Goal: Information Seeking & Learning: Check status

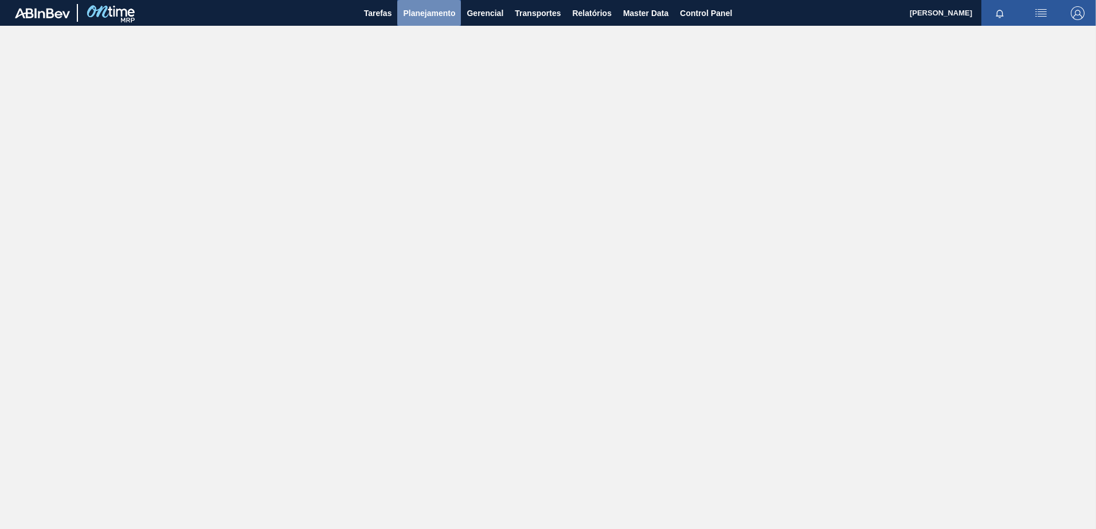
click at [425, 9] on span "Planejamento" at bounding box center [429, 13] width 52 height 14
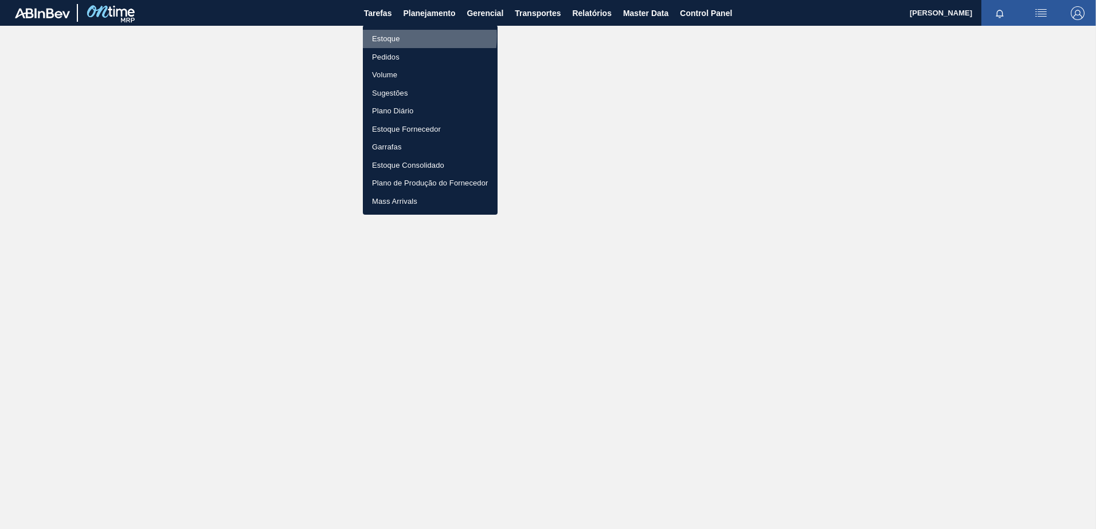
click at [402, 36] on li "Estoque" at bounding box center [430, 39] width 135 height 18
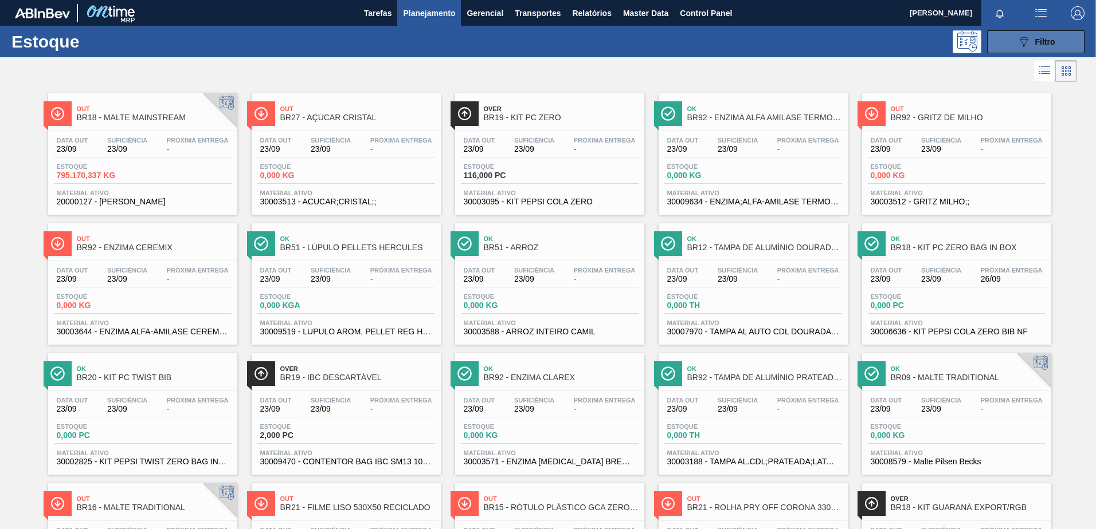
click at [1005, 50] on button "089F7B8B-B2A5-4AFE-B5C0-19BA573D28AC Filtro" at bounding box center [1035, 41] width 97 height 23
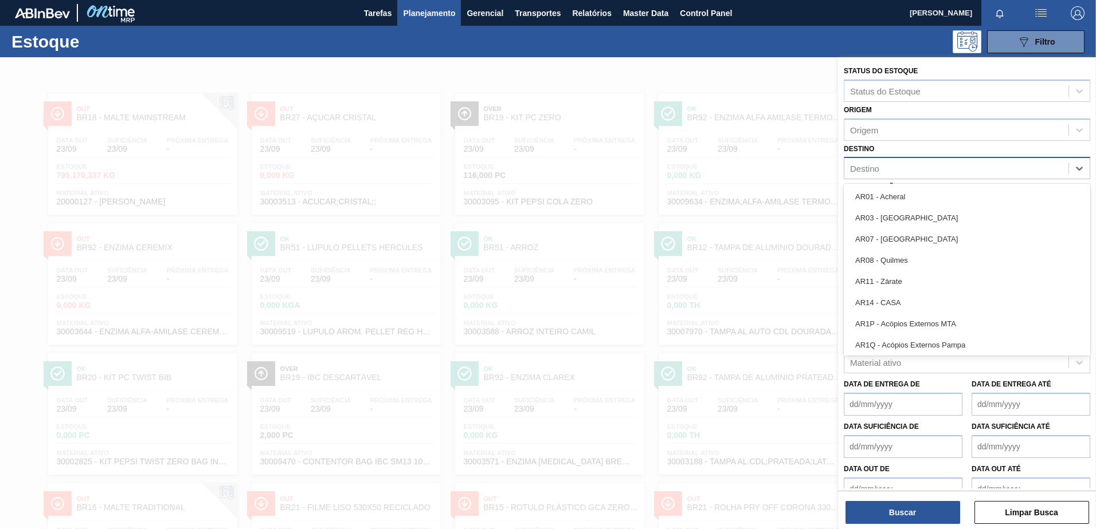
click at [880, 166] on div "Destino" at bounding box center [956, 168] width 224 height 17
type input "cl0"
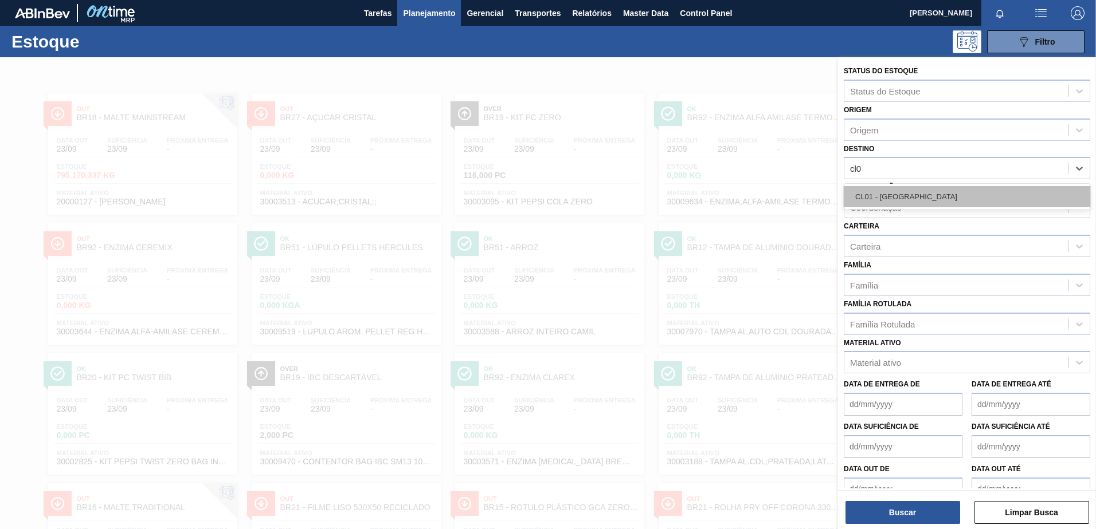
click at [882, 195] on div "CL01 - [GEOGRAPHIC_DATA]" at bounding box center [966, 196] width 246 height 21
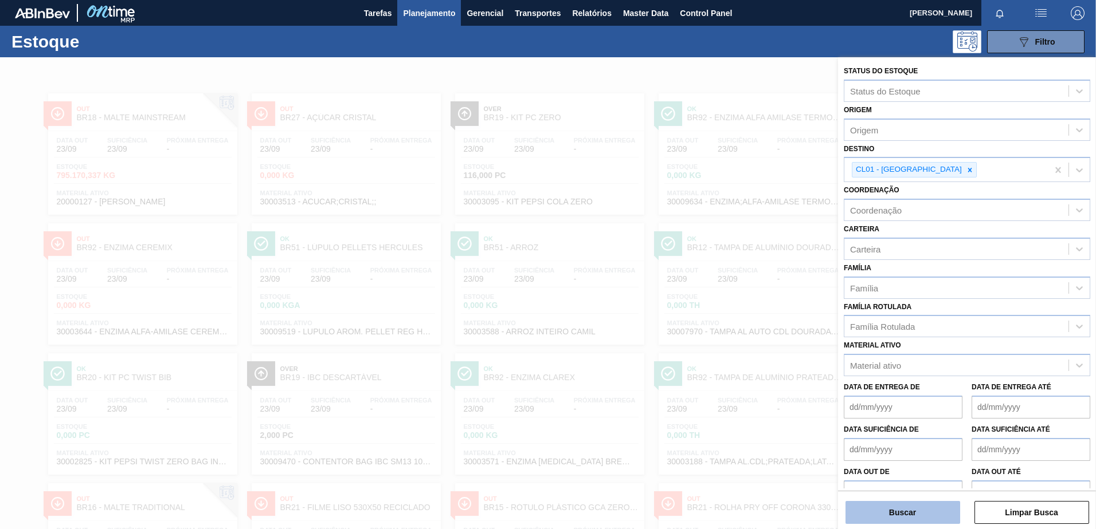
click at [892, 509] on button "Buscar" at bounding box center [902, 512] width 115 height 23
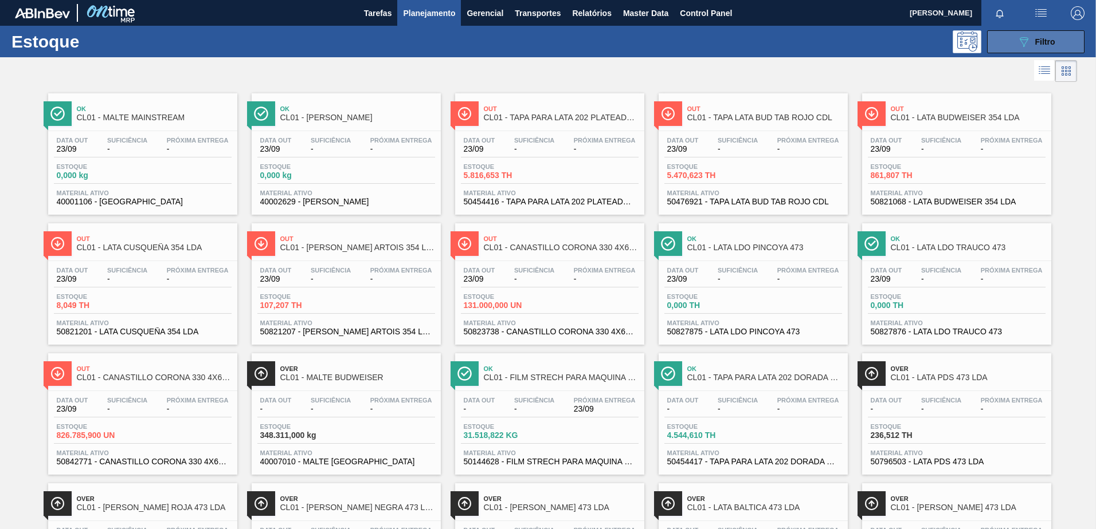
click at [1035, 44] on span "Filtro" at bounding box center [1045, 41] width 20 height 9
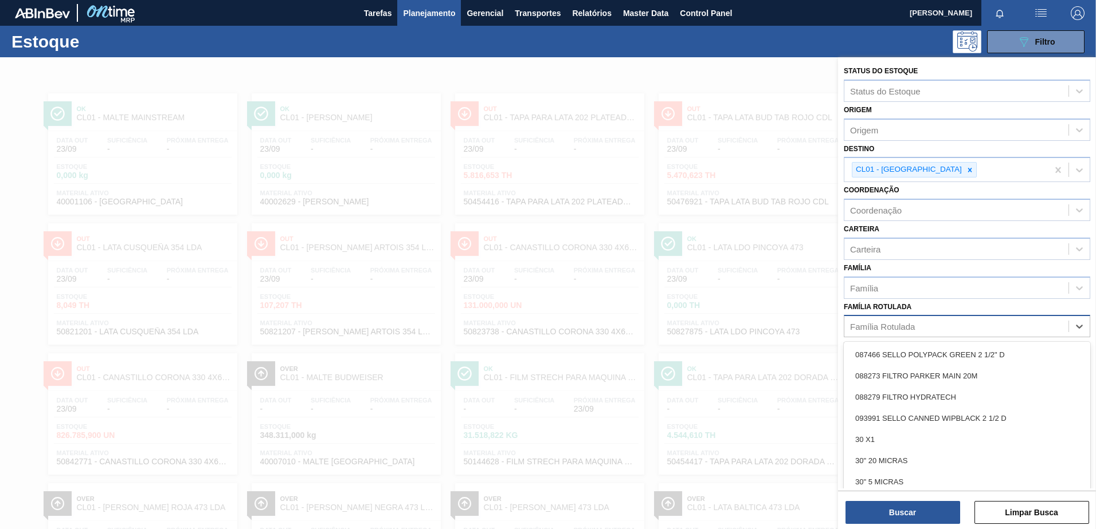
click at [894, 325] on div "Família Rotulada" at bounding box center [882, 327] width 65 height 10
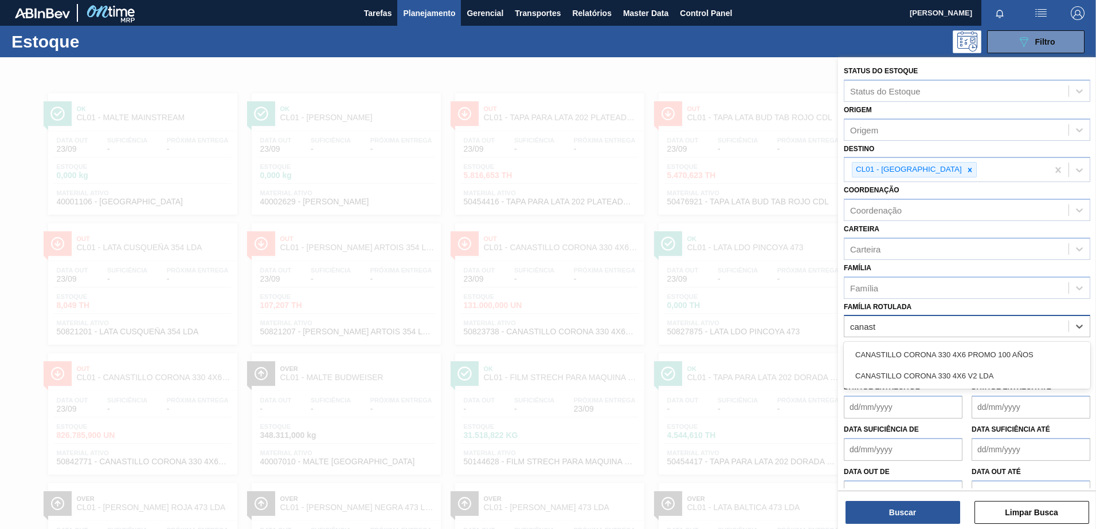
type Rotulada "canasti"
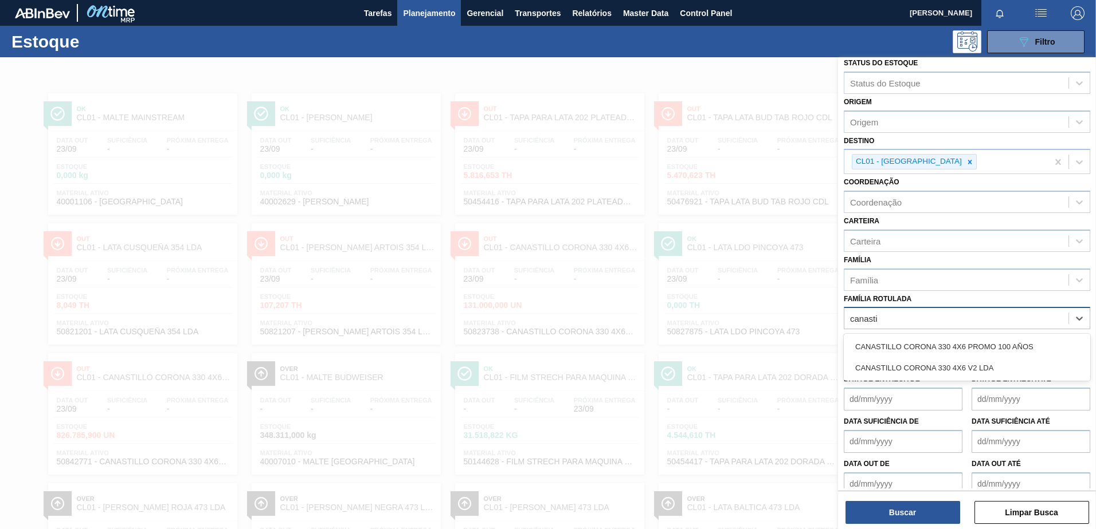
scroll to position [21, 0]
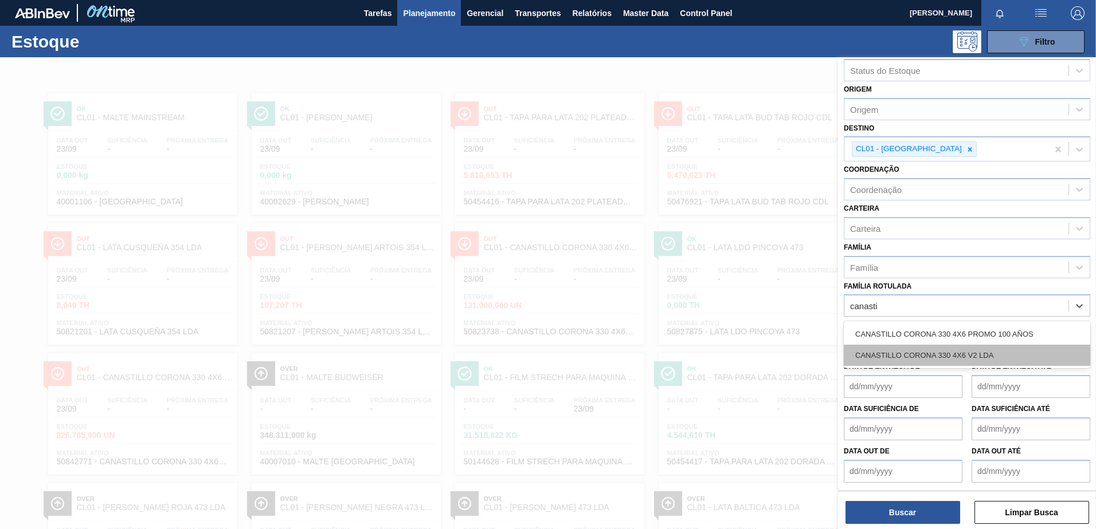
click at [912, 350] on div "CANASTILLO CORONA 330 4X6 V2 LDA" at bounding box center [966, 355] width 246 height 21
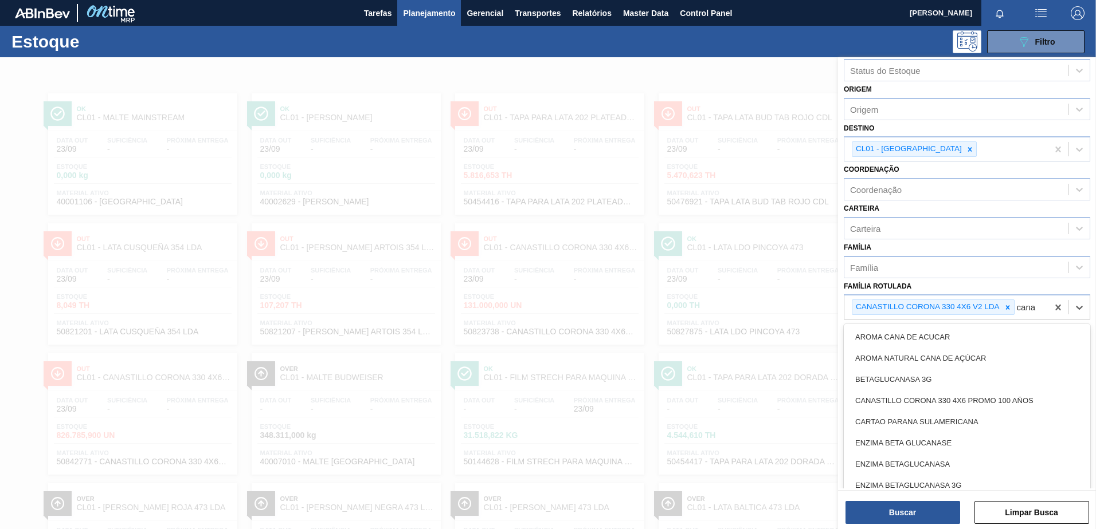
type Rotulada "canas"
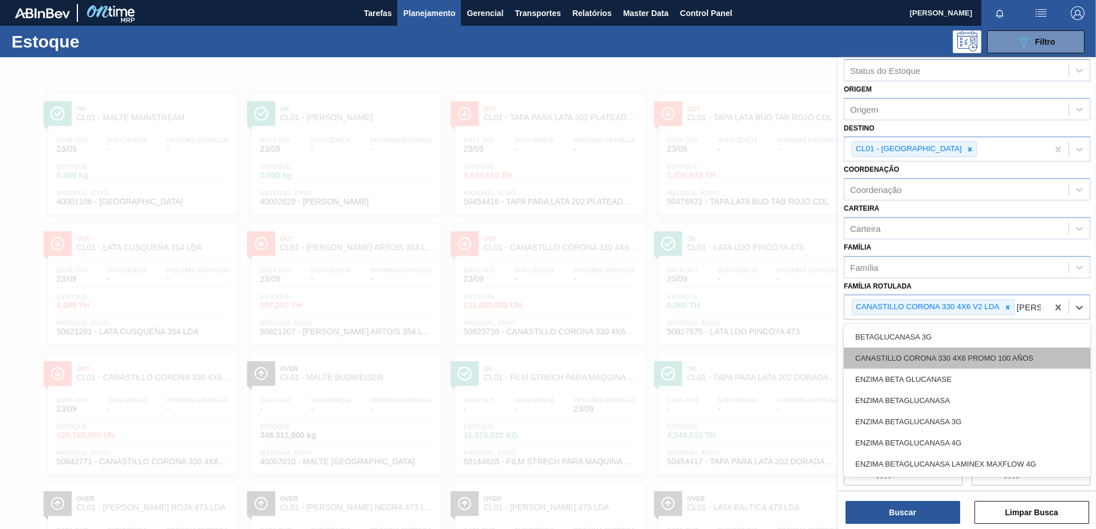
click at [977, 369] on div "CANASTILLO CORONA 330 4X6 PROMO 100 AÑOS" at bounding box center [966, 358] width 246 height 21
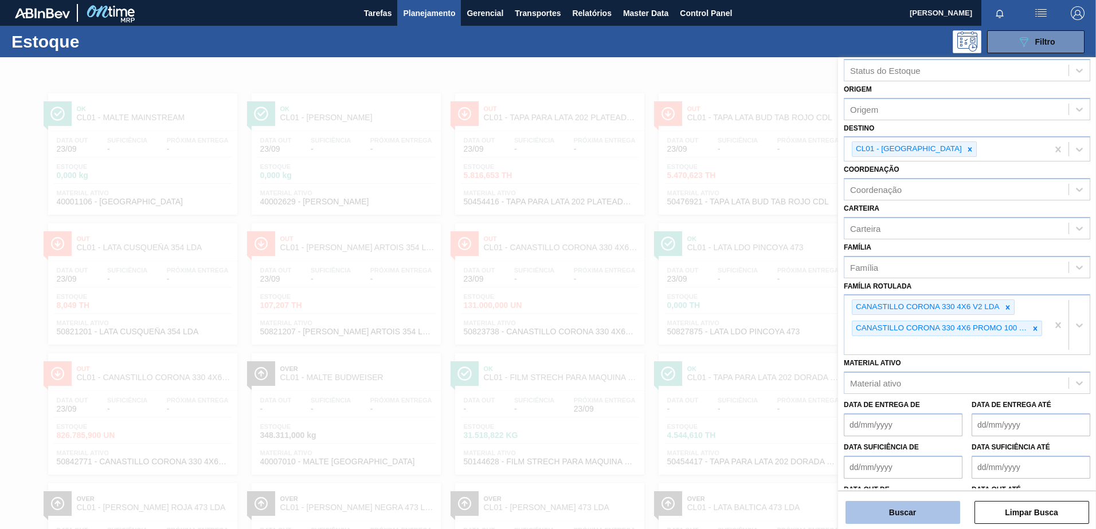
click at [890, 507] on button "Buscar" at bounding box center [902, 512] width 115 height 23
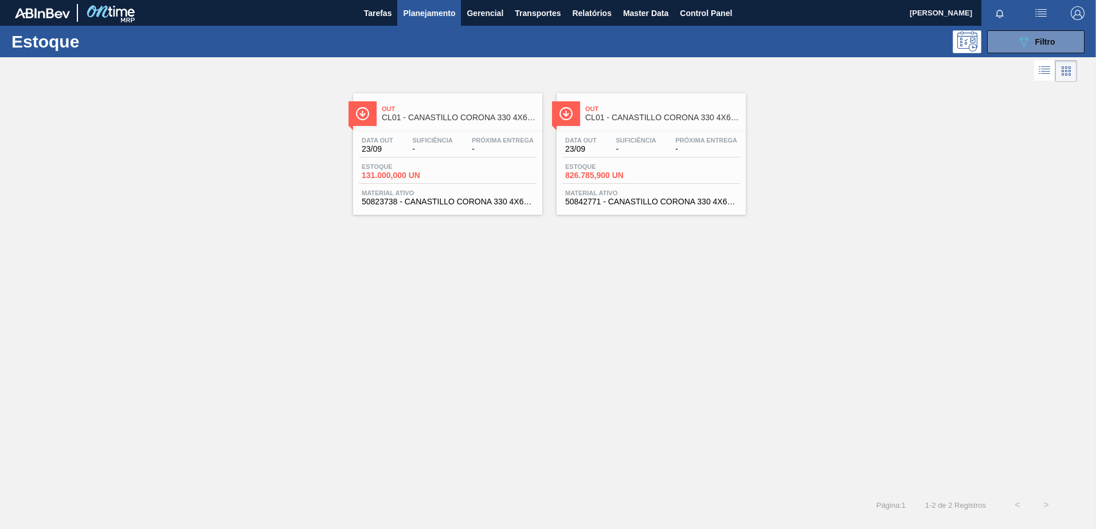
click at [619, 118] on span "CL01 - CANASTILLO CORONA 330 4X6 PROMO 100 AÑOS" at bounding box center [662, 117] width 155 height 9
click at [423, 111] on span "Out" at bounding box center [459, 108] width 155 height 7
click at [1041, 69] on icon at bounding box center [1044, 71] width 14 height 14
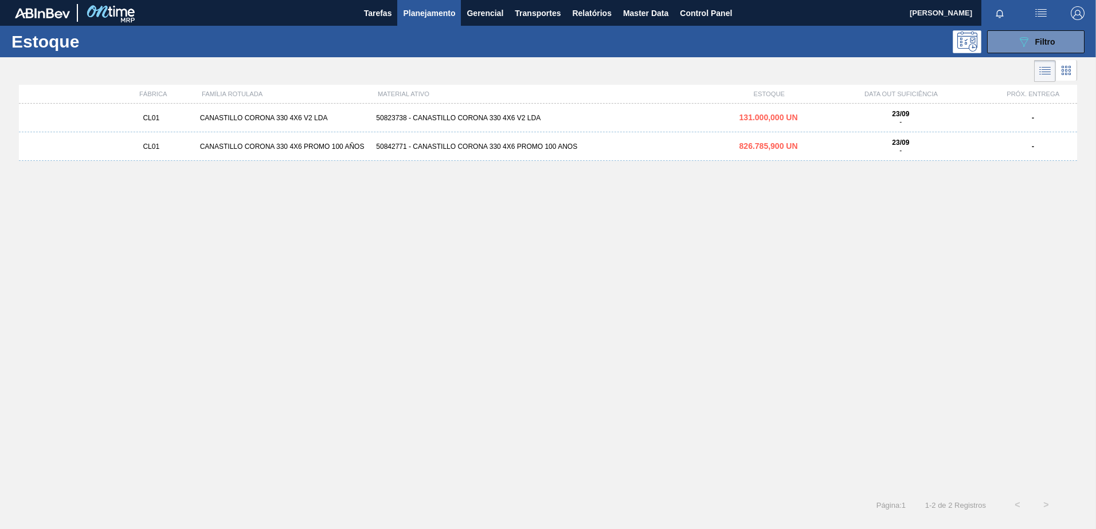
click at [560, 146] on div "50842771 - CANASTILLO CORONA 330 4X6 PROMO 100 ANOS" at bounding box center [547, 147] width 352 height 8
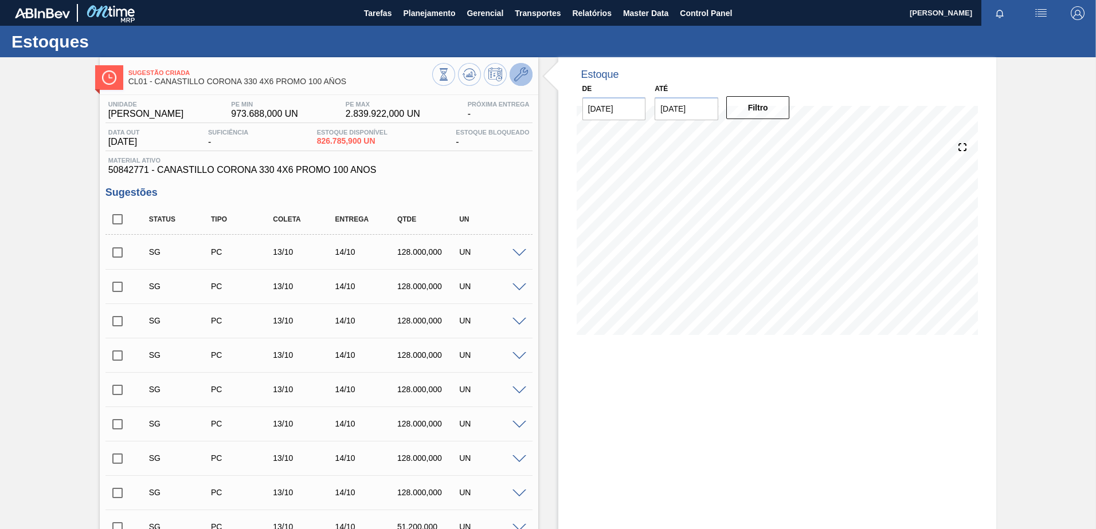
click at [519, 73] on icon at bounding box center [521, 75] width 14 height 14
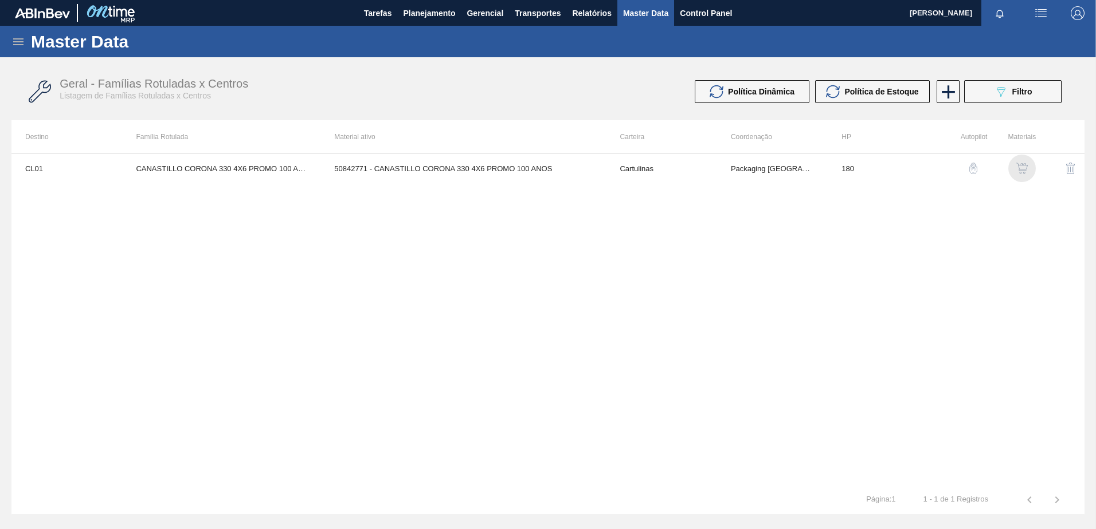
click at [1027, 170] on img "button" at bounding box center [1021, 168] width 11 height 11
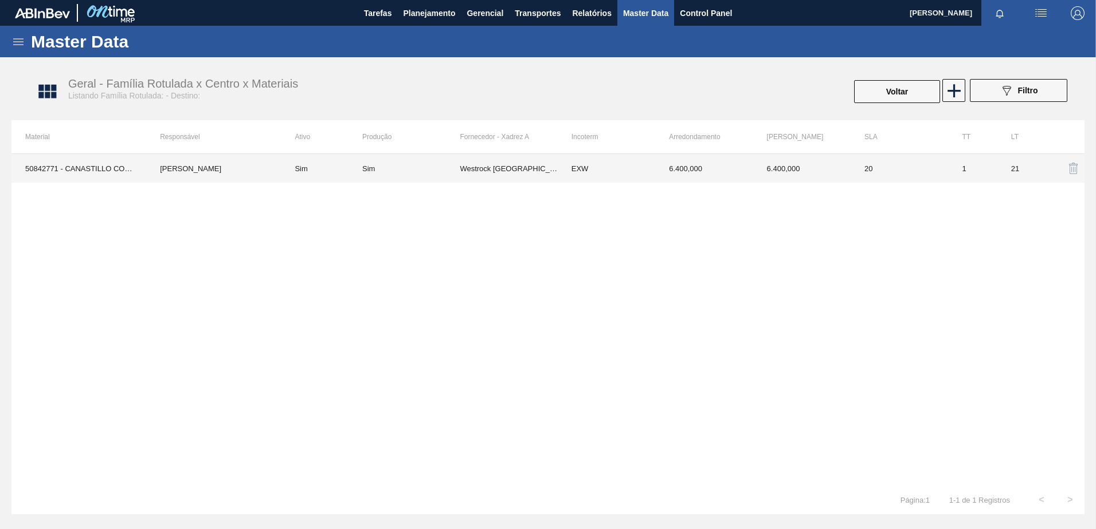
click at [699, 174] on td "6.400,000" at bounding box center [703, 168] width 97 height 29
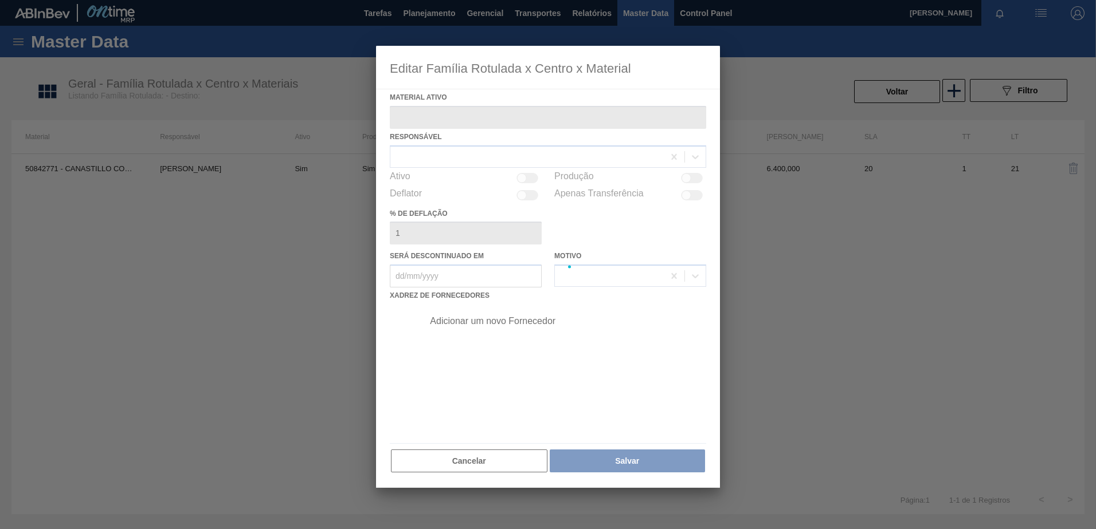
type ativo "50842771 - CANASTILLO CORONA 330 4X6 PROMO 100 ANOS"
checkbox input "true"
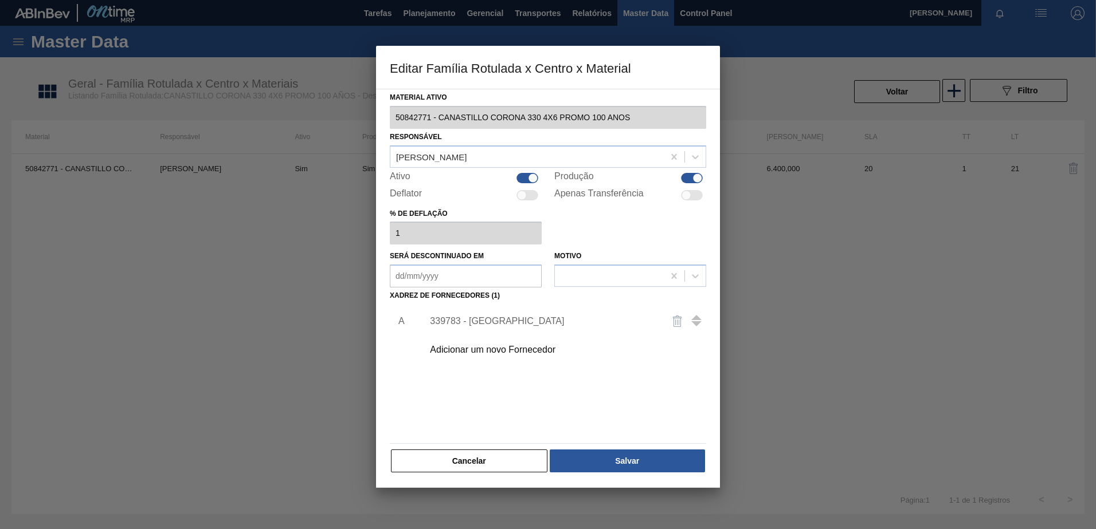
click at [507, 321] on div "339783 - Westrock Chile" at bounding box center [542, 321] width 225 height 10
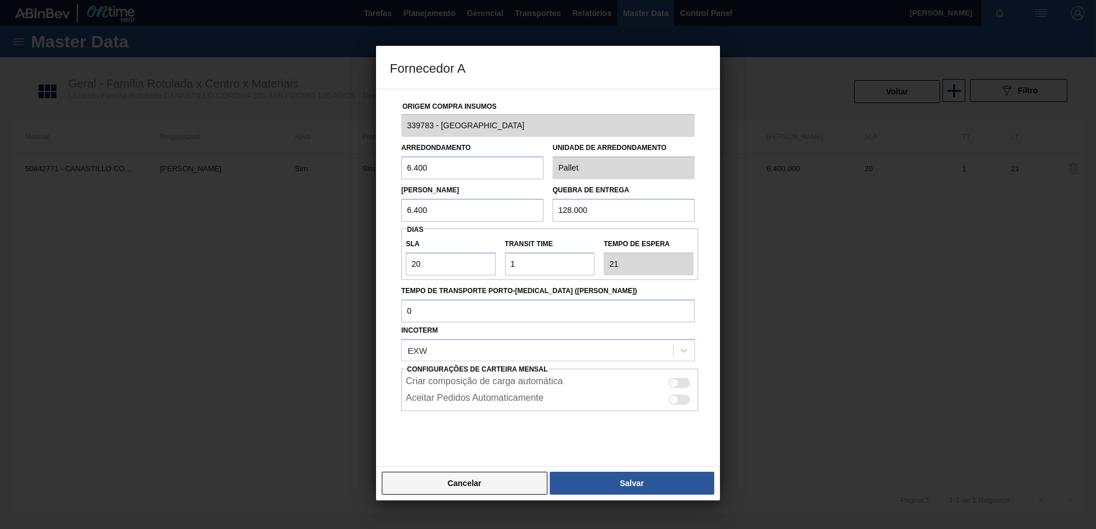
click at [478, 482] on button "Cancelar" at bounding box center [465, 483] width 166 height 23
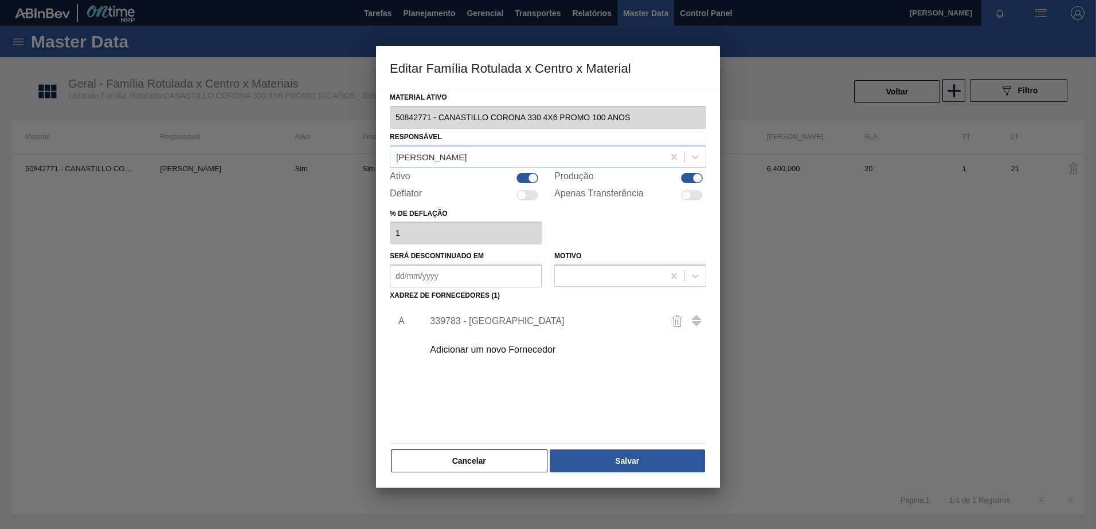
click at [480, 474] on div "Material ativo 50842771 - CANASTILLO CORONA 330 4X6 PROMO 100 ANOS Responsável …" at bounding box center [548, 288] width 344 height 399
click at [482, 461] on button "Cancelar" at bounding box center [469, 461] width 156 height 23
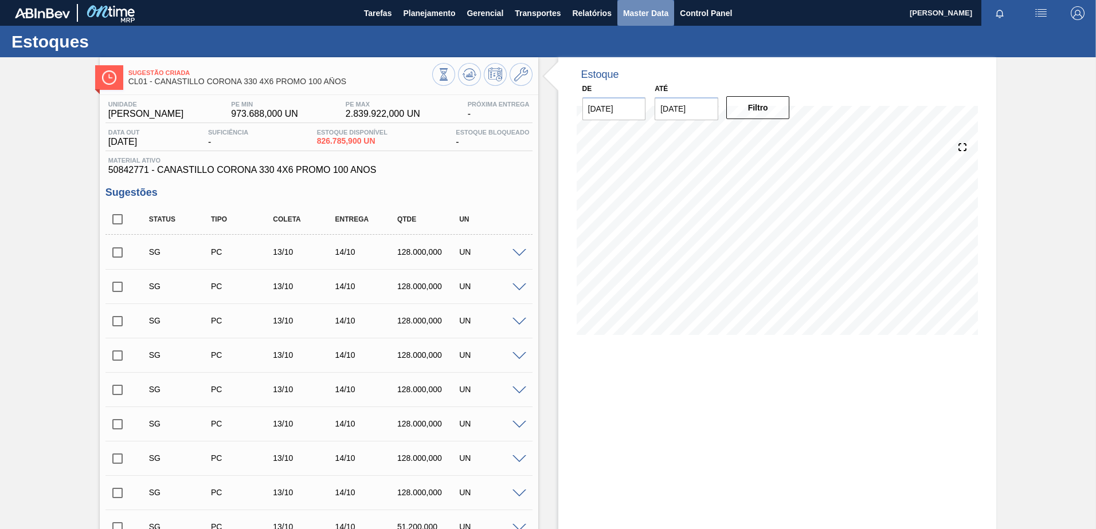
click at [647, 15] on span "Master Data" at bounding box center [645, 13] width 45 height 14
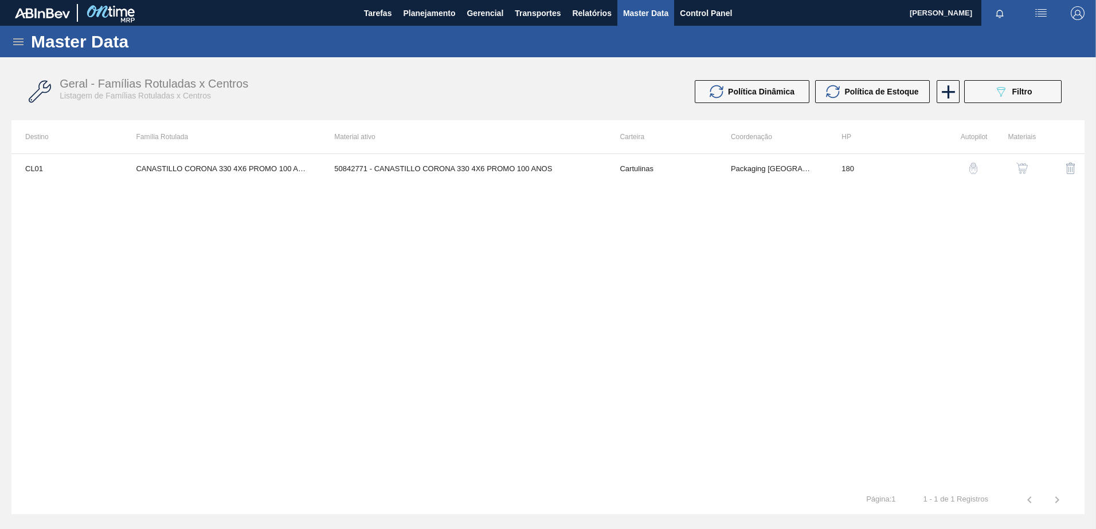
click at [17, 45] on icon at bounding box center [18, 42] width 14 height 14
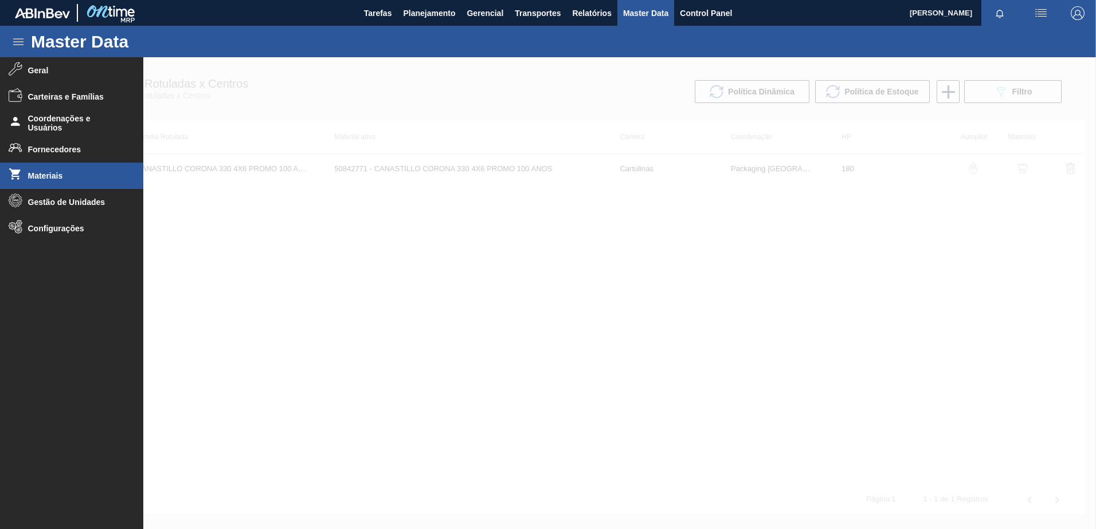
click at [62, 172] on span "Materiais" at bounding box center [75, 175] width 95 height 9
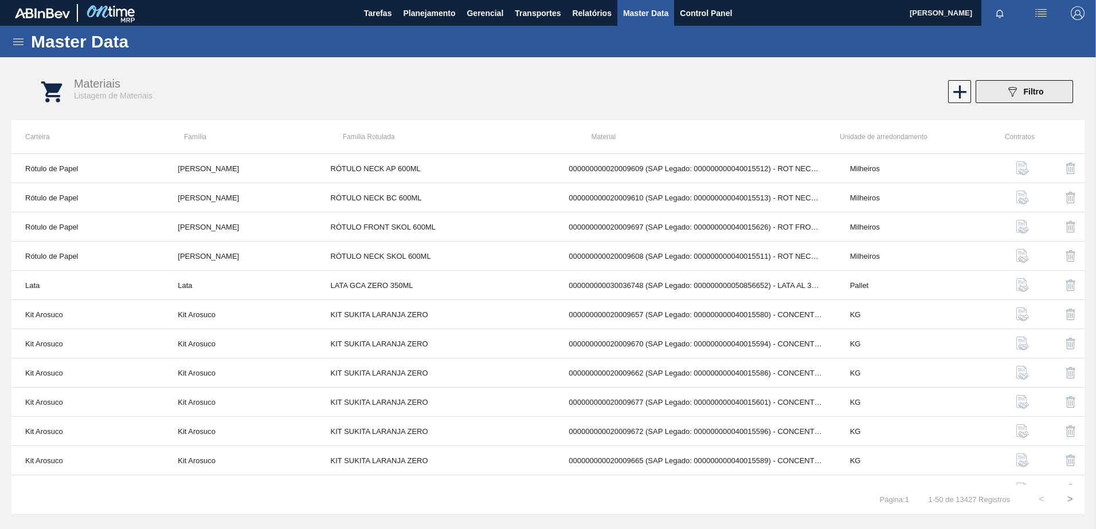
click at [1025, 99] on button "089F7B8B-B2A5-4AFE-B5C0-19BA573D28AC Filtro" at bounding box center [1023, 91] width 97 height 23
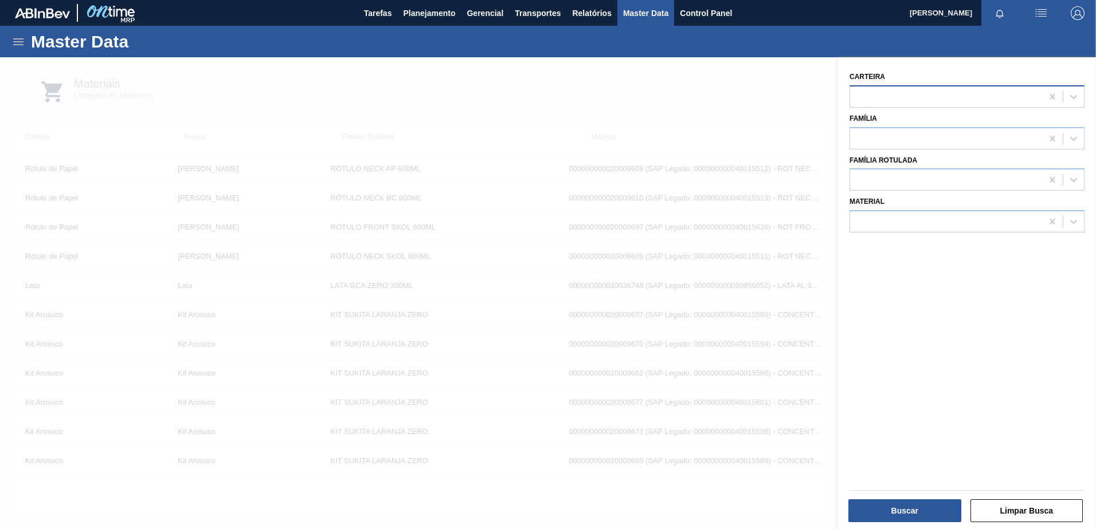
click at [968, 85] on div at bounding box center [966, 96] width 235 height 22
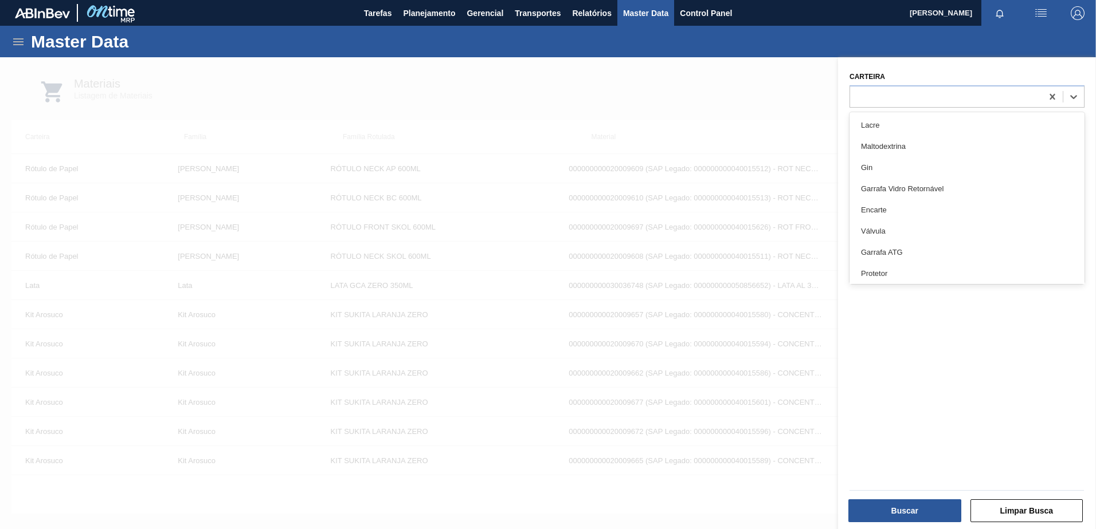
click at [922, 81] on div "Carteira option Lacre focused, 1 of 101. 101 results available. Use Up and Down…" at bounding box center [966, 88] width 235 height 39
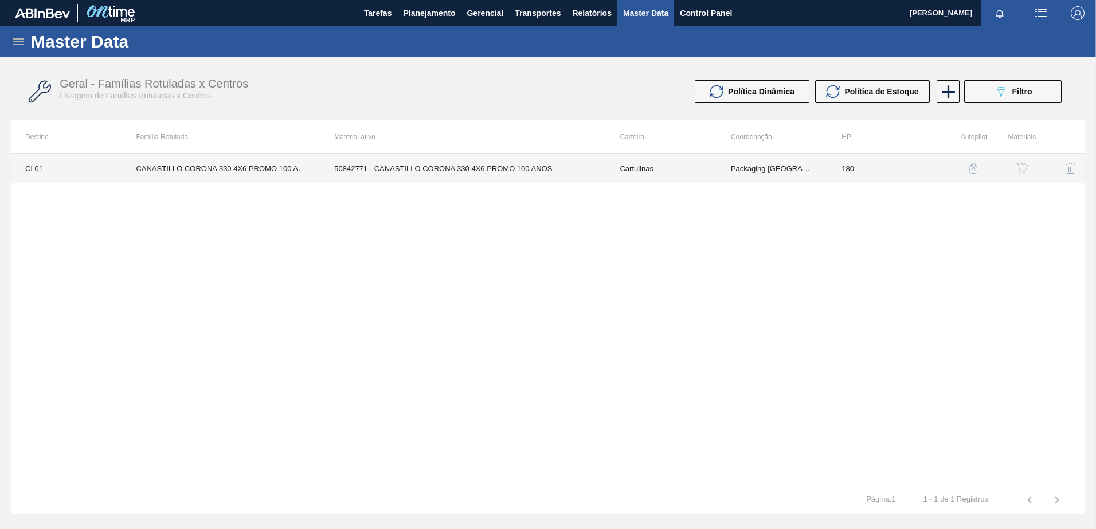
click at [172, 171] on td "CANASTILLO CORONA 330 4X6 PROMO 100 AÑOS" at bounding box center [221, 168] width 198 height 29
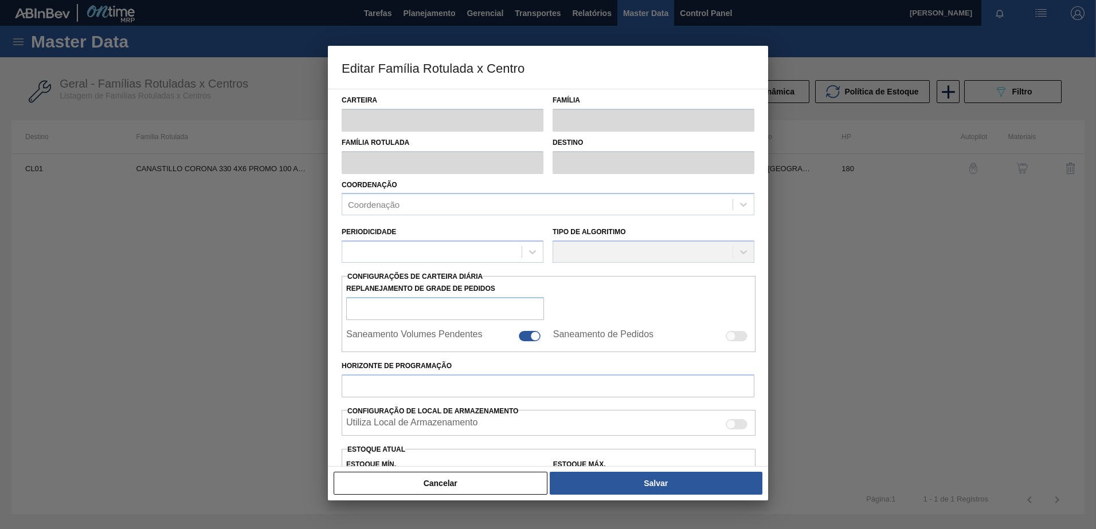
type input "Cartulinas"
type input "Canastillos"
type input "CANASTILLO CORONA 330 4X6 PROMO 100 AÑOS"
type input "CL01 - [GEOGRAPHIC_DATA]"
type input "180"
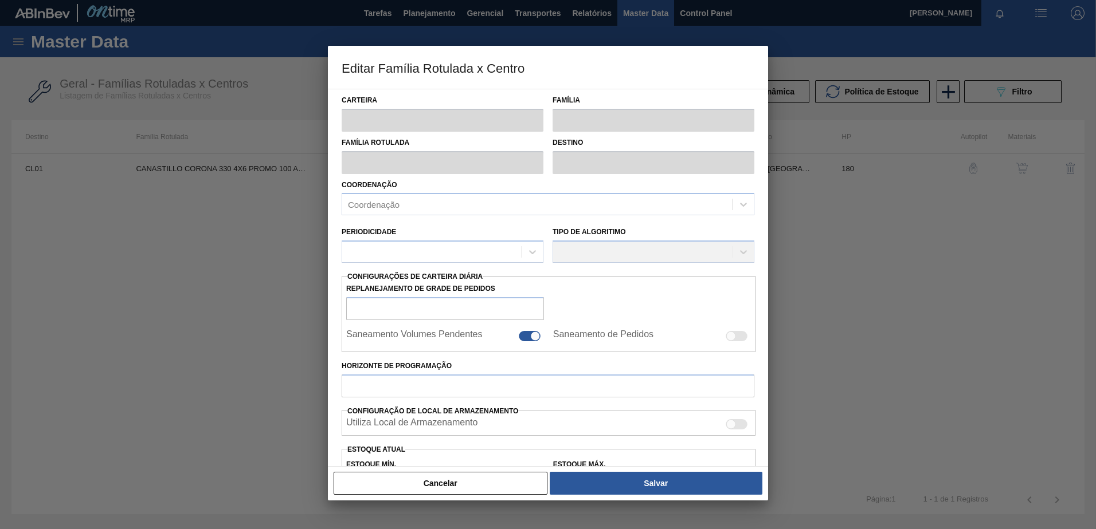
type input "973.688"
type input "2.839.922"
type input "50"
type input "1.906.805,000"
checkbox input "true"
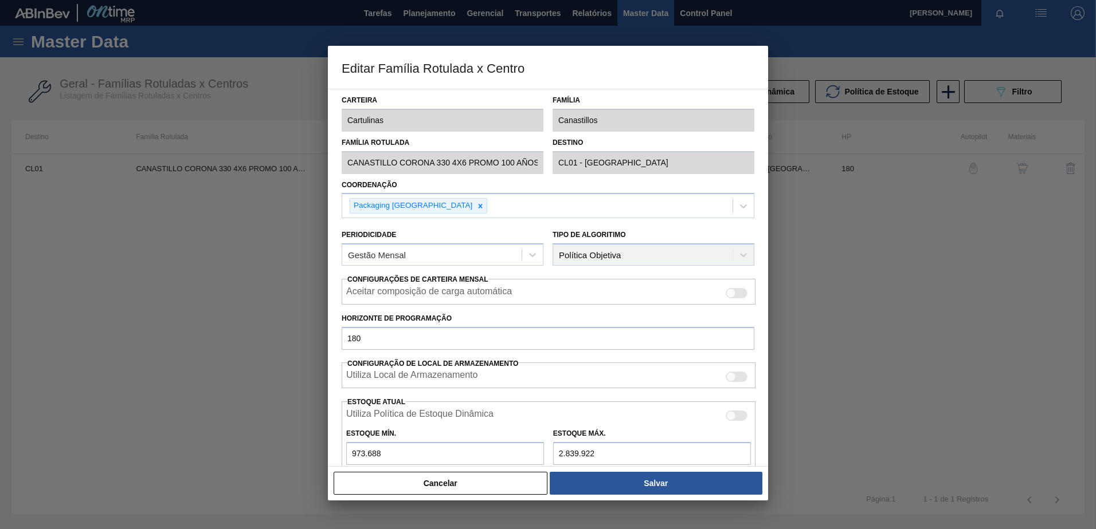
scroll to position [0, 2]
click at [570, 174] on div "Família Rotulada CANASTILLO CORONA 330 4X6 PROMO 100 AÑOS Destino CL01 - Santia…" at bounding box center [548, 153] width 422 height 42
click at [422, 483] on button "Cancelar" at bounding box center [440, 483] width 214 height 23
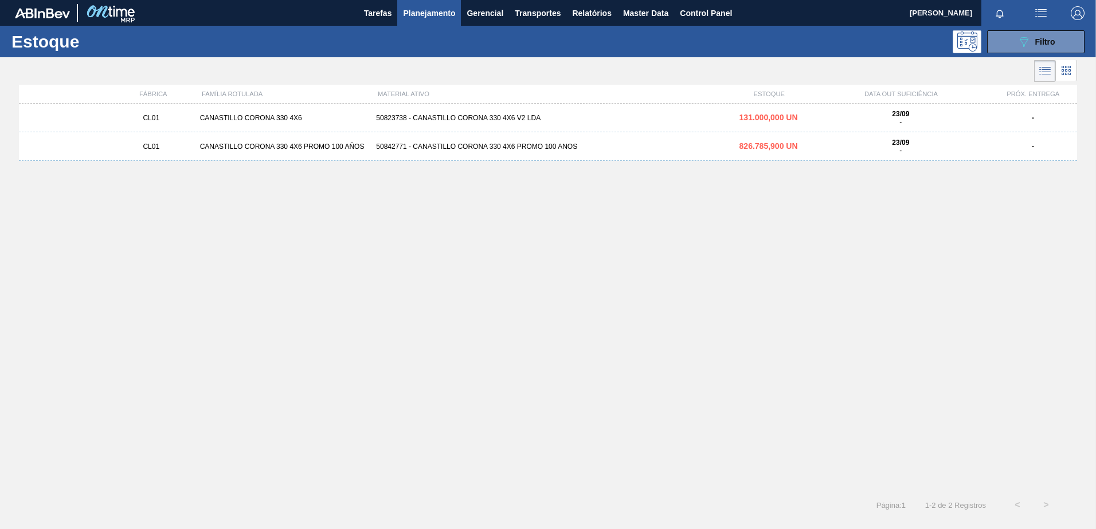
click at [295, 113] on div "CL01 CANASTILLO CORONA 330 4X6 50823738 - CANASTILLO CORONA 330 4X6 V2 LDA 131.…" at bounding box center [548, 118] width 1058 height 29
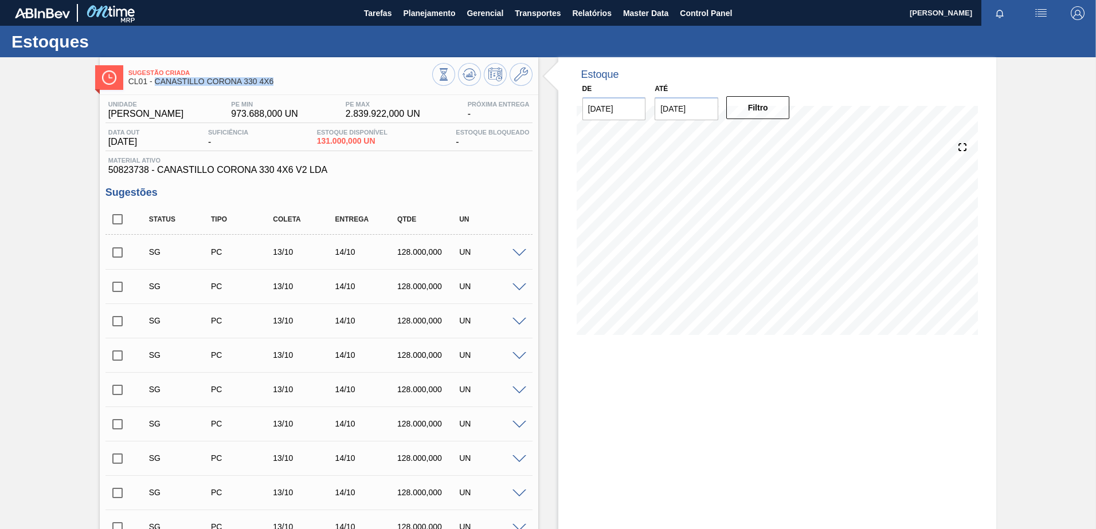
drag, startPoint x: 256, startPoint y: 84, endPoint x: 154, endPoint y: 91, distance: 102.3
click at [154, 91] on div "Sugestão Criada CL01 - CANASTILLO CORONA 330 4X6 Unidade Santiago PE MIN 973.68…" at bounding box center [319, 475] width 438 height 836
drag, startPoint x: 154, startPoint y: 91, endPoint x: 304, endPoint y: 83, distance: 150.4
click at [304, 83] on span "CL01 - CANASTILLO CORONA 330 4X6" at bounding box center [280, 81] width 304 height 9
drag, startPoint x: 258, startPoint y: 91, endPoint x: 210, endPoint y: 94, distance: 47.6
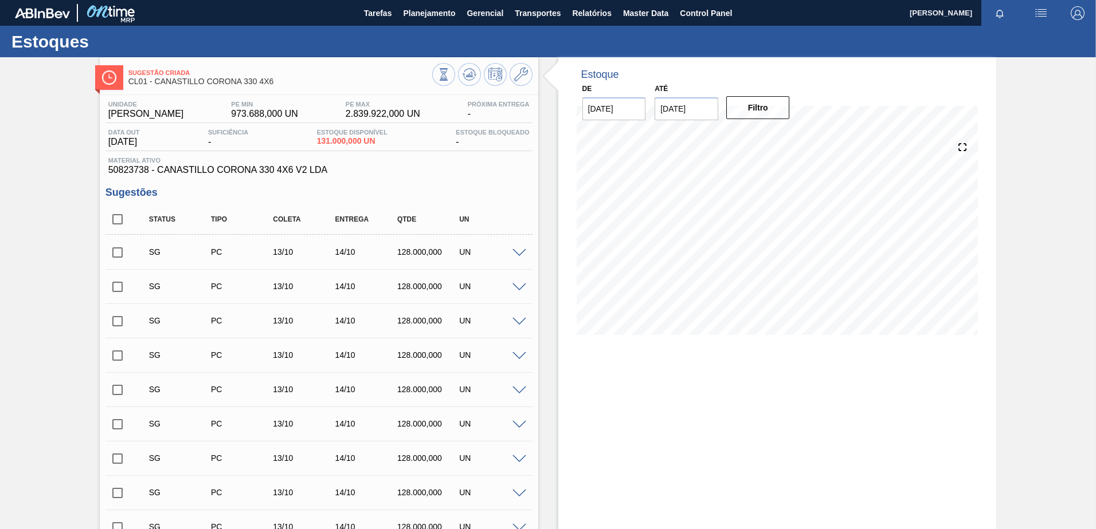
click at [210, 94] on div "Sugestão Criada CL01 - CANASTILLO CORONA 330 4X6 Unidade Santiago PE MIN 973.68…" at bounding box center [319, 475] width 438 height 836
drag, startPoint x: 210, startPoint y: 94, endPoint x: 275, endPoint y: 80, distance: 66.3
click at [275, 80] on span "CL01 - CANASTILLO CORONA 330 4X6" at bounding box center [280, 81] width 304 height 9
drag, startPoint x: 182, startPoint y: 77, endPoint x: 167, endPoint y: 76, distance: 15.5
click at [167, 76] on div "Sugestão Criada CL01 - CANASTILLO CORONA 330 4X6" at bounding box center [280, 78] width 304 height 26
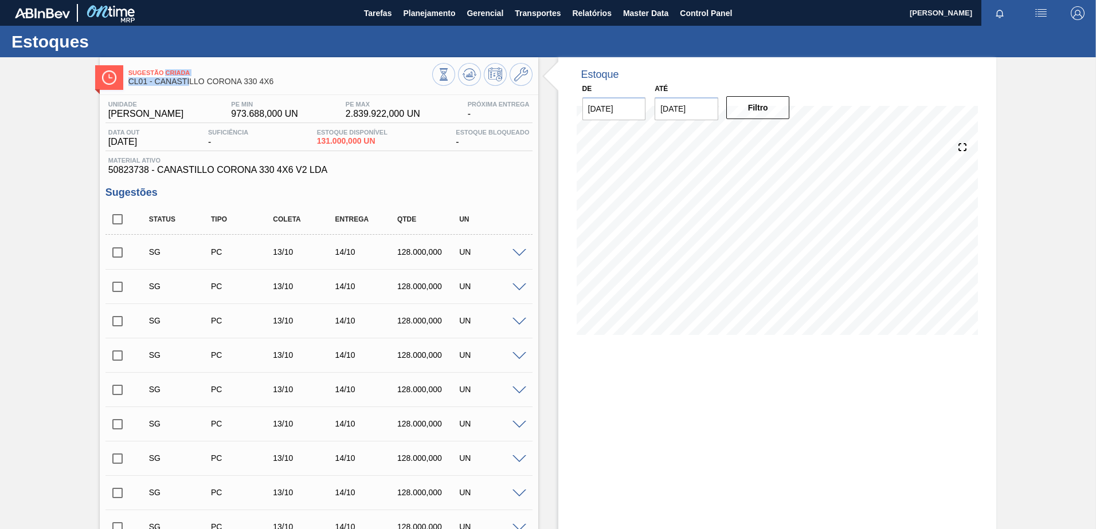
drag, startPoint x: 167, startPoint y: 76, endPoint x: 336, endPoint y: 85, distance: 169.9
click at [336, 85] on span "CL01 - CANASTILLO CORONA 330 4X6" at bounding box center [280, 81] width 304 height 9
drag, startPoint x: 296, startPoint y: 84, endPoint x: 125, endPoint y: 87, distance: 170.2
click at [125, 87] on div "Sugestão Criada CL01 - CANASTILLO CORONA 330 4X6" at bounding box center [319, 76] width 438 height 26
copy span "CL01 - CANASTILLO CORONA 330 4X6"
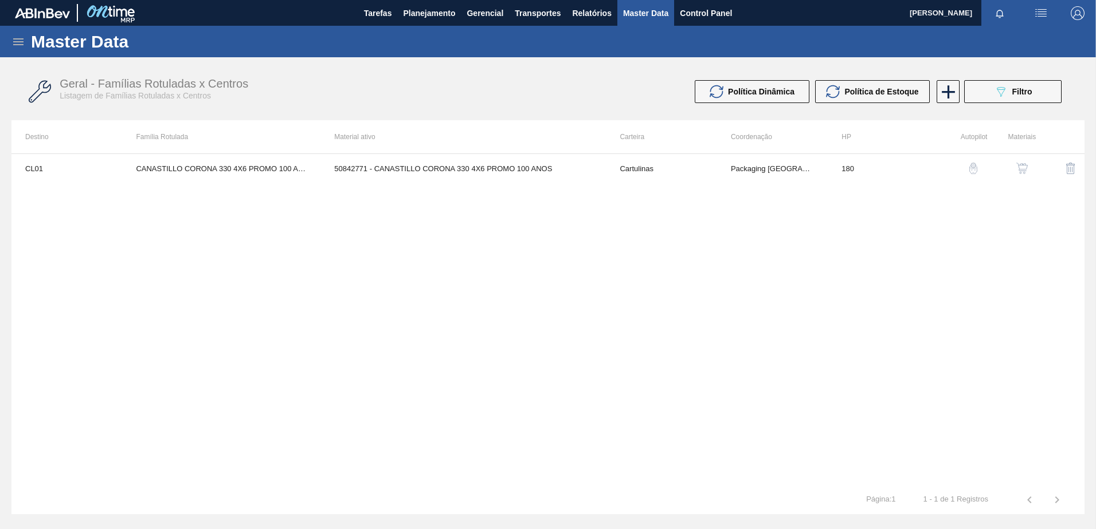
click at [1023, 171] on img "button" at bounding box center [1021, 168] width 11 height 11
click at [15, 45] on icon at bounding box center [18, 42] width 14 height 14
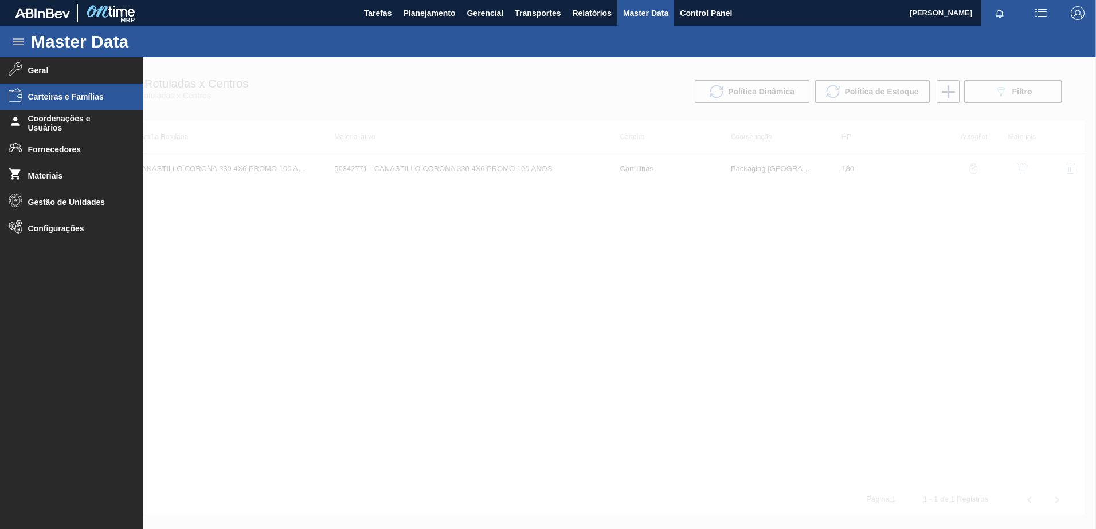
click at [85, 100] on span "Carteiras e Famílias" at bounding box center [75, 96] width 95 height 9
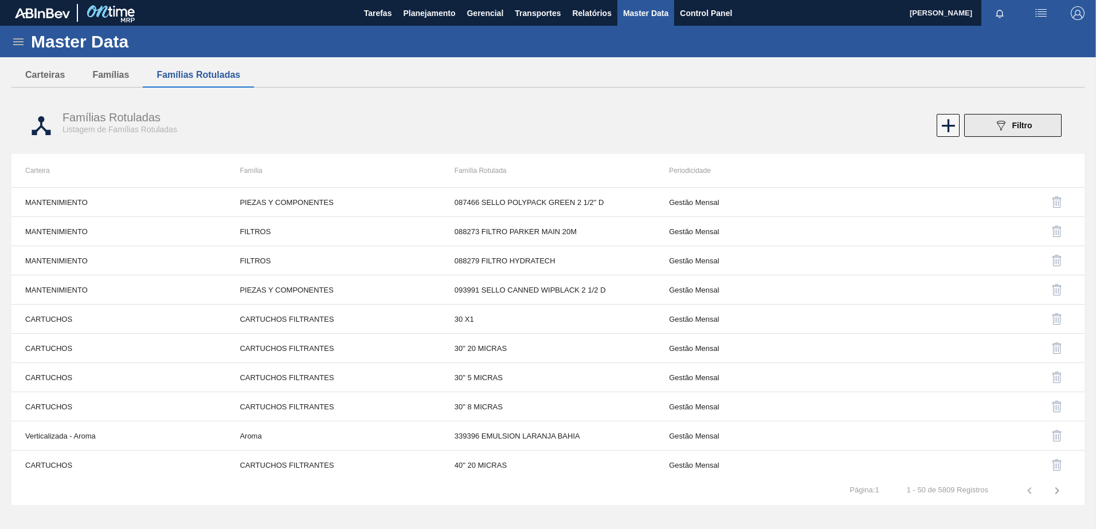
click at [979, 130] on button "089F7B8B-B2A5-4AFE-B5C0-19BA573D28AC Filtro" at bounding box center [1012, 125] width 97 height 23
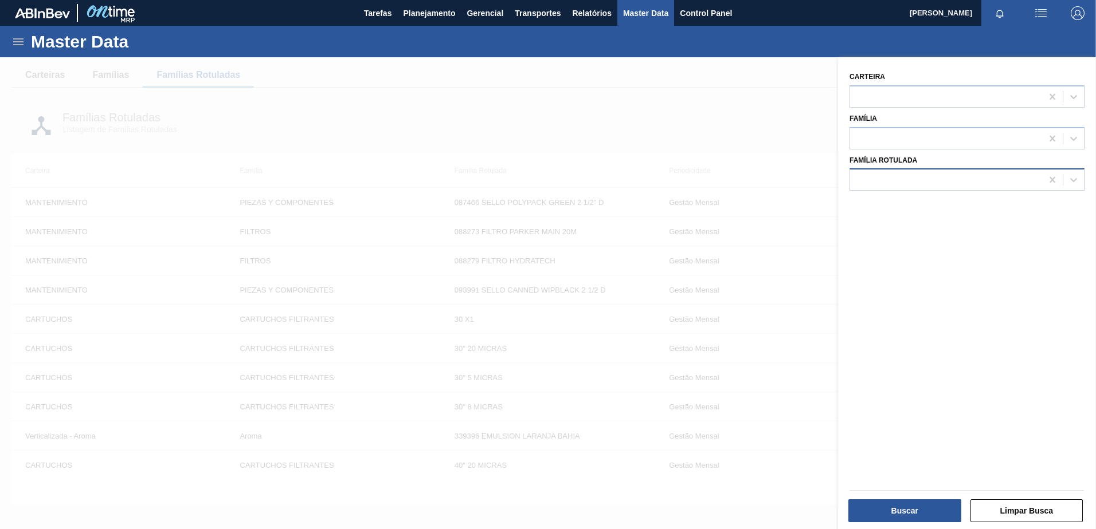
click at [903, 178] on div at bounding box center [946, 180] width 192 height 17
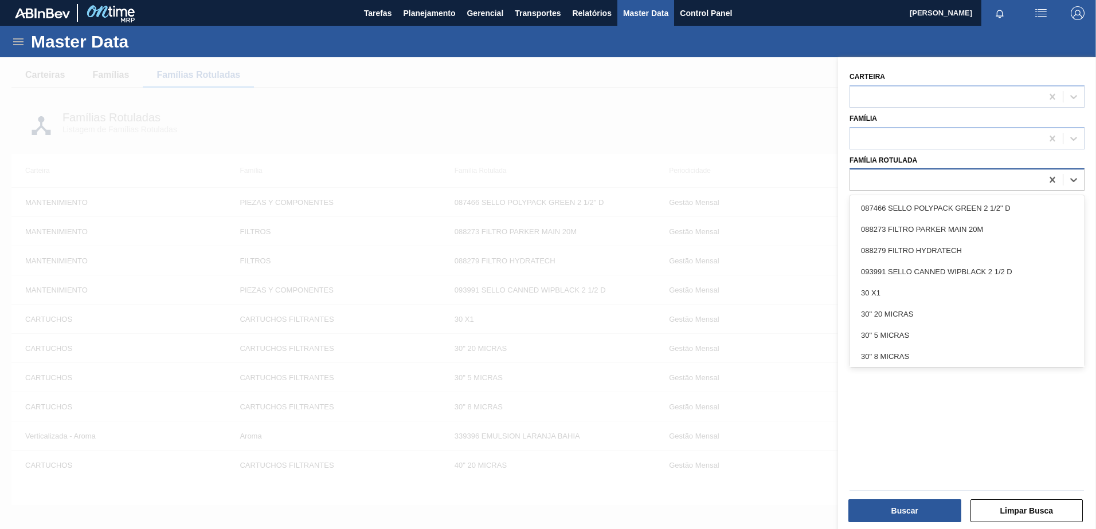
paste Rotulada "50842771"
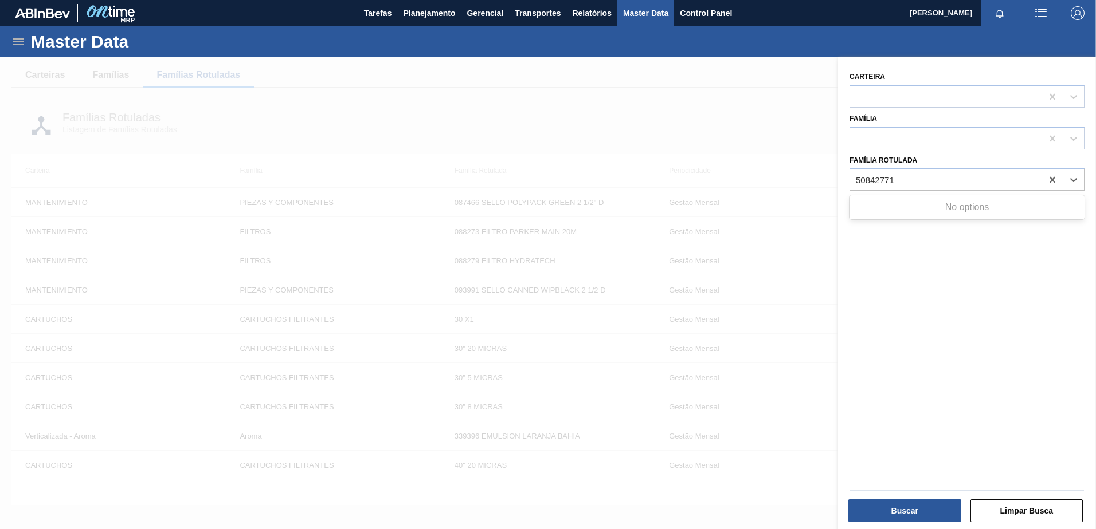
type Rotulada "50842771"
click at [31, 51] on div "Master Data" at bounding box center [548, 42] width 1096 height 32
click at [19, 44] on icon at bounding box center [18, 41] width 10 height 7
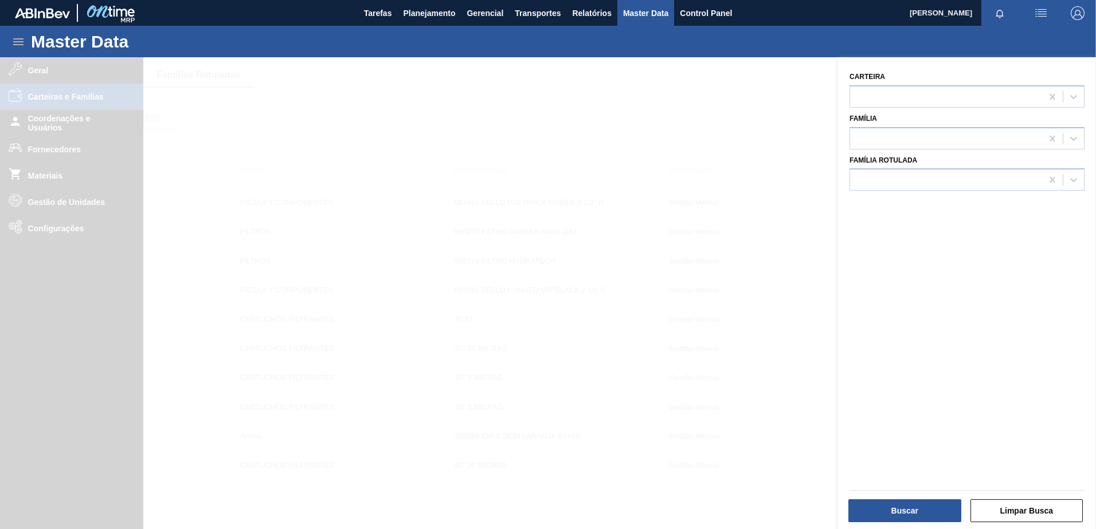
click at [71, 152] on div at bounding box center [548, 321] width 1096 height 529
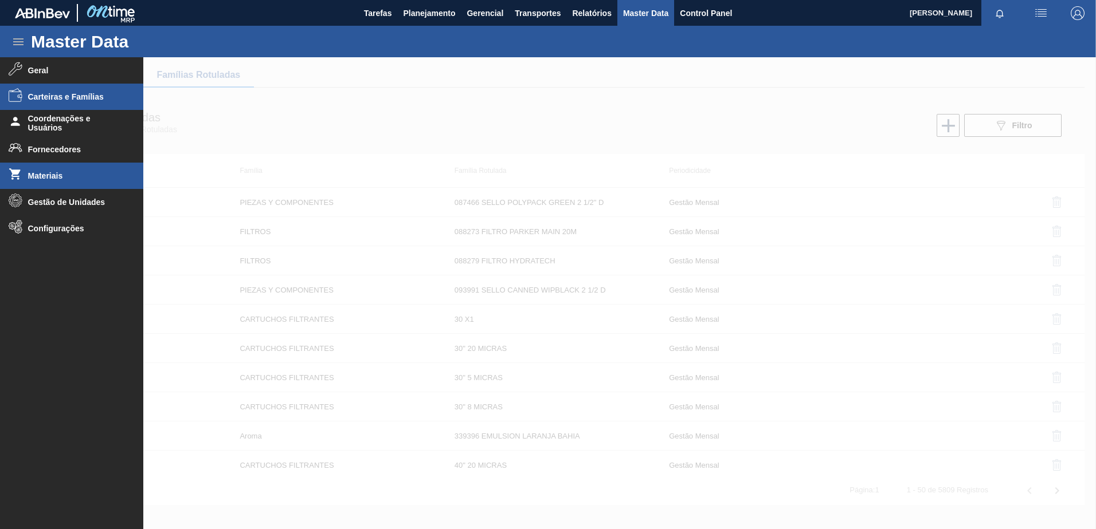
click at [79, 170] on li "Materiais" at bounding box center [71, 176] width 143 height 26
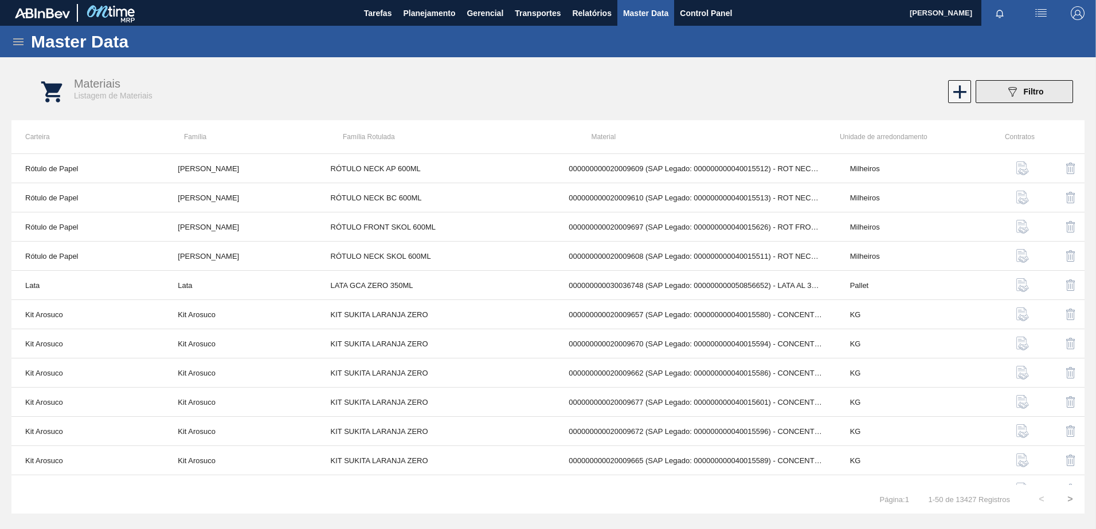
click at [1021, 93] on div "089F7B8B-B2A5-4AFE-B5C0-19BA573D28AC Filtro" at bounding box center [1024, 92] width 38 height 14
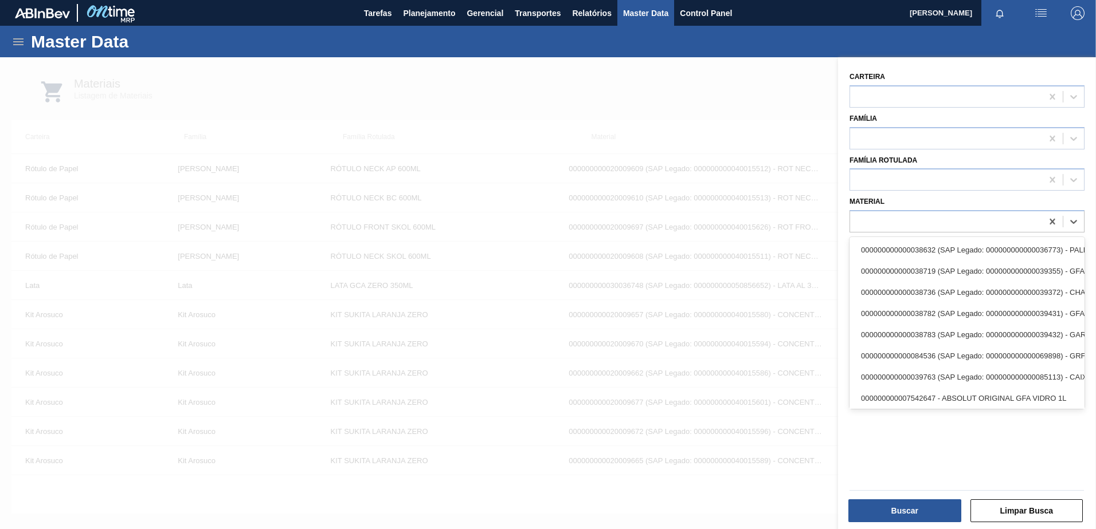
click at [878, 221] on div at bounding box center [946, 222] width 192 height 17
paste input "50842771"
type input "50842771"
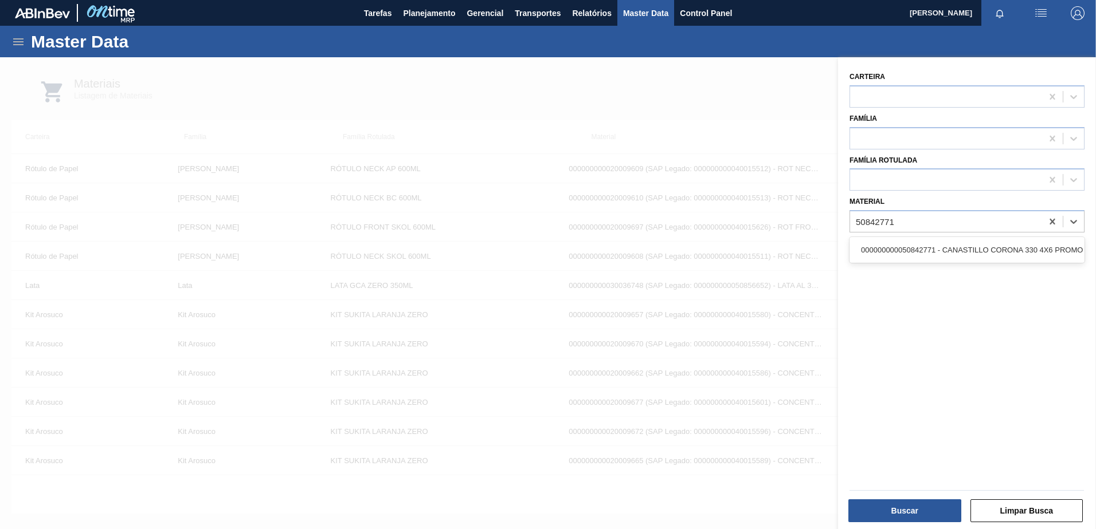
click at [896, 242] on div "000000000050842771 - CANASTILLO CORONA 330 4X6 PROMO 100 ANOS" at bounding box center [966, 250] width 235 height 21
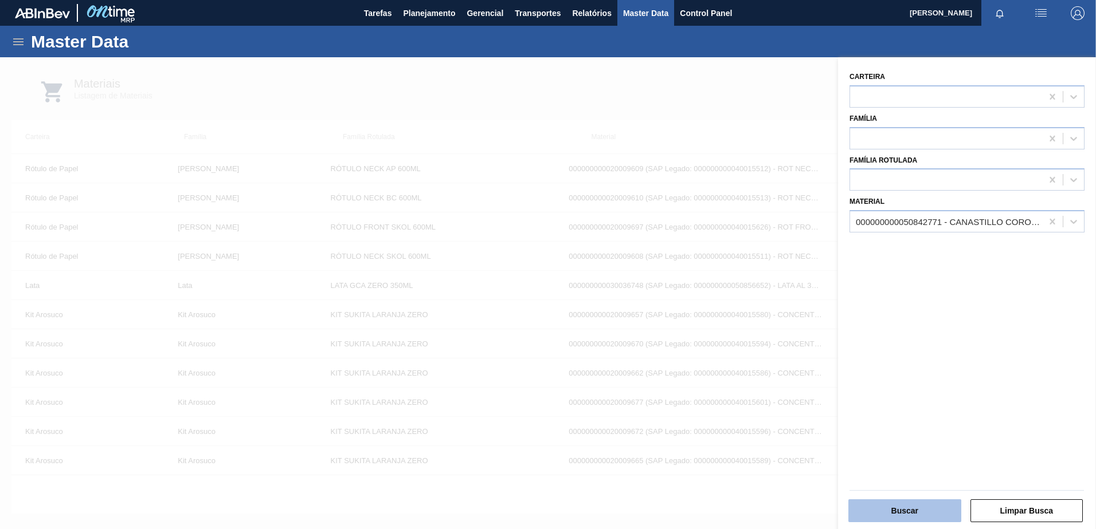
click at [900, 507] on button "Buscar" at bounding box center [904, 511] width 113 height 23
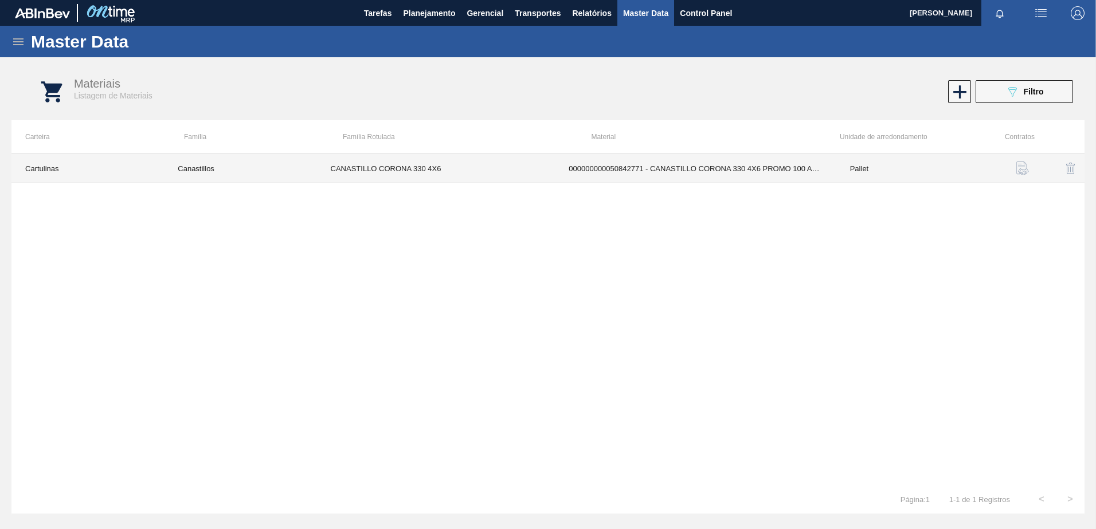
click at [497, 174] on td "CANASTILLO CORONA 330 4X6" at bounding box center [436, 168] width 238 height 29
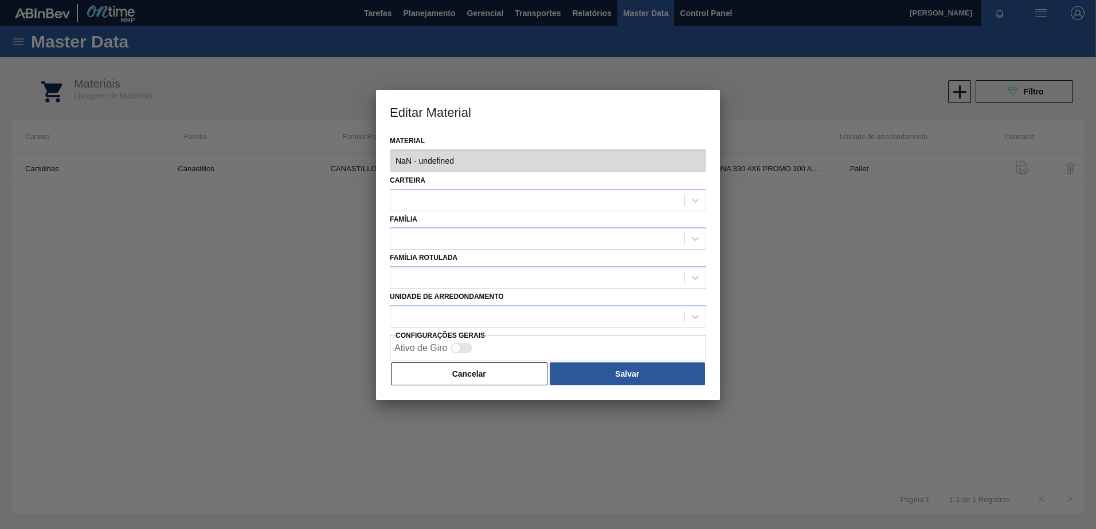
type input "50842771 - 000000000050842771 - CANASTILLO CORONA 330 4X6 PROMO 100 ANOS"
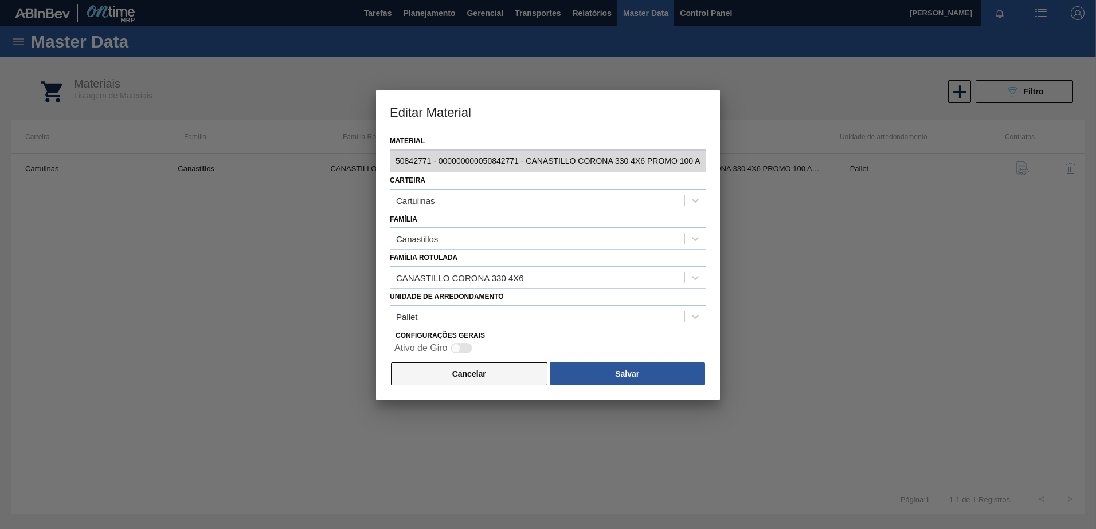
click at [475, 380] on button "Cancelar" at bounding box center [469, 374] width 156 height 23
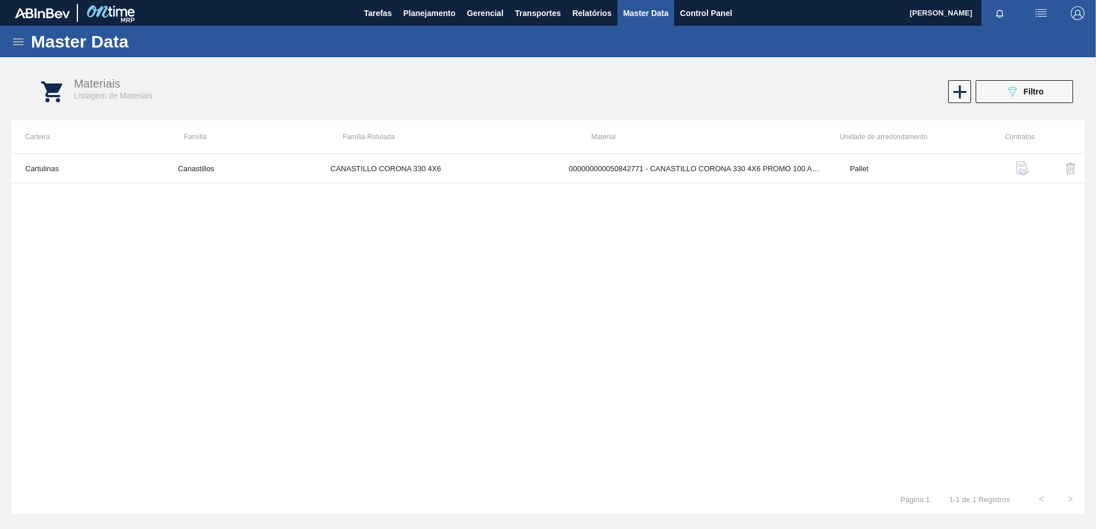
click at [653, 17] on span "Master Data" at bounding box center [645, 13] width 45 height 14
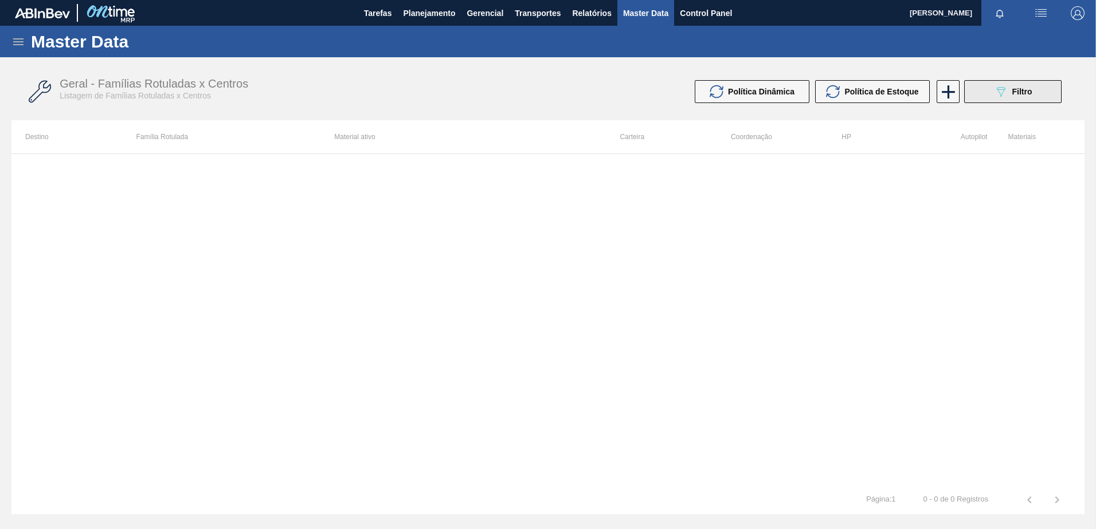
click at [981, 85] on button "089F7B8B-B2A5-4AFE-B5C0-19BA573D28AC Filtro" at bounding box center [1012, 91] width 97 height 23
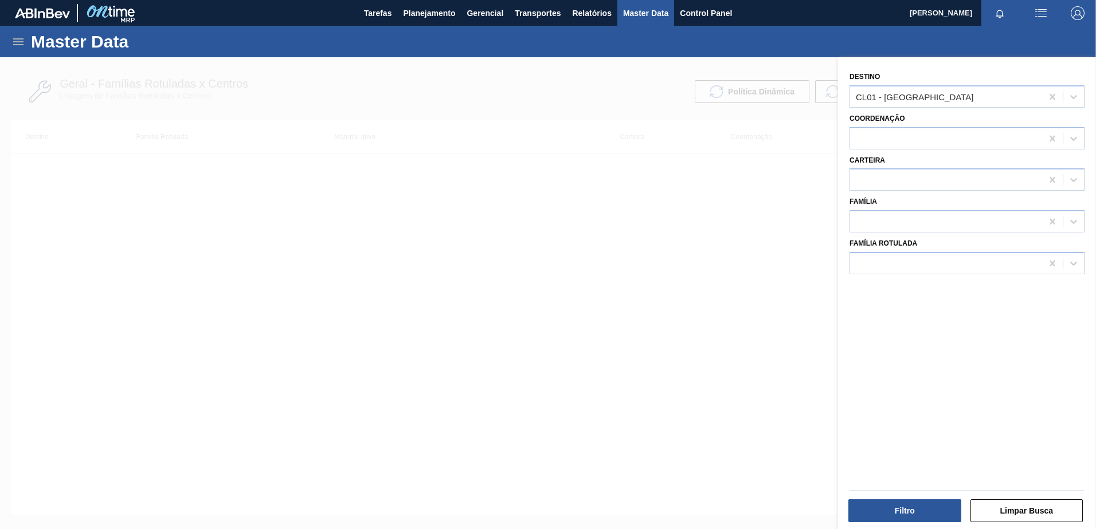
click at [649, 230] on div at bounding box center [548, 321] width 1096 height 529
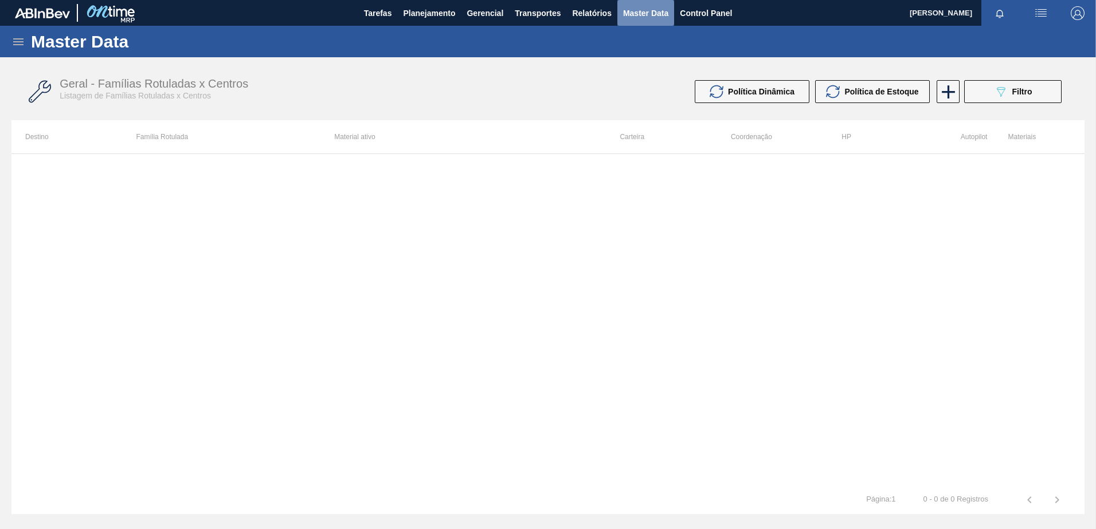
click at [642, 13] on span "Master Data" at bounding box center [645, 13] width 45 height 14
click at [973, 90] on button "089F7B8B-B2A5-4AFE-B5C0-19BA573D28AC Filtro" at bounding box center [1012, 91] width 97 height 23
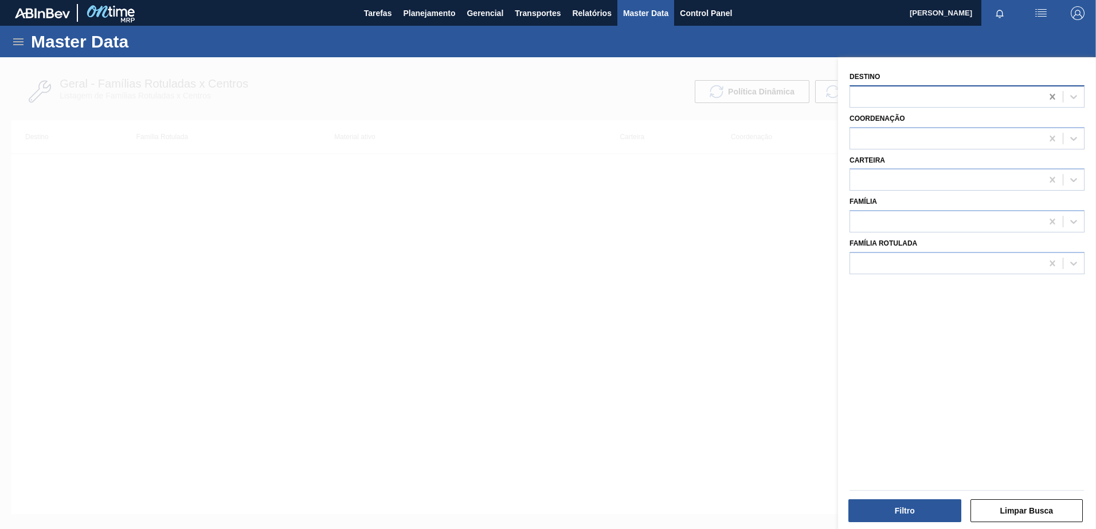
click at [1050, 92] on icon at bounding box center [1051, 96] width 11 height 11
click at [873, 513] on button "Filtro" at bounding box center [904, 511] width 113 height 23
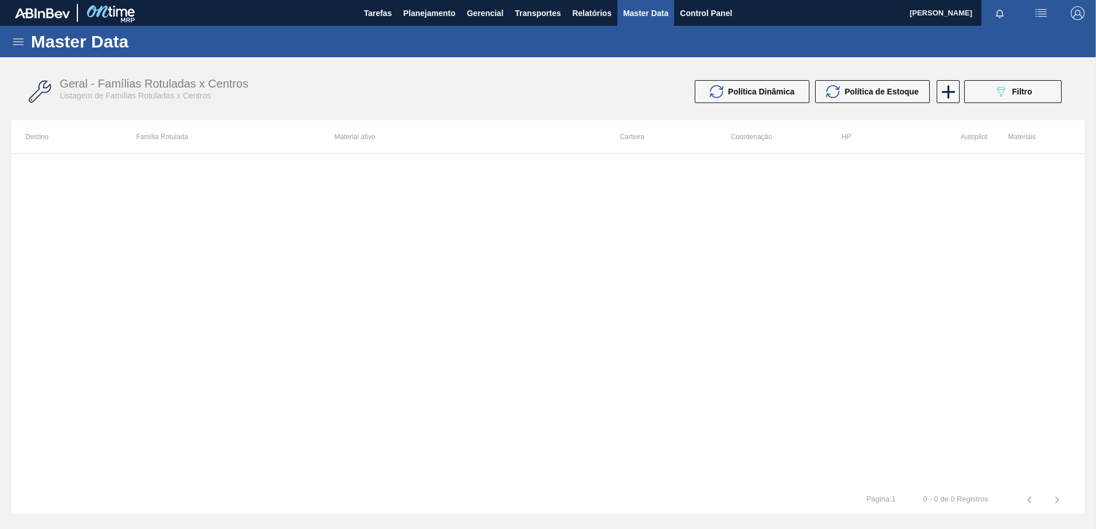
click at [631, 10] on span "Master Data" at bounding box center [645, 13] width 45 height 14
click at [992, 85] on button "089F7B8B-B2A5-4AFE-B5C0-19BA573D28AC Filtro" at bounding box center [1012, 91] width 97 height 23
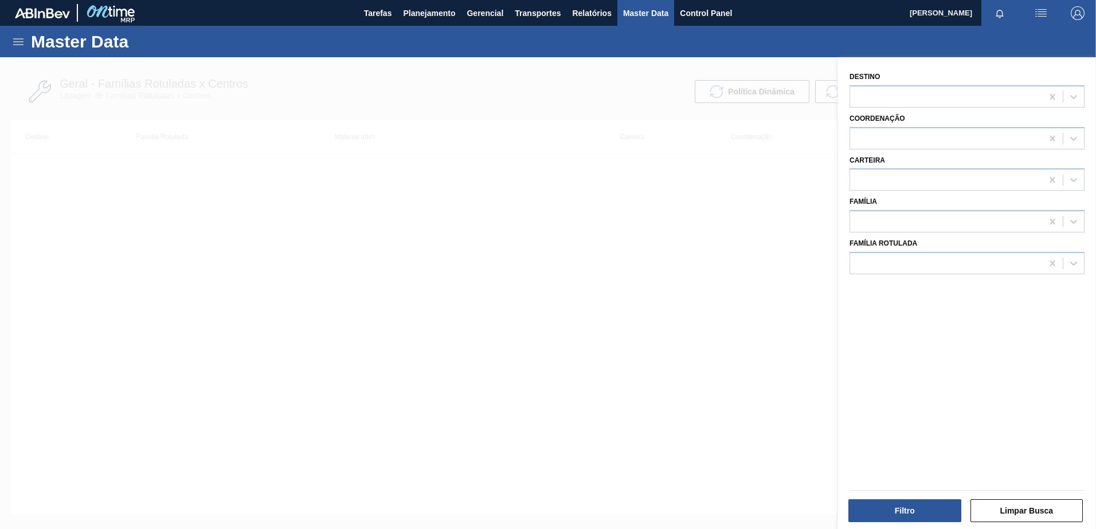
click at [941, 238] on div "Família Rotulada" at bounding box center [966, 255] width 235 height 39
click at [934, 217] on div at bounding box center [946, 222] width 192 height 17
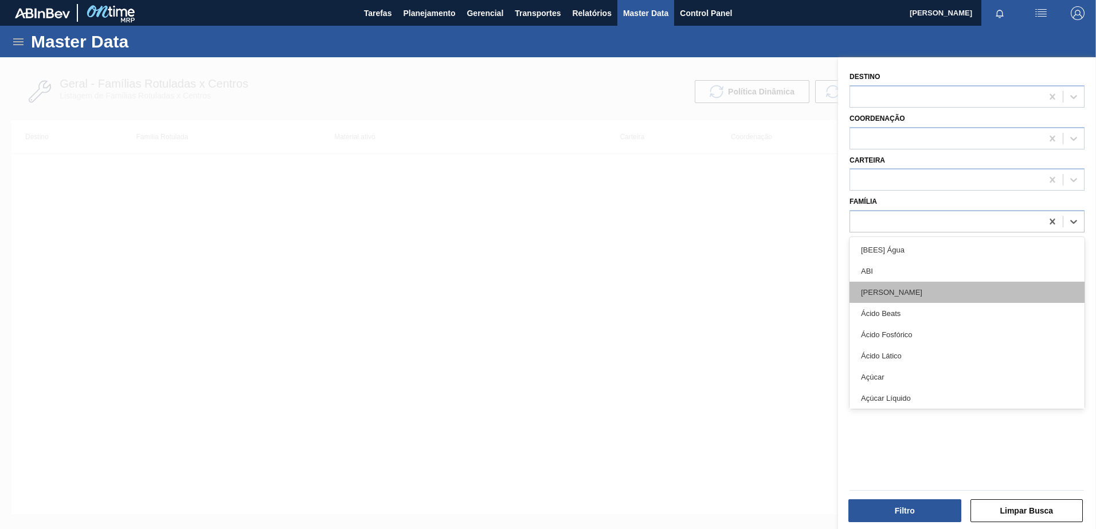
click at [876, 292] on div "Ácido Ascórbico" at bounding box center [966, 292] width 235 height 21
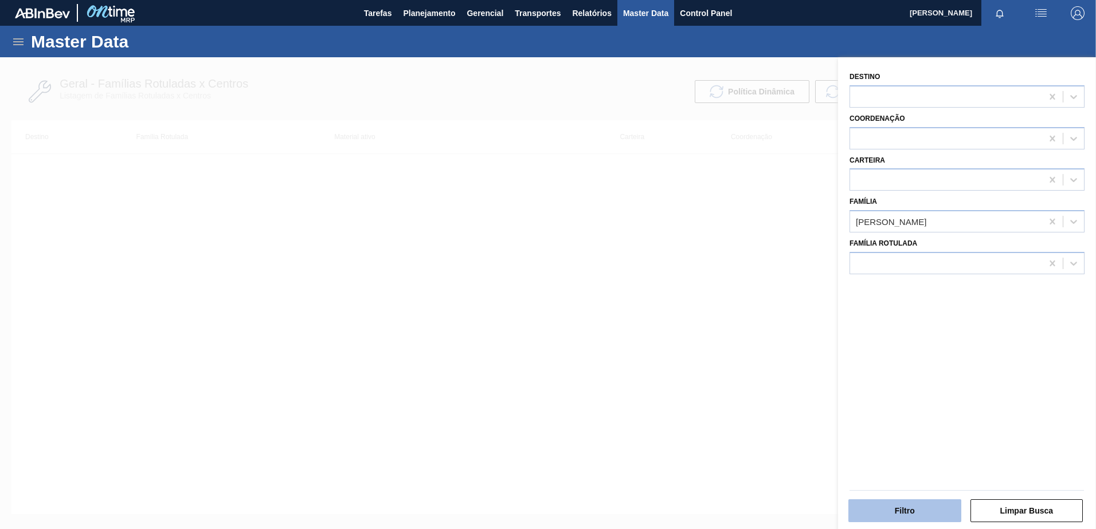
click at [889, 512] on button "Filtro" at bounding box center [904, 511] width 113 height 23
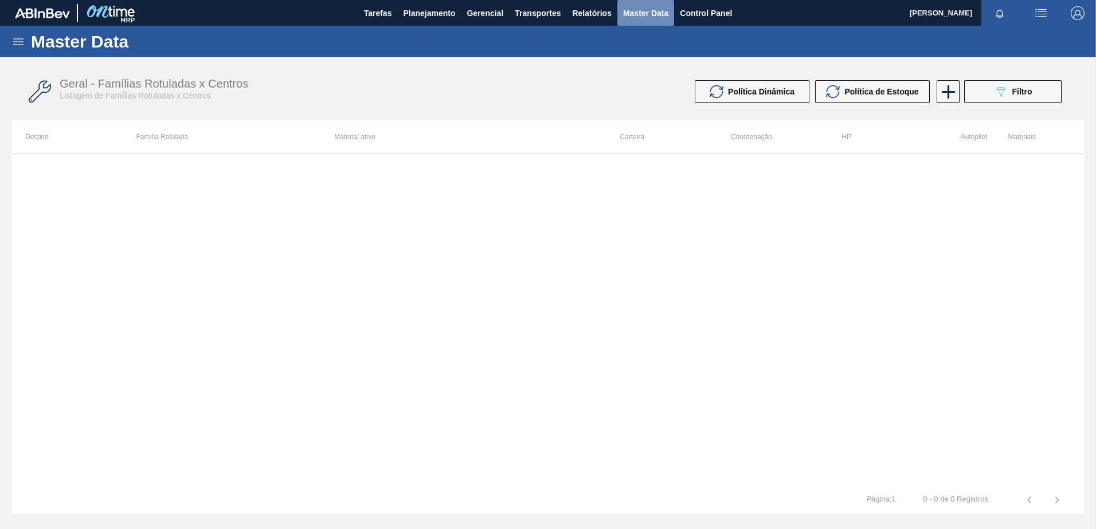
click at [639, 16] on span "Master Data" at bounding box center [645, 13] width 45 height 14
drag, startPoint x: 635, startPoint y: 13, endPoint x: 492, endPoint y: 31, distance: 144.4
click at [635, 11] on span "Master Data" at bounding box center [645, 13] width 45 height 14
click at [22, 37] on icon at bounding box center [18, 42] width 14 height 14
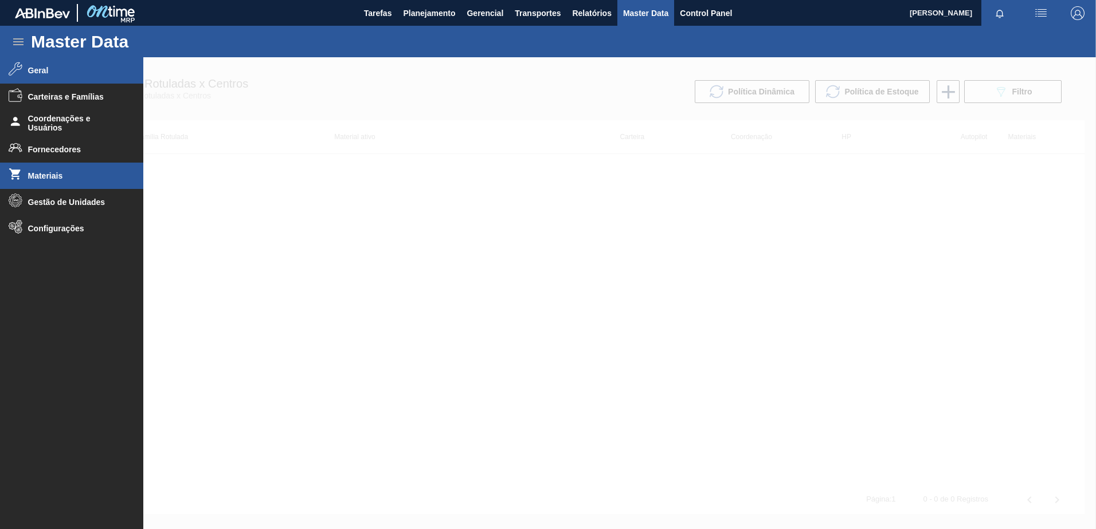
click at [38, 74] on span "Geral" at bounding box center [75, 70] width 95 height 9
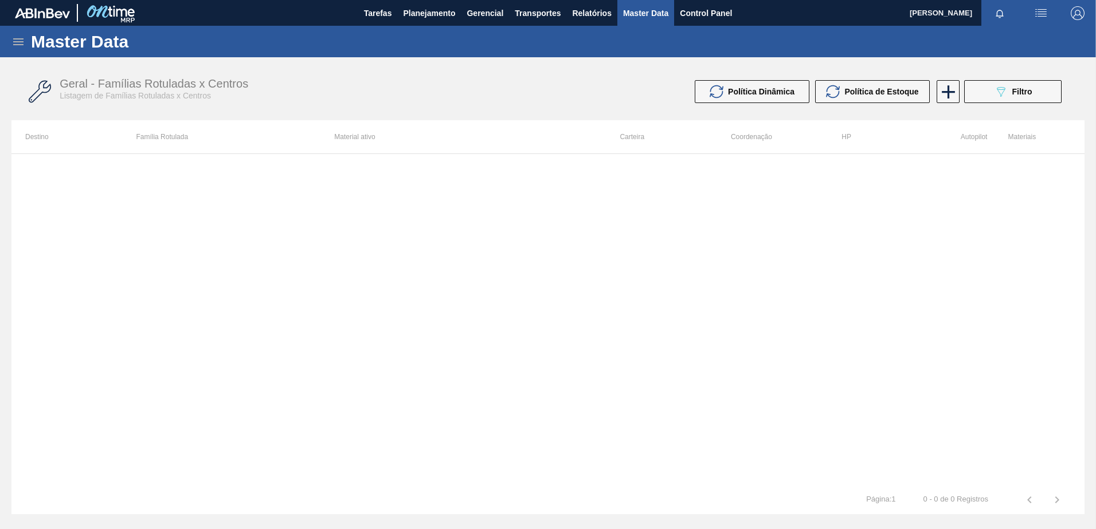
click at [1022, 103] on div "Geral - Famílias Rotuladas x Centros Listagem de Famílias Rotuladas x Centros P…" at bounding box center [547, 91] width 1073 height 43
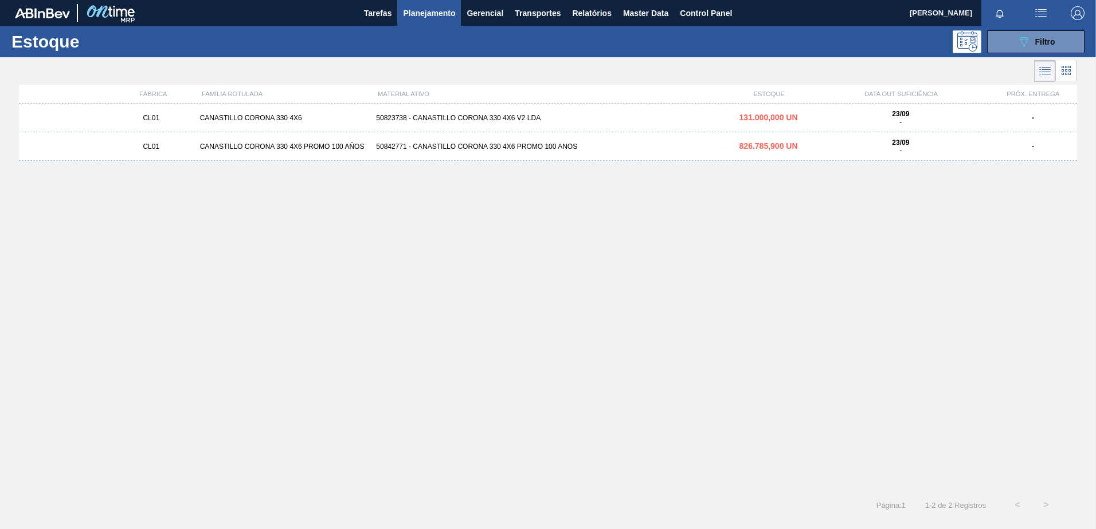
click at [383, 148] on div "50842771 - CANASTILLO CORONA 330 4X6 PROMO 100 ANOS" at bounding box center [547, 147] width 352 height 8
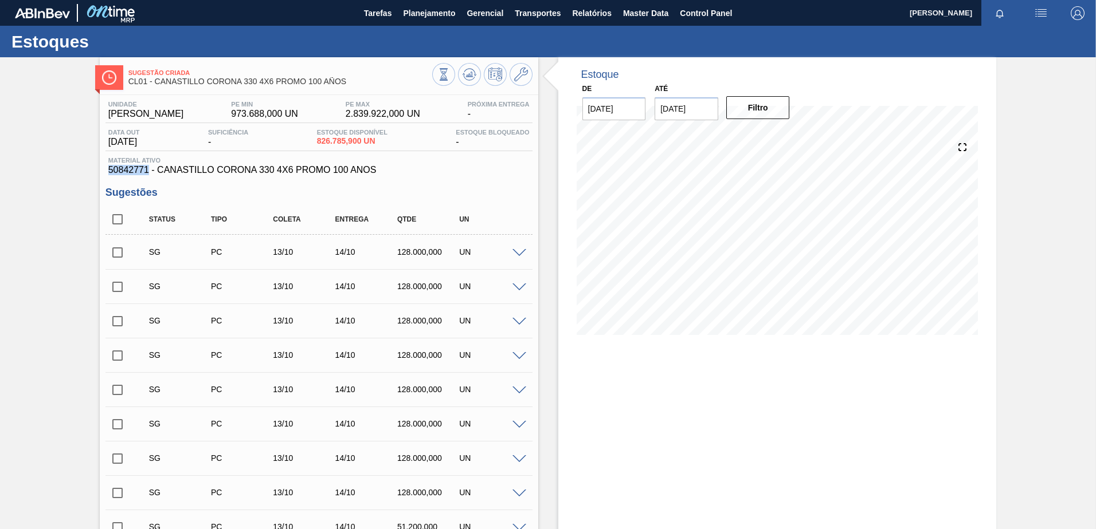
drag, startPoint x: 148, startPoint y: 169, endPoint x: 110, endPoint y: 171, distance: 37.9
click at [110, 171] on span "50842771 - CANASTILLO CORONA 330 4X6 PROMO 100 ANOS" at bounding box center [318, 170] width 421 height 10
copy span "50842771"
click at [519, 81] on icon at bounding box center [521, 75] width 14 height 14
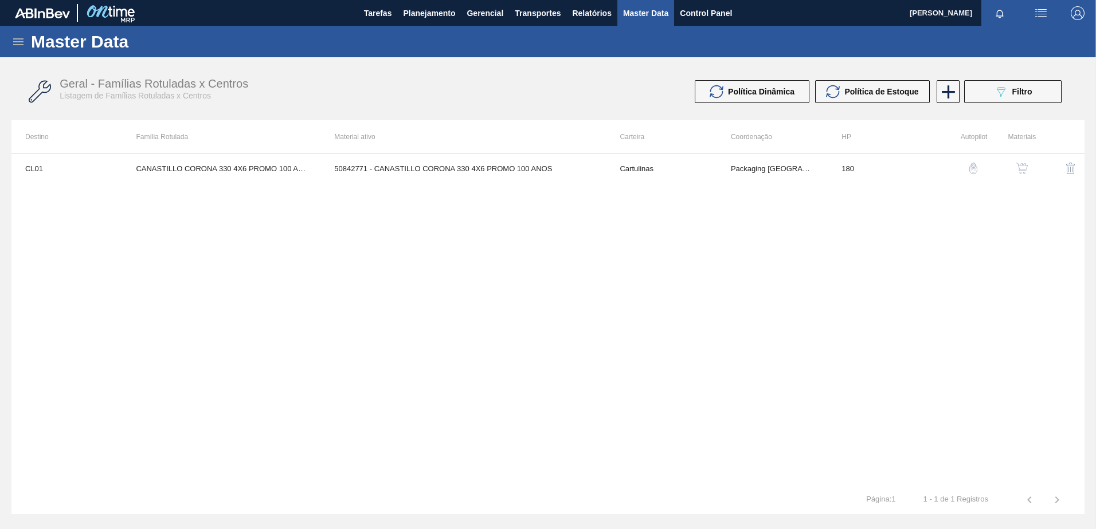
click at [1075, 167] on img "button" at bounding box center [1071, 169] width 14 height 14
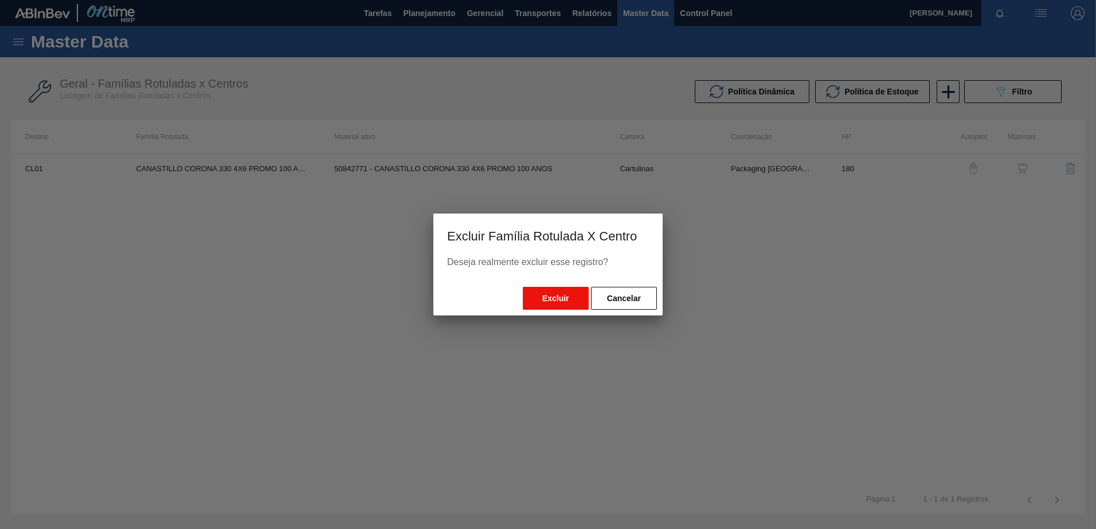
click at [538, 301] on button "Excluir" at bounding box center [556, 298] width 66 height 23
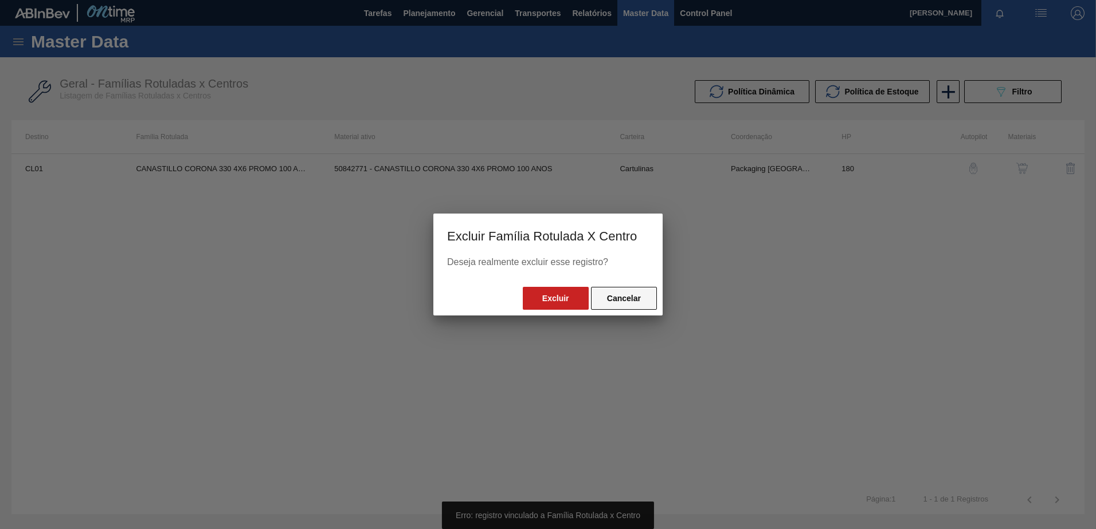
click at [621, 297] on button "Cancelar" at bounding box center [624, 298] width 66 height 23
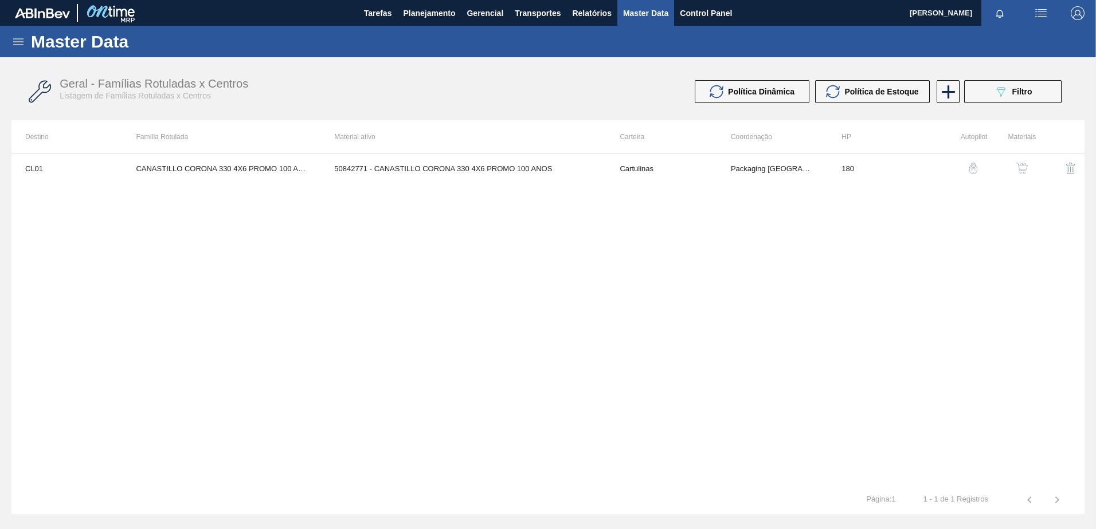
click at [1026, 172] on img "button" at bounding box center [1021, 168] width 11 height 11
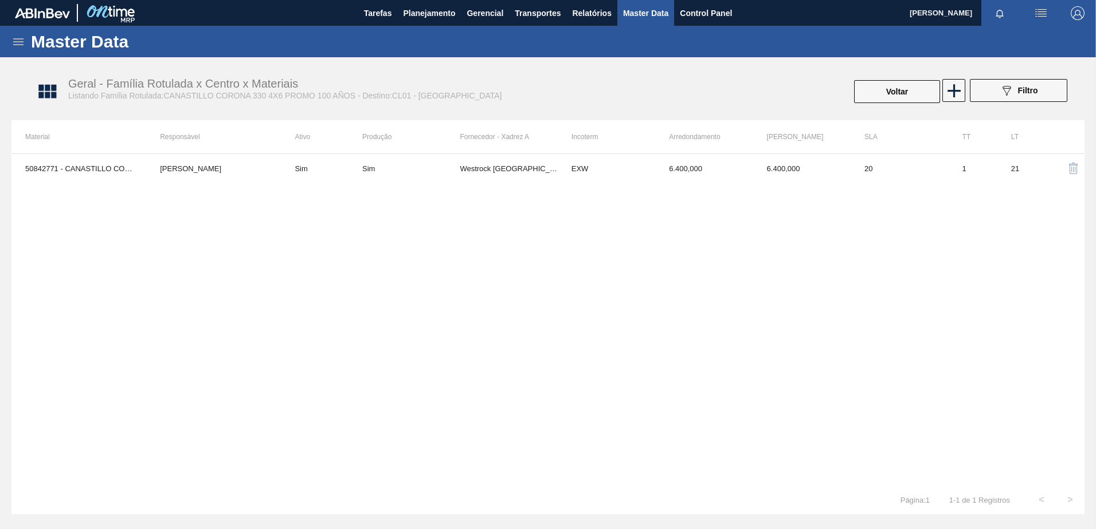
click at [1065, 170] on button "button" at bounding box center [1074, 169] width 28 height 28
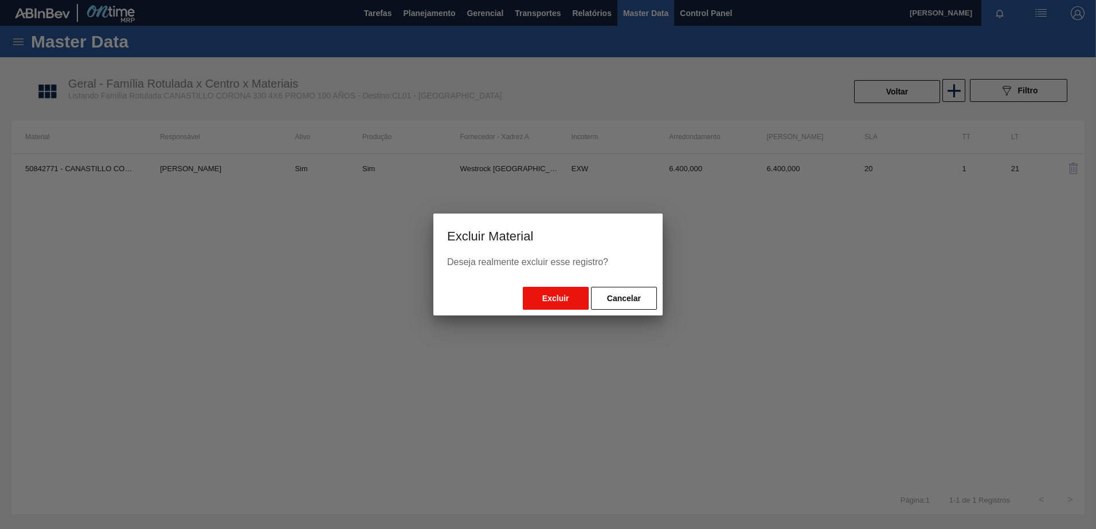
click at [559, 295] on button "Excluir" at bounding box center [556, 298] width 66 height 23
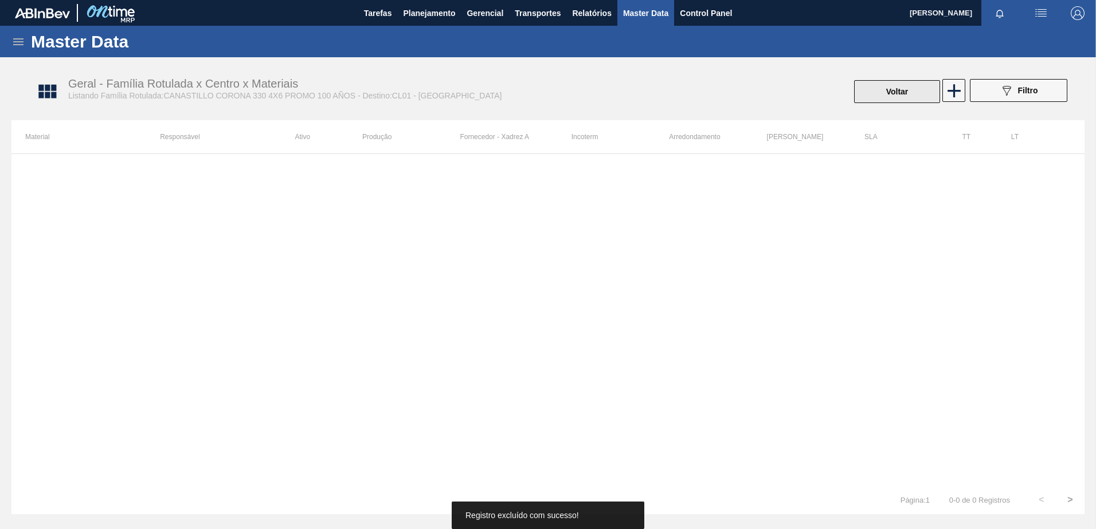
click at [886, 89] on button "Voltar" at bounding box center [897, 91] width 86 height 23
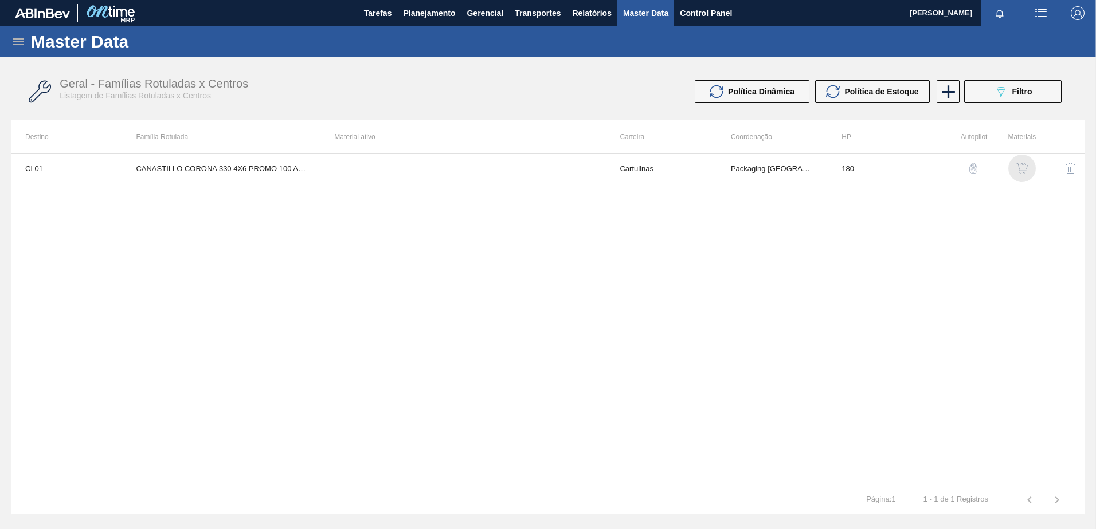
click at [1024, 169] on img "button" at bounding box center [1021, 168] width 11 height 11
click at [1066, 166] on img "button" at bounding box center [1071, 169] width 14 height 14
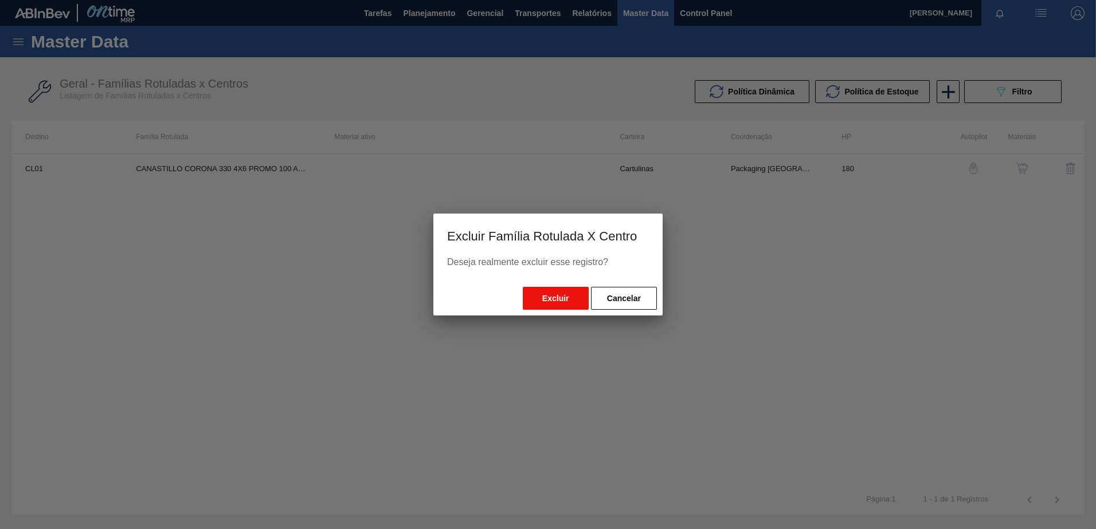
click at [570, 295] on button "Excluir" at bounding box center [556, 298] width 66 height 23
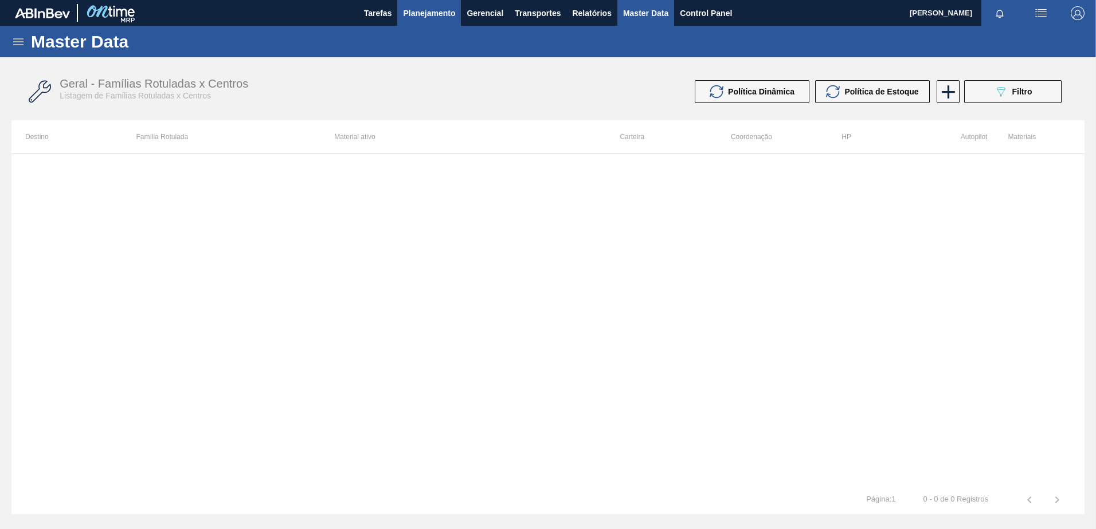
click at [417, 11] on span "Planejamento" at bounding box center [429, 13] width 52 height 14
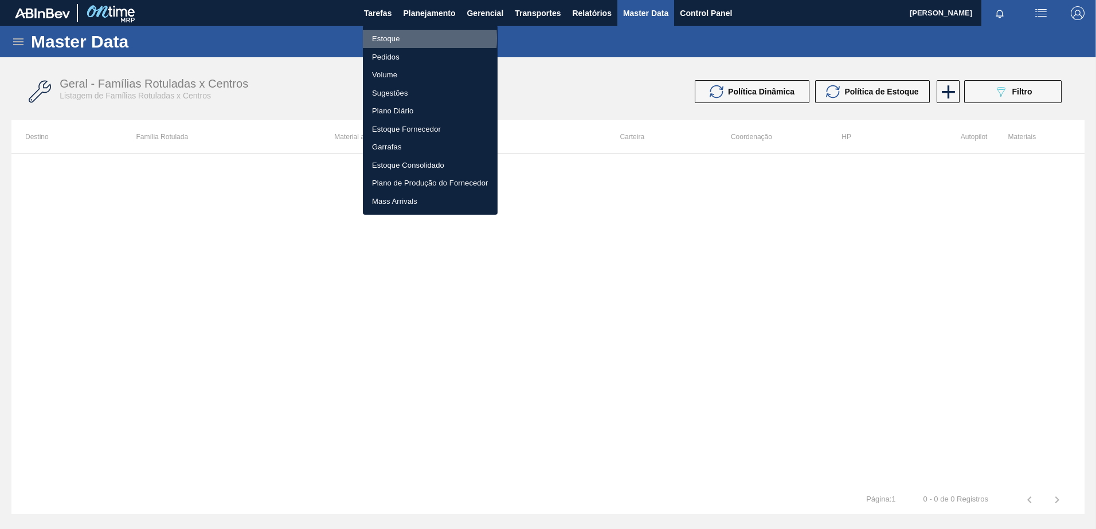
click at [386, 38] on li "Estoque" at bounding box center [430, 39] width 135 height 18
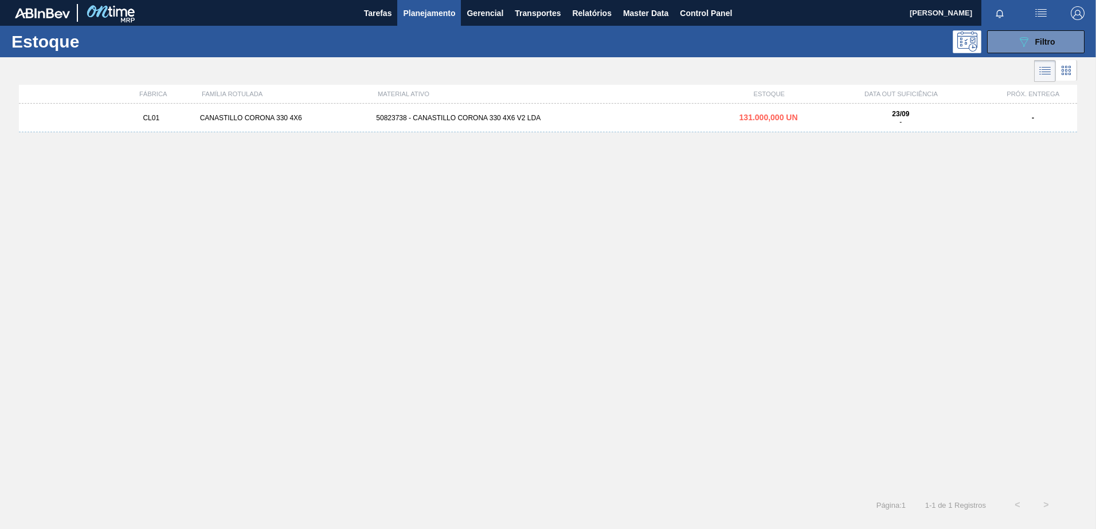
click at [435, 119] on div "50823738 - CANASTILLO CORONA 330 4X6 V2 LDA" at bounding box center [547, 118] width 352 height 8
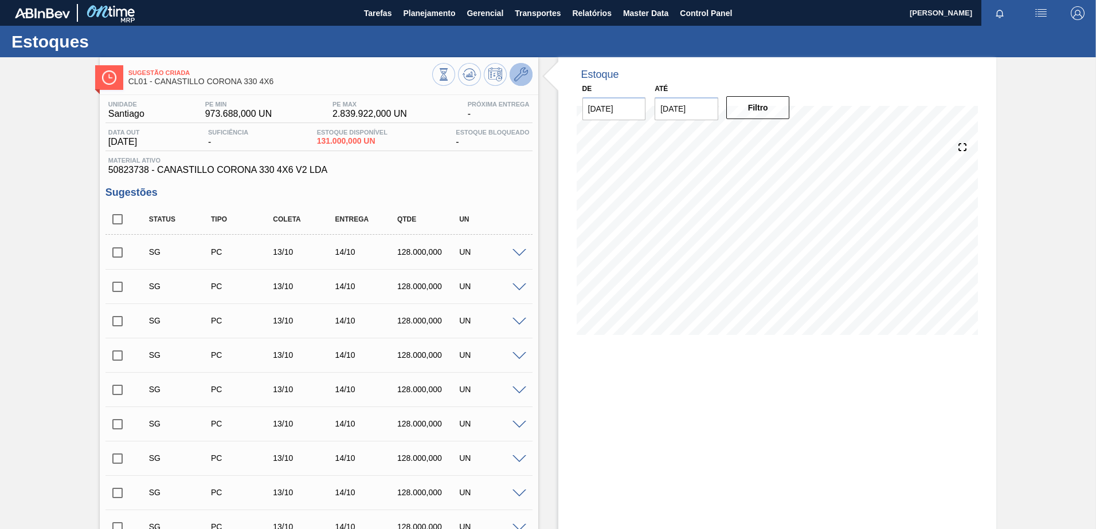
click at [520, 76] on icon at bounding box center [521, 75] width 14 height 14
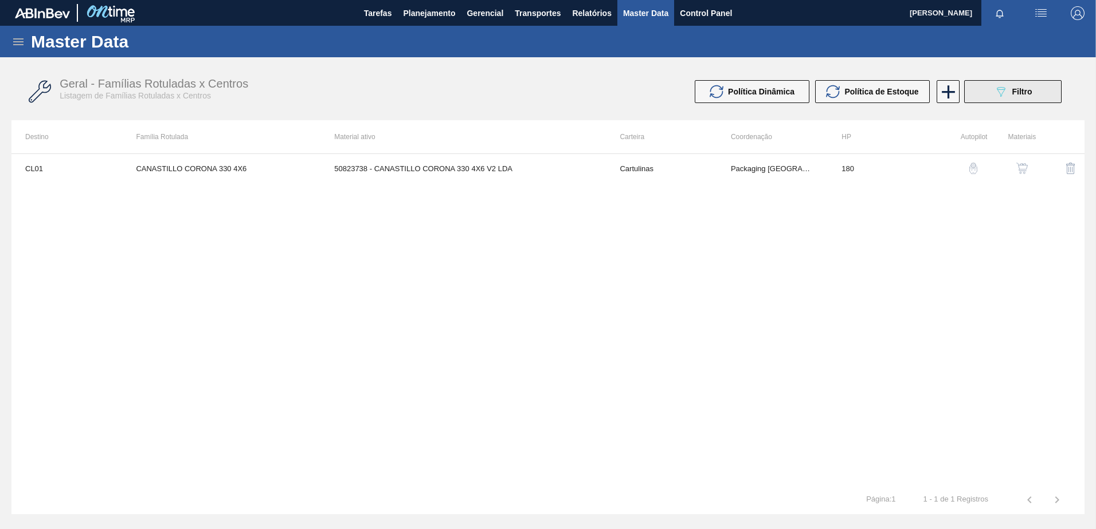
click at [1010, 88] on div "089F7B8B-B2A5-4AFE-B5C0-19BA573D28AC Filtro" at bounding box center [1013, 92] width 38 height 14
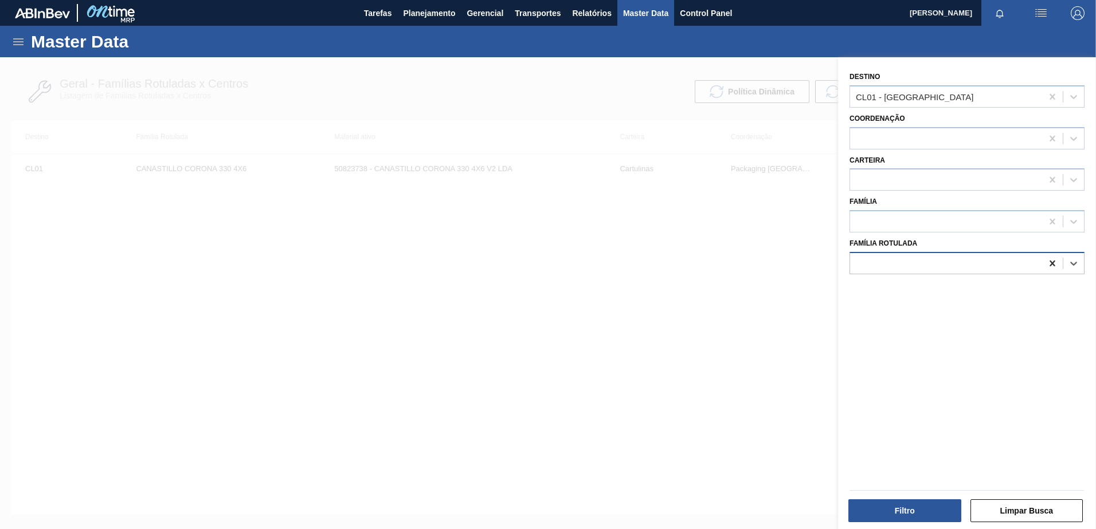
click at [1051, 266] on icon at bounding box center [1051, 263] width 11 height 11
click at [920, 504] on button "Filtro" at bounding box center [904, 511] width 113 height 23
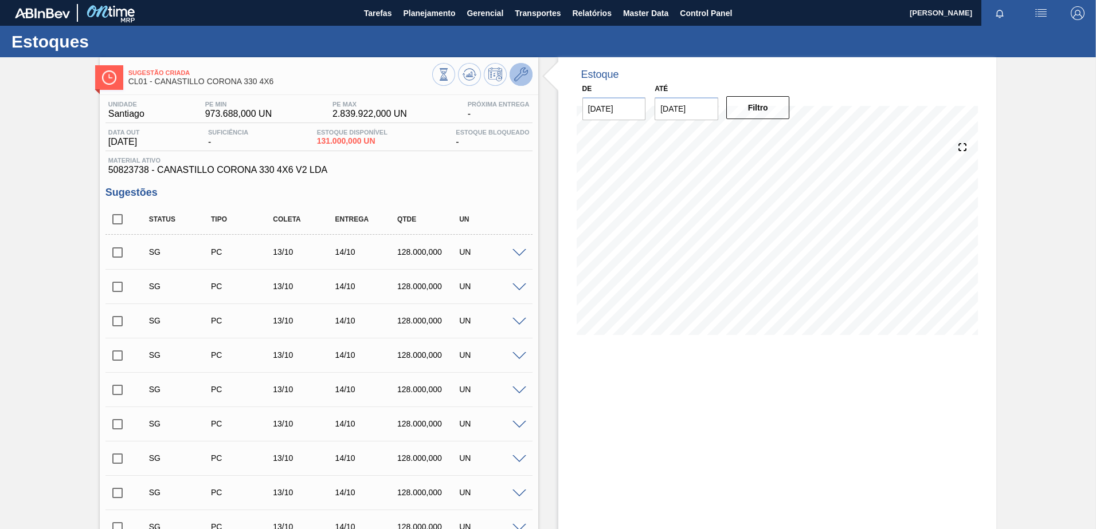
click at [518, 74] on icon at bounding box center [521, 75] width 14 height 14
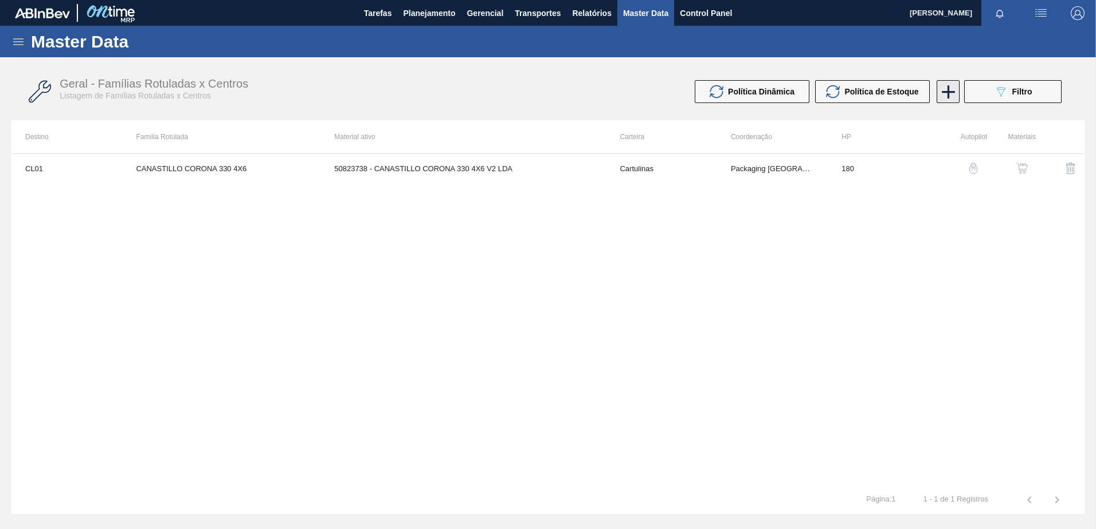
click at [944, 95] on icon at bounding box center [948, 92] width 22 height 22
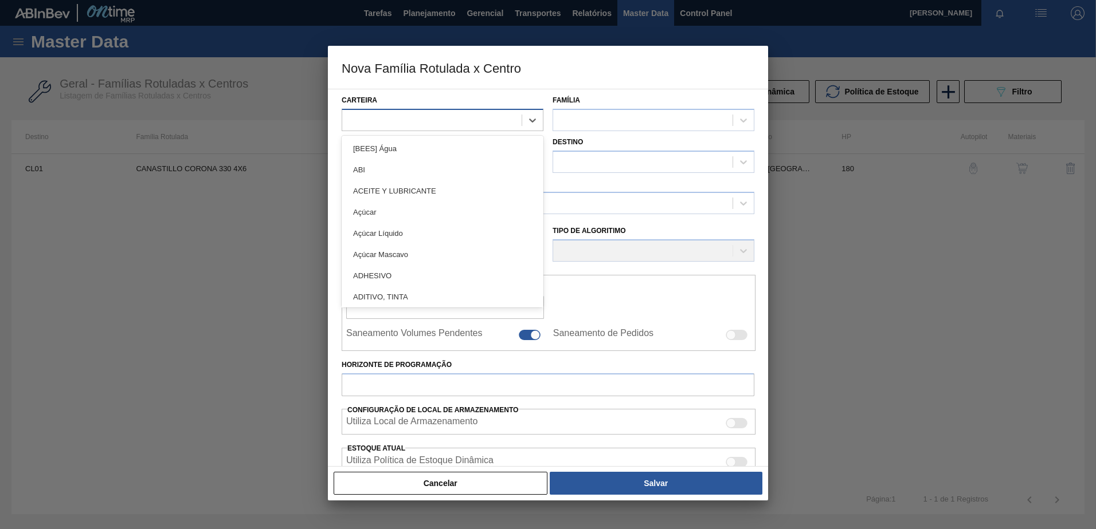
click at [398, 120] on div at bounding box center [431, 120] width 179 height 17
click at [197, 245] on div at bounding box center [548, 264] width 1096 height 529
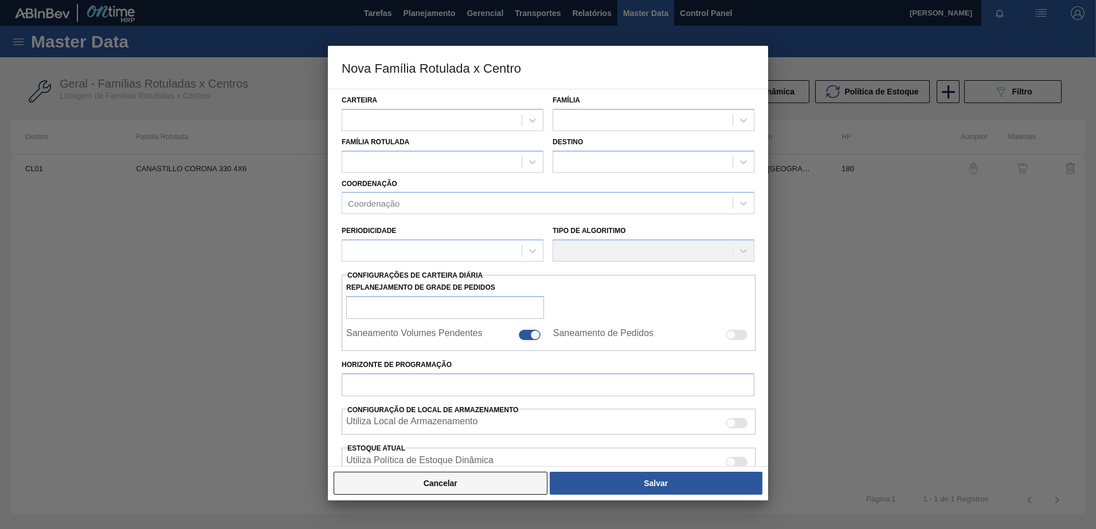
click at [485, 483] on button "Cancelar" at bounding box center [440, 483] width 214 height 23
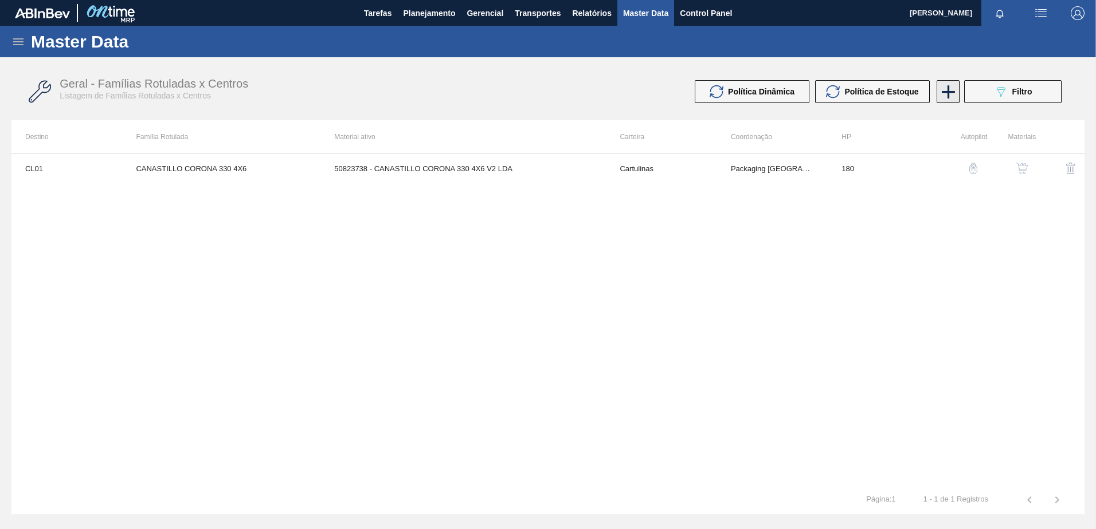
click at [942, 90] on icon at bounding box center [948, 92] width 22 height 22
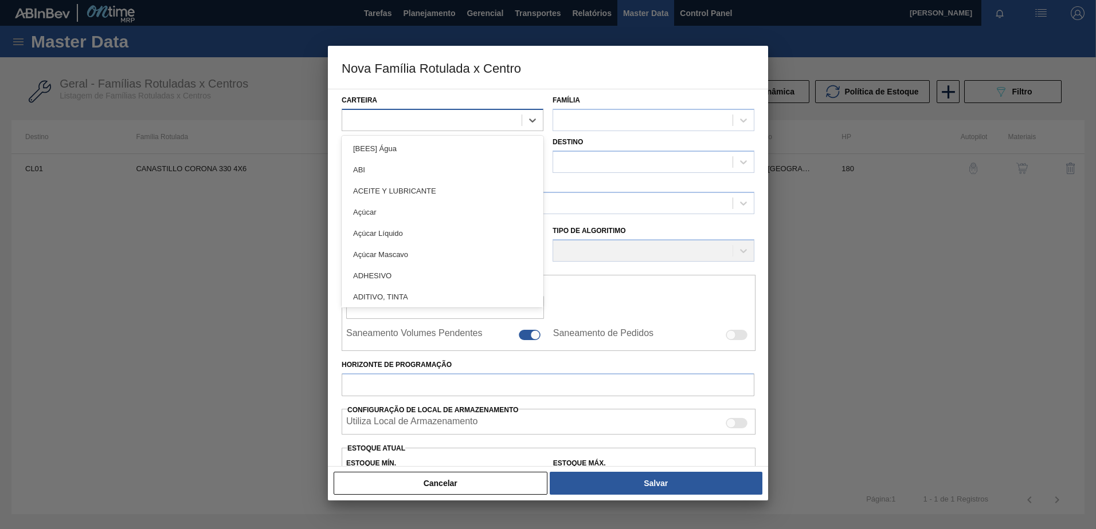
click at [397, 117] on div at bounding box center [431, 120] width 179 height 17
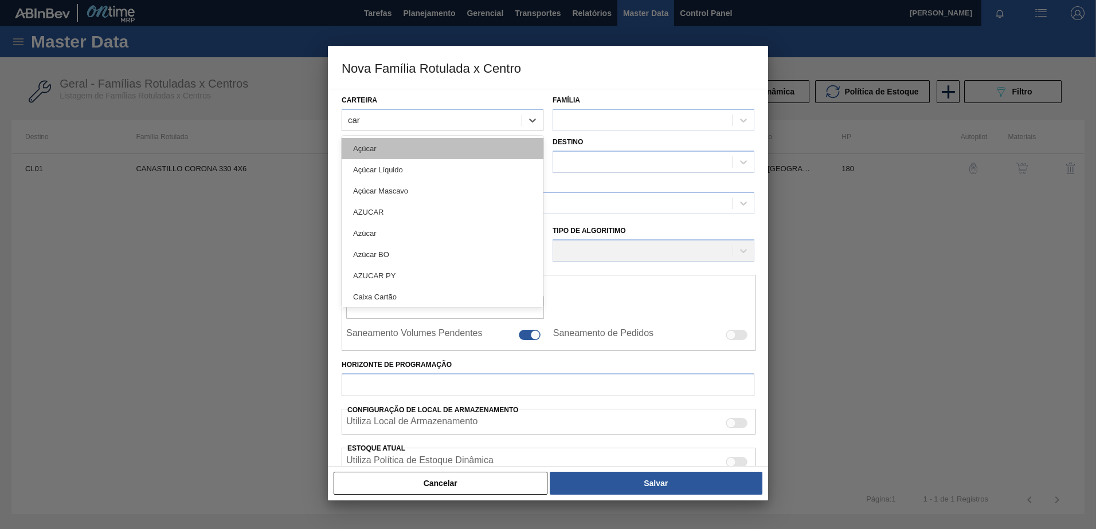
type input "cart"
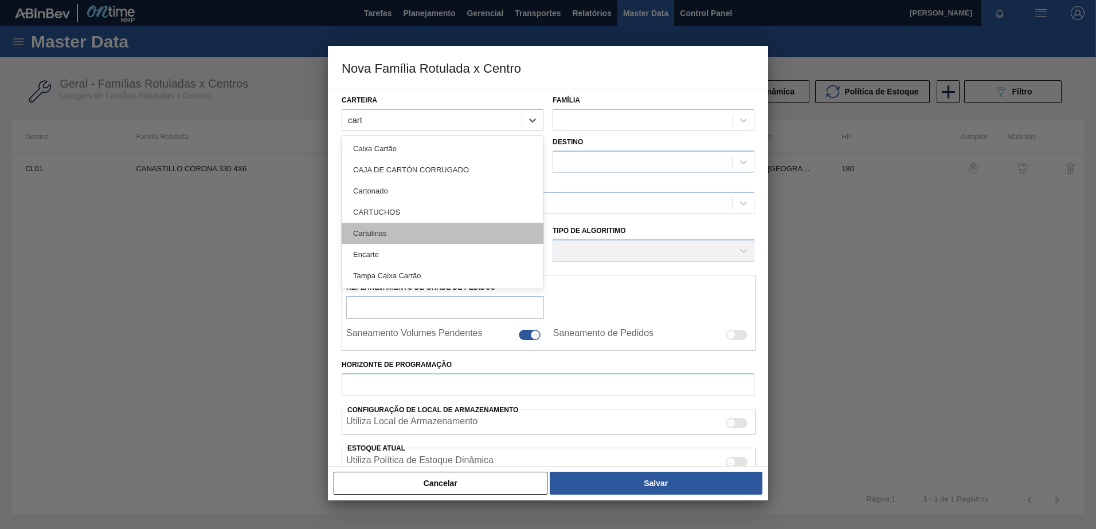
click at [411, 226] on div "Cartulinas" at bounding box center [443, 233] width 202 height 21
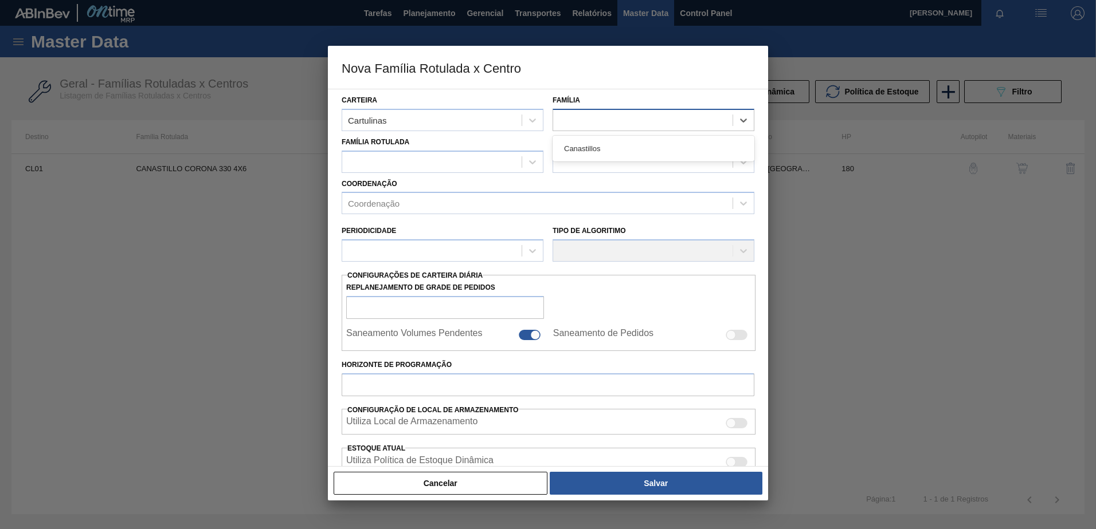
click at [613, 119] on div at bounding box center [642, 120] width 179 height 17
click at [599, 147] on div "Canastillos" at bounding box center [653, 148] width 202 height 21
click at [403, 164] on div at bounding box center [431, 162] width 179 height 17
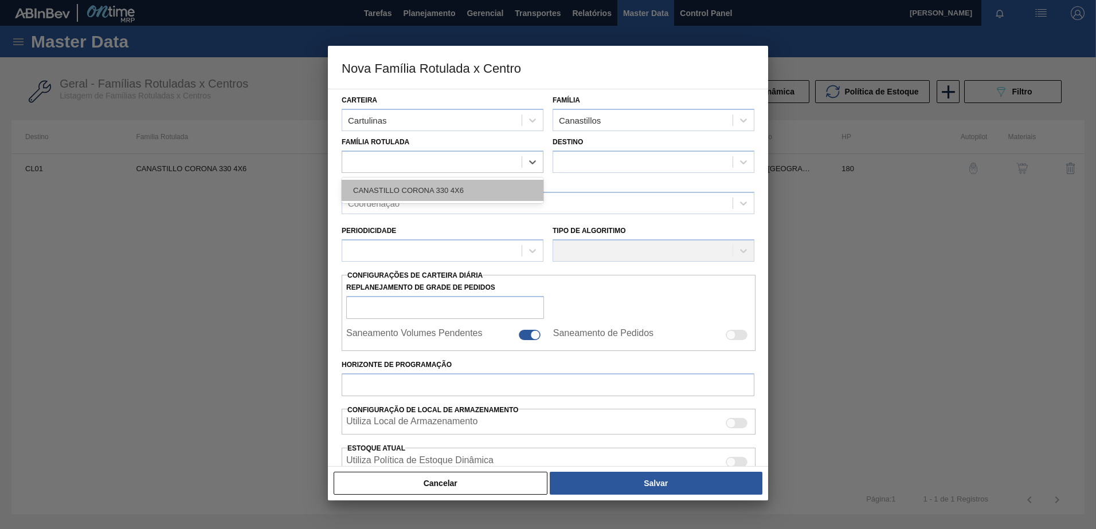
click at [417, 182] on div "CANASTILLO CORONA 330 4X6" at bounding box center [443, 190] width 202 height 21
checkbox input "false"
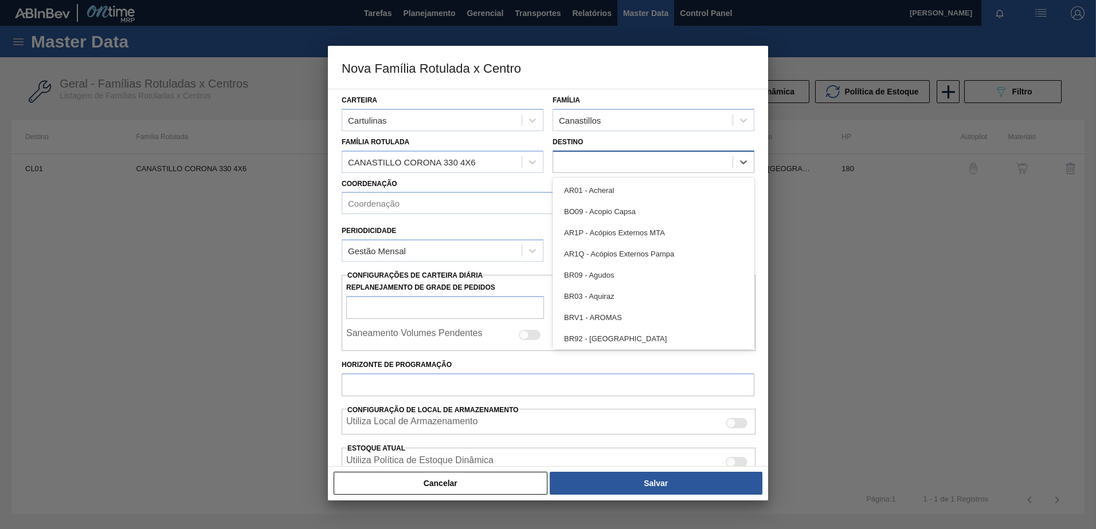
click at [627, 166] on div at bounding box center [642, 162] width 179 height 17
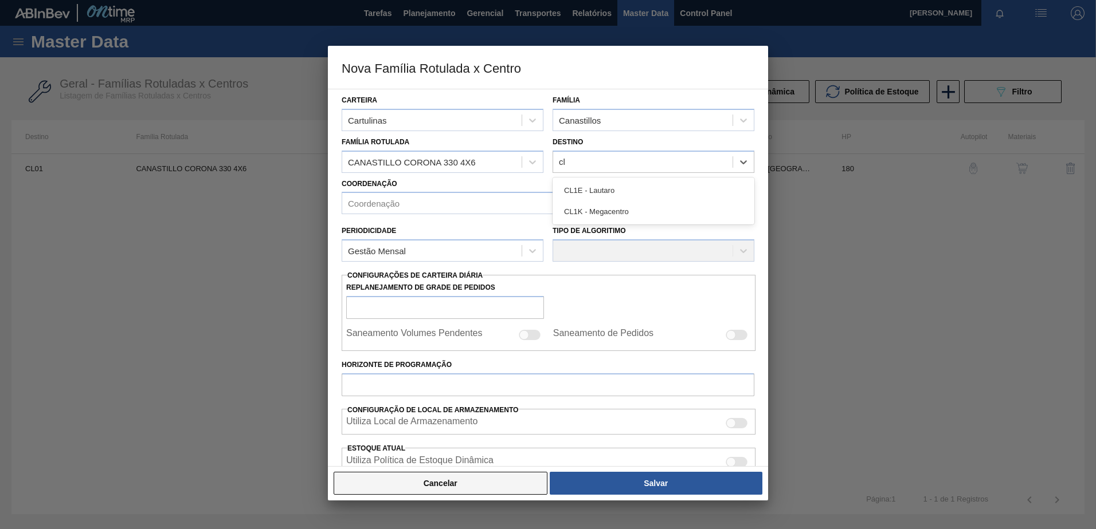
type input "cl"
click at [456, 478] on button "Cancelar" at bounding box center [440, 483] width 214 height 23
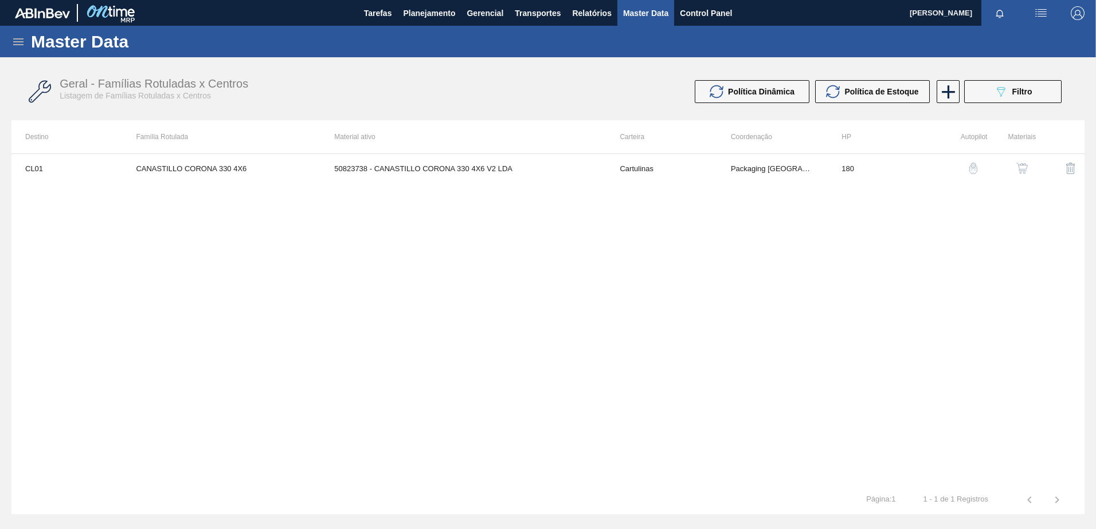
click at [1020, 172] on img "button" at bounding box center [1021, 168] width 11 height 11
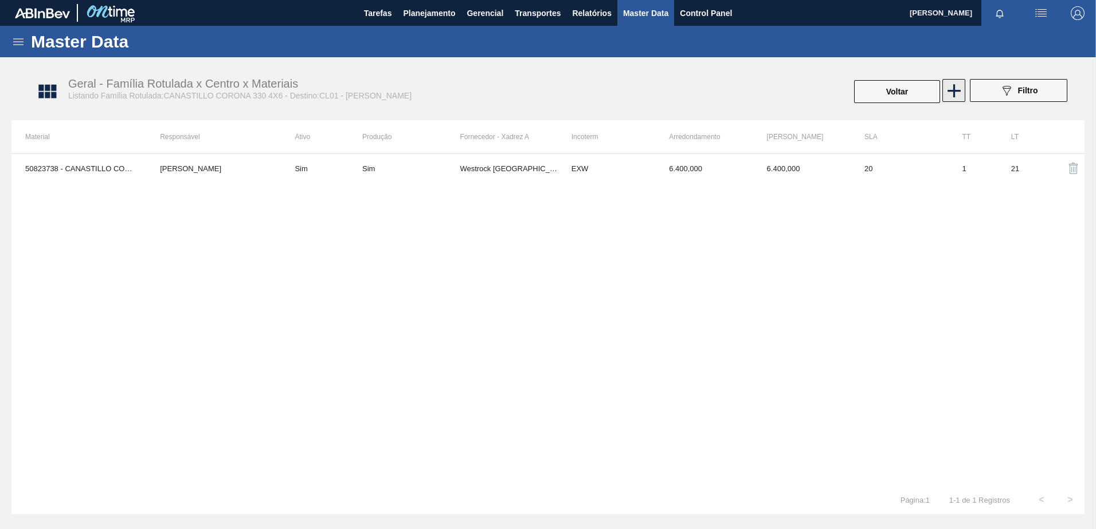
click at [950, 93] on icon at bounding box center [954, 91] width 22 height 22
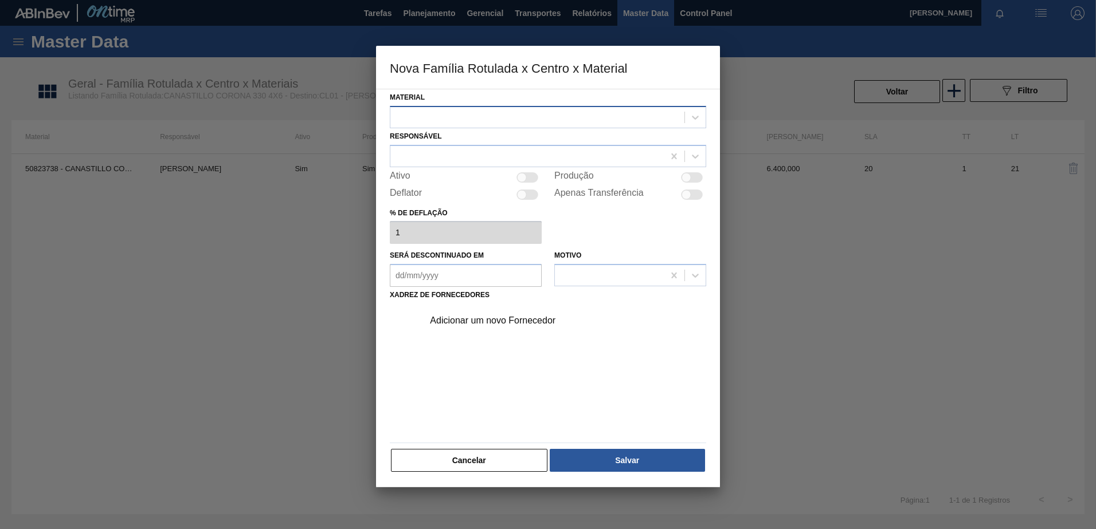
click at [518, 113] on div at bounding box center [537, 117] width 294 height 17
click at [619, 111] on div at bounding box center [537, 117] width 294 height 17
click at [428, 450] on button "Cancelar" at bounding box center [469, 460] width 156 height 23
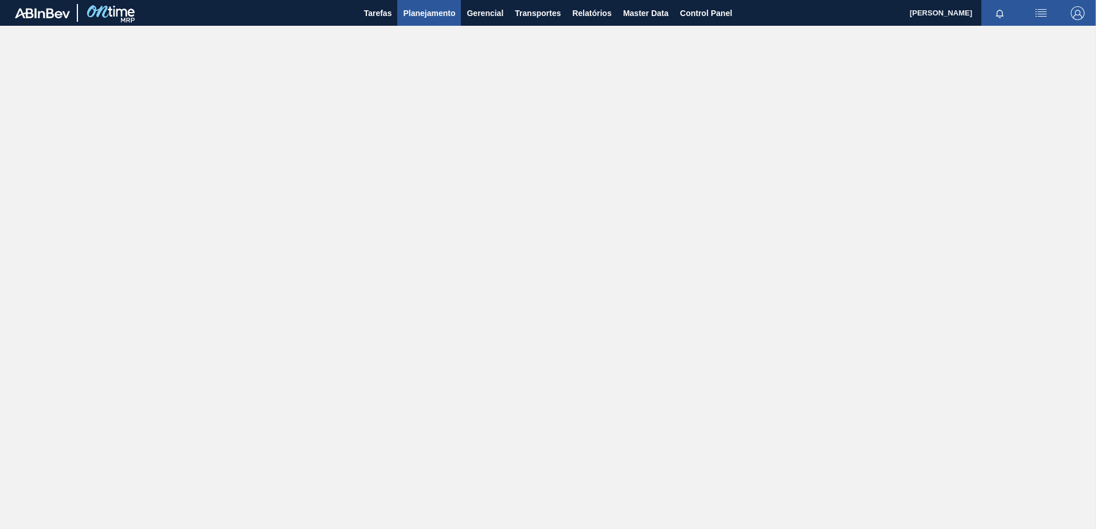
click at [431, 22] on button "Planejamento" at bounding box center [429, 13] width 64 height 26
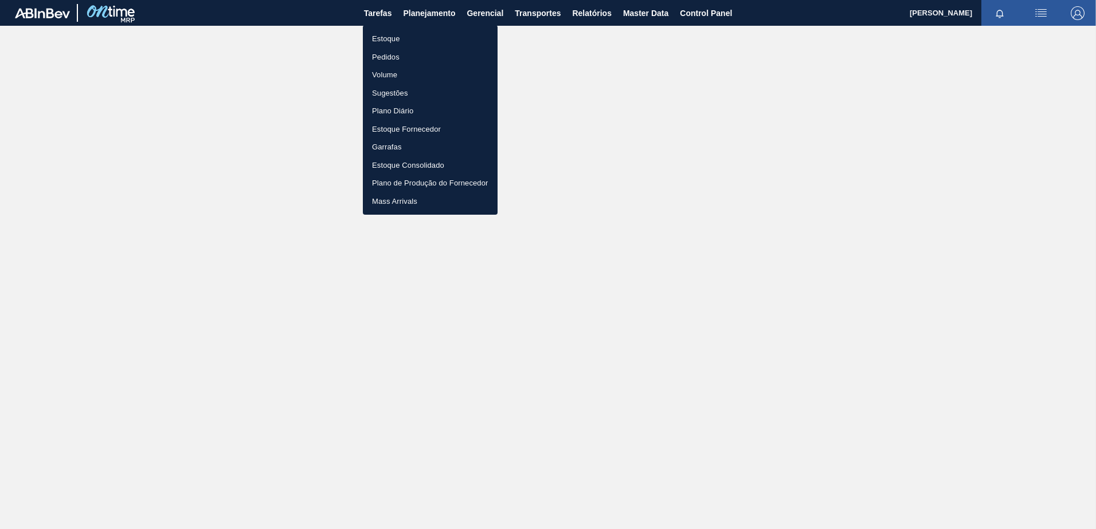
click at [401, 40] on li "Estoque" at bounding box center [430, 39] width 135 height 18
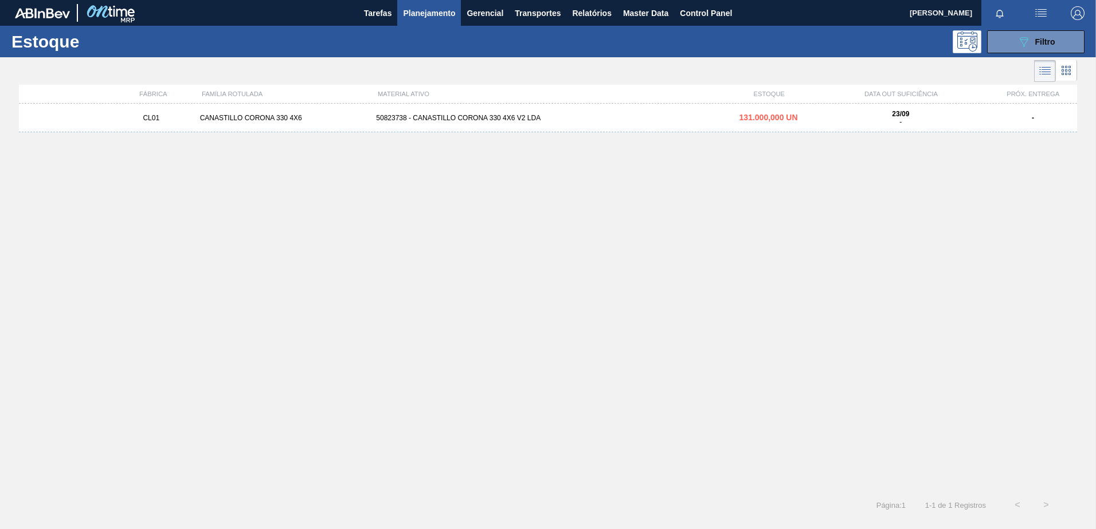
click at [426, 6] on span "Planejamento" at bounding box center [429, 13] width 52 height 14
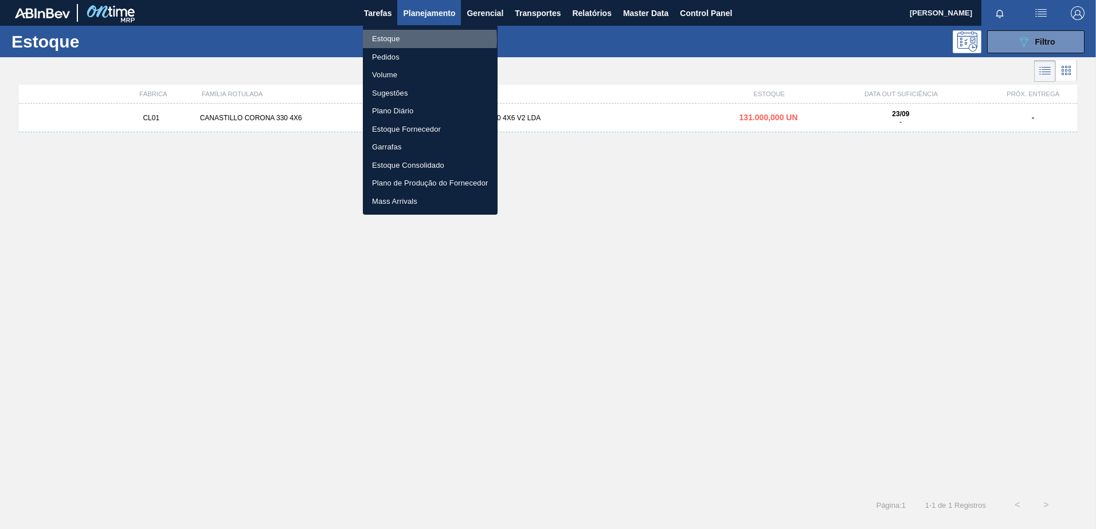
click at [394, 39] on li "Estoque" at bounding box center [430, 39] width 135 height 18
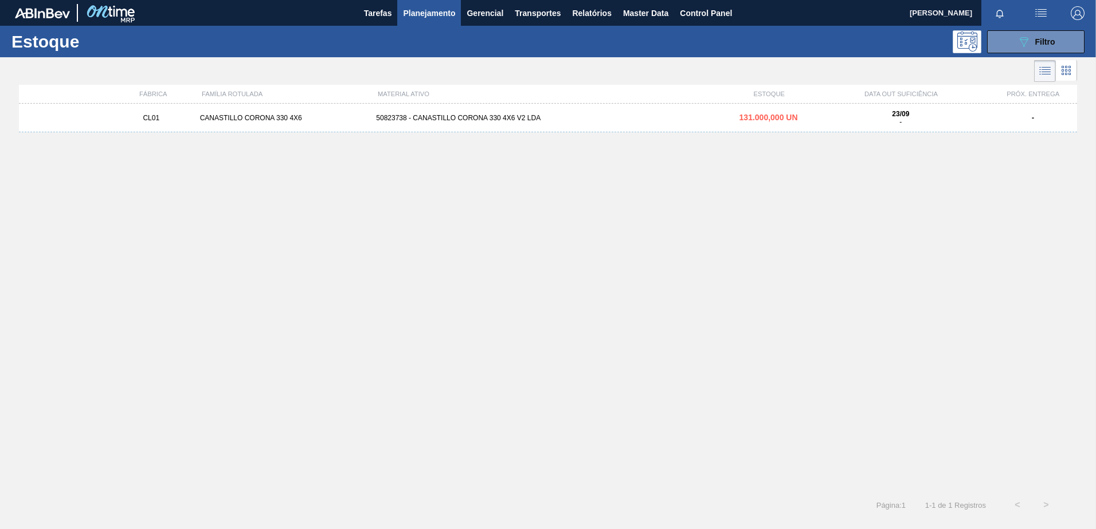
click at [441, 11] on span "Planejamento" at bounding box center [429, 13] width 52 height 14
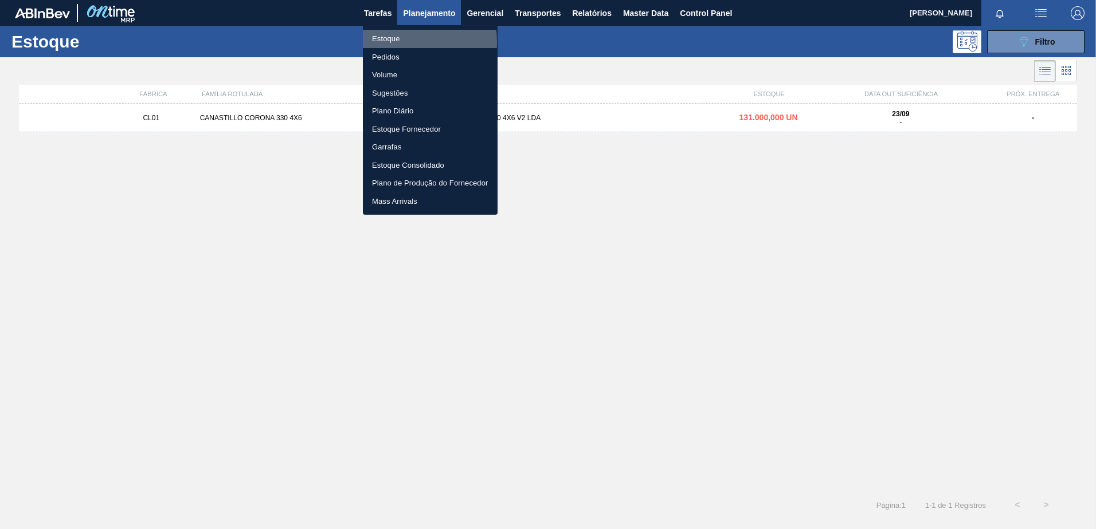
click at [381, 42] on li "Estoque" at bounding box center [430, 39] width 135 height 18
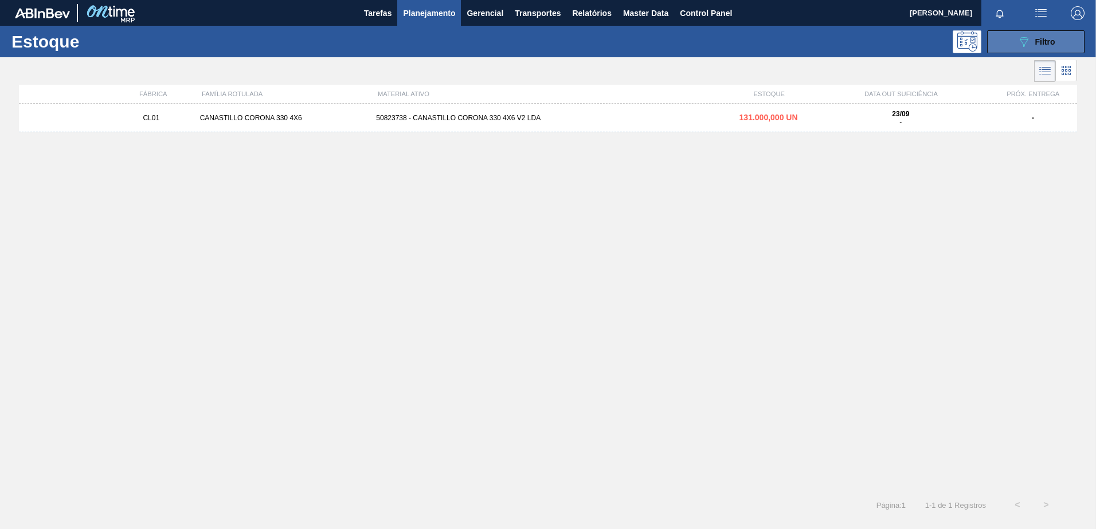
click at [1025, 39] on icon "089F7B8B-B2A5-4AFE-B5C0-19BA573D28AC" at bounding box center [1024, 42] width 14 height 14
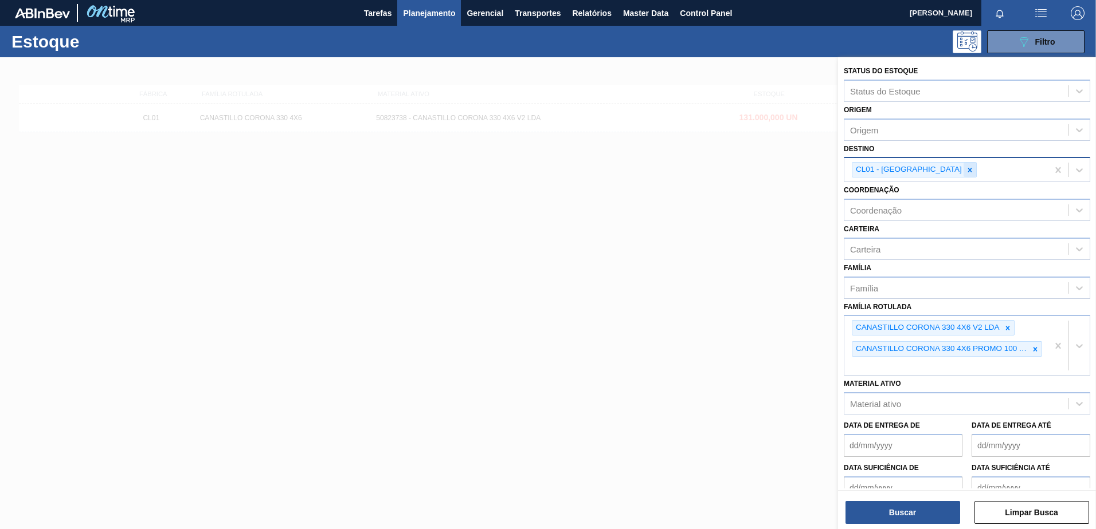
click at [966, 173] on icon at bounding box center [970, 170] width 8 height 8
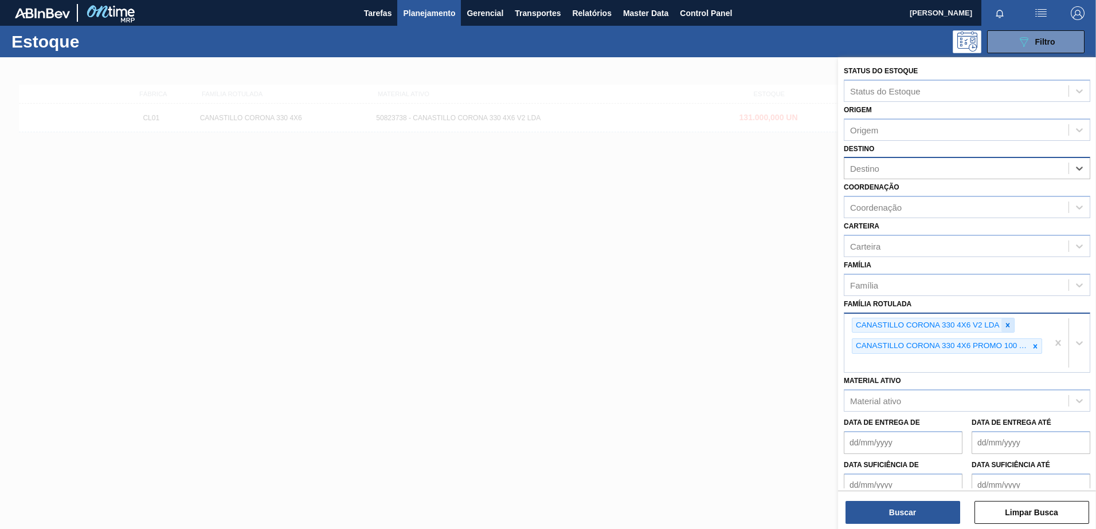
click at [1007, 325] on icon at bounding box center [1007, 325] width 4 height 4
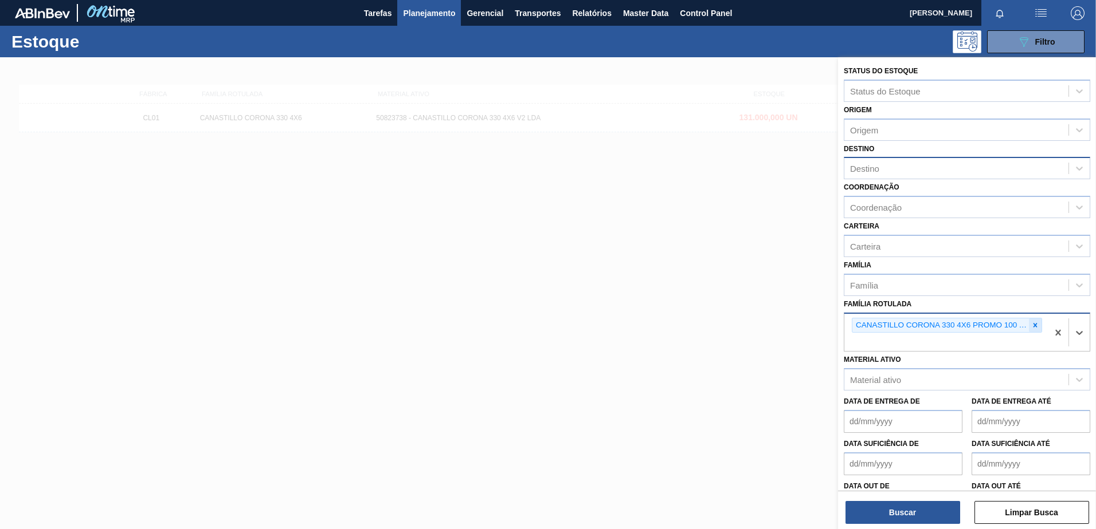
click at [1034, 328] on icon at bounding box center [1035, 325] width 8 height 8
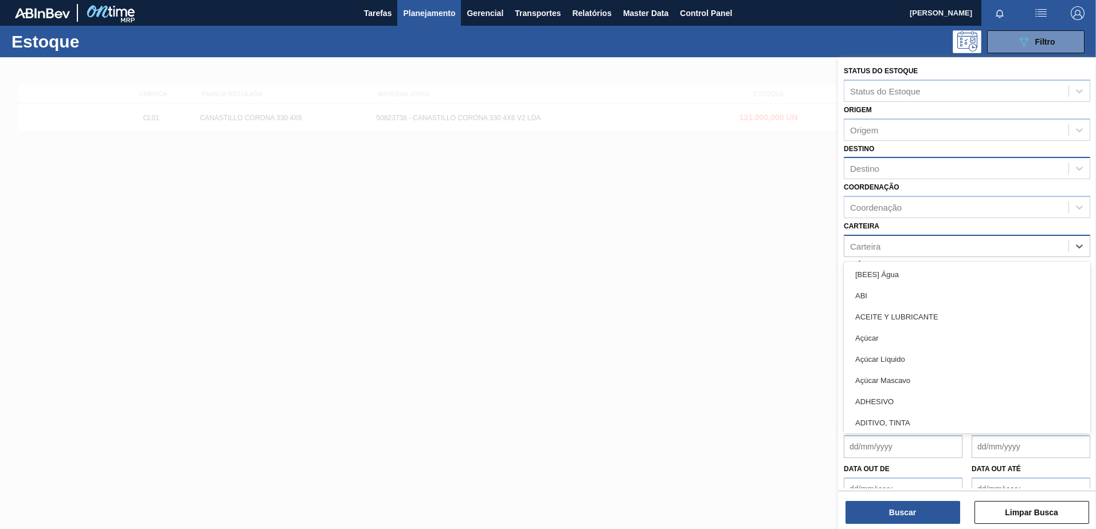
click at [880, 244] on div "Carteira" at bounding box center [865, 246] width 30 height 10
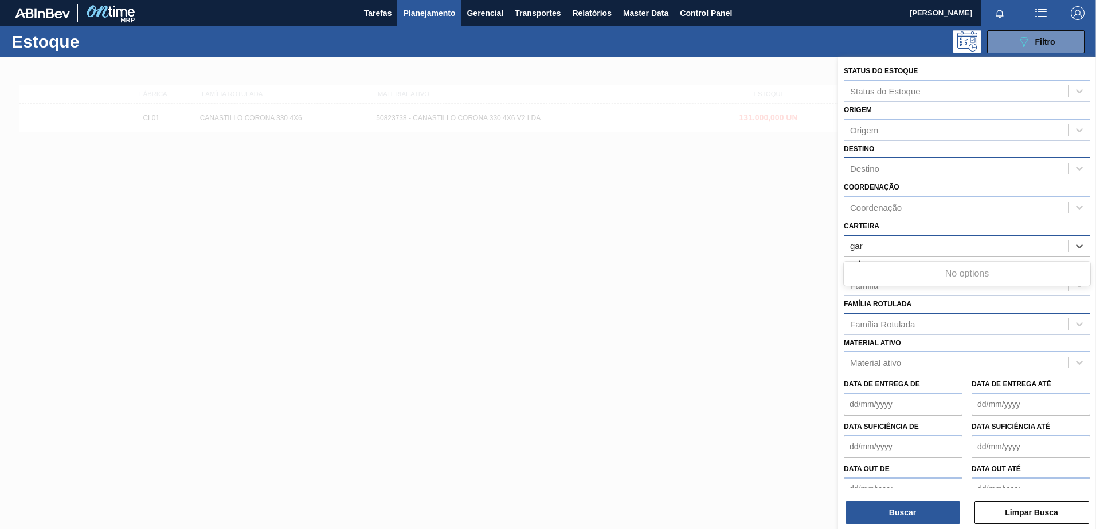
type input "garr"
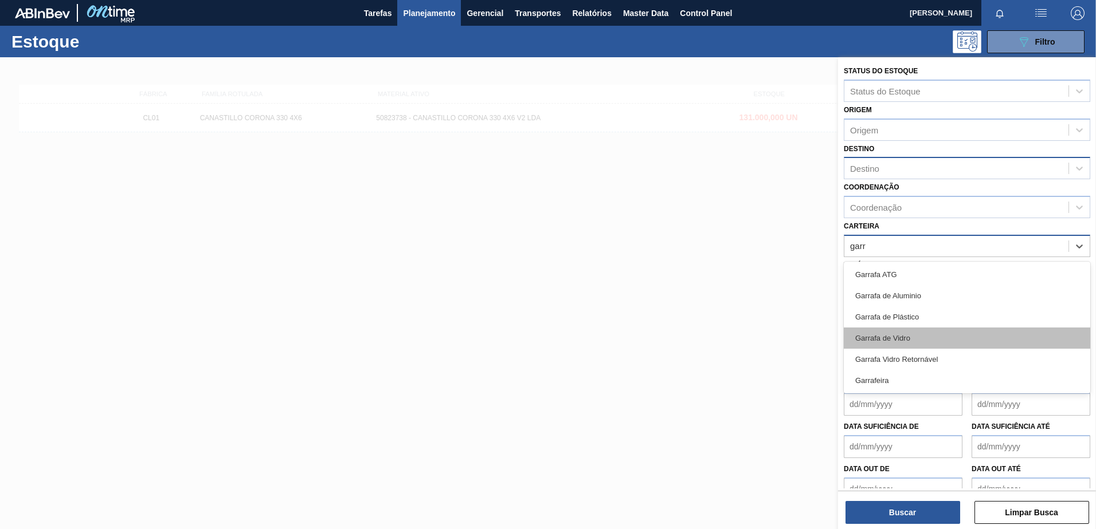
click at [909, 332] on div "Garrafa de Vidro" at bounding box center [966, 338] width 246 height 21
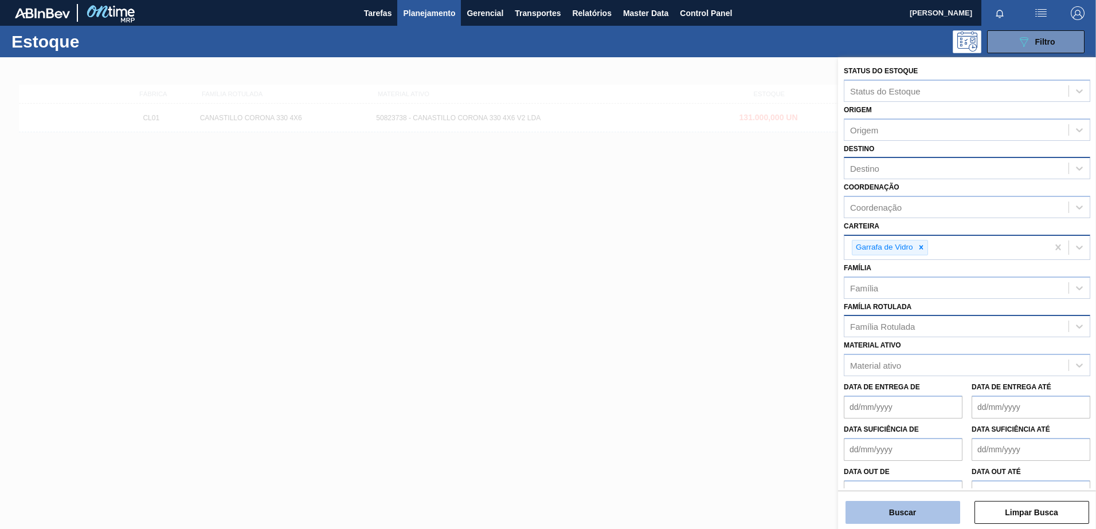
click at [915, 517] on button "Buscar" at bounding box center [902, 512] width 115 height 23
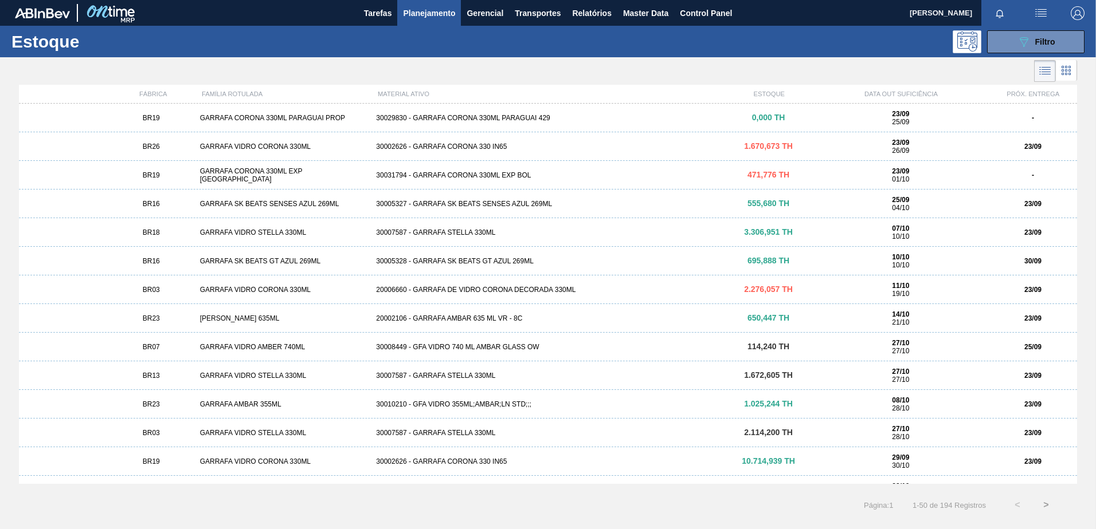
click at [407, 198] on div "BR16 [PERSON_NAME] BEATS SENSES AZUL 269ML 30005327 - [PERSON_NAME] BEATS SENSE…" at bounding box center [548, 204] width 1058 height 29
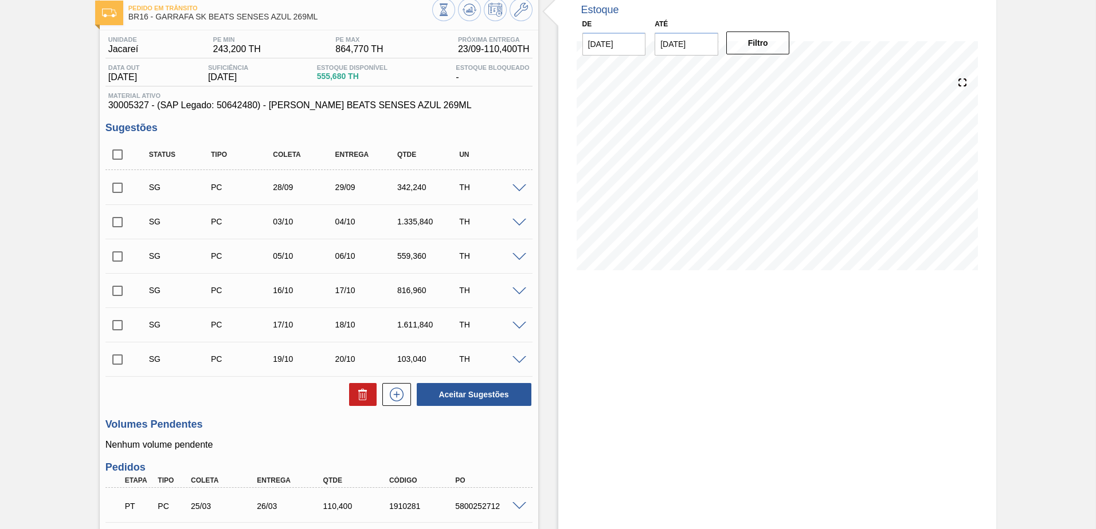
scroll to position [186, 0]
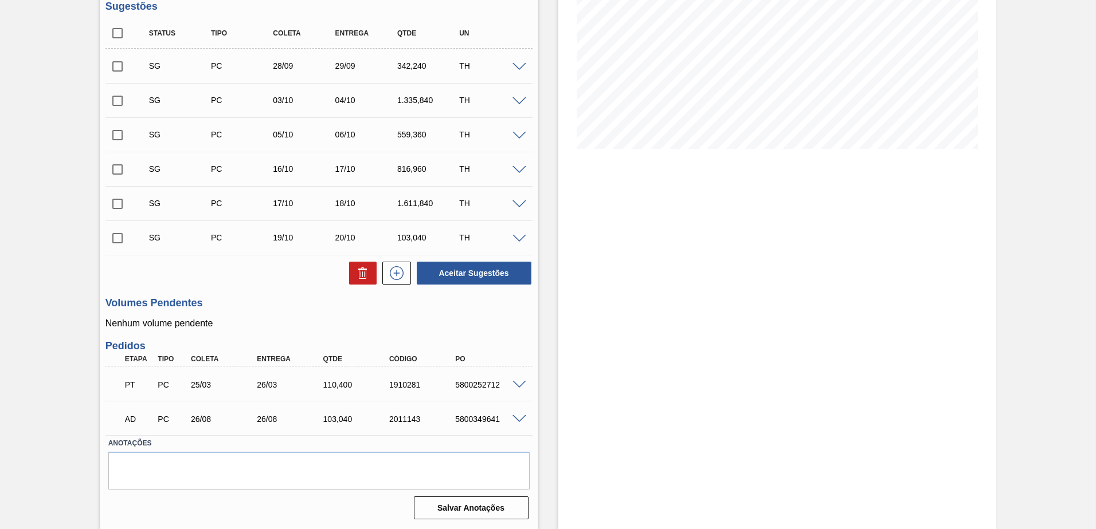
click at [519, 422] on span at bounding box center [519, 419] width 14 height 9
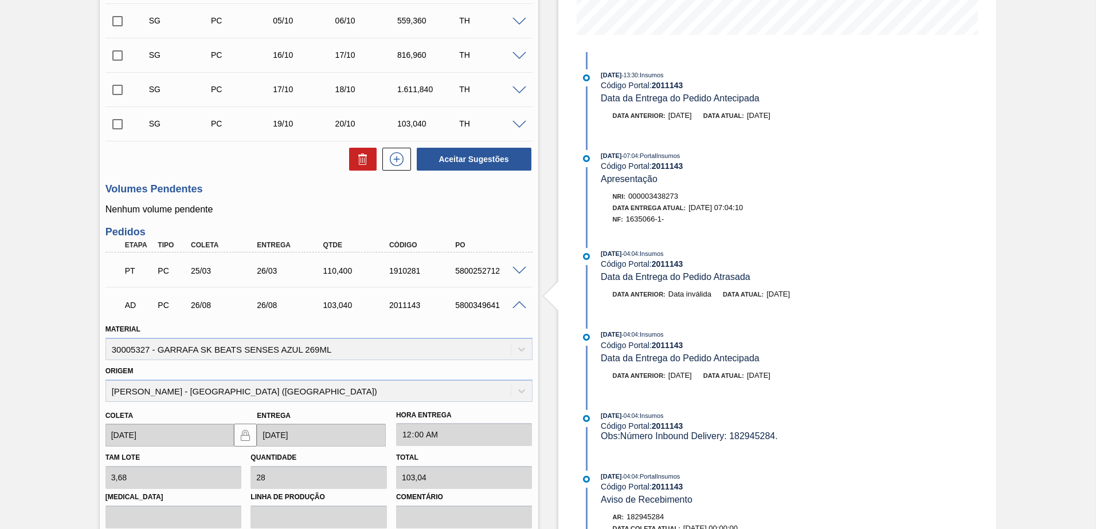
scroll to position [301, 0]
click at [523, 269] on span at bounding box center [519, 270] width 14 height 9
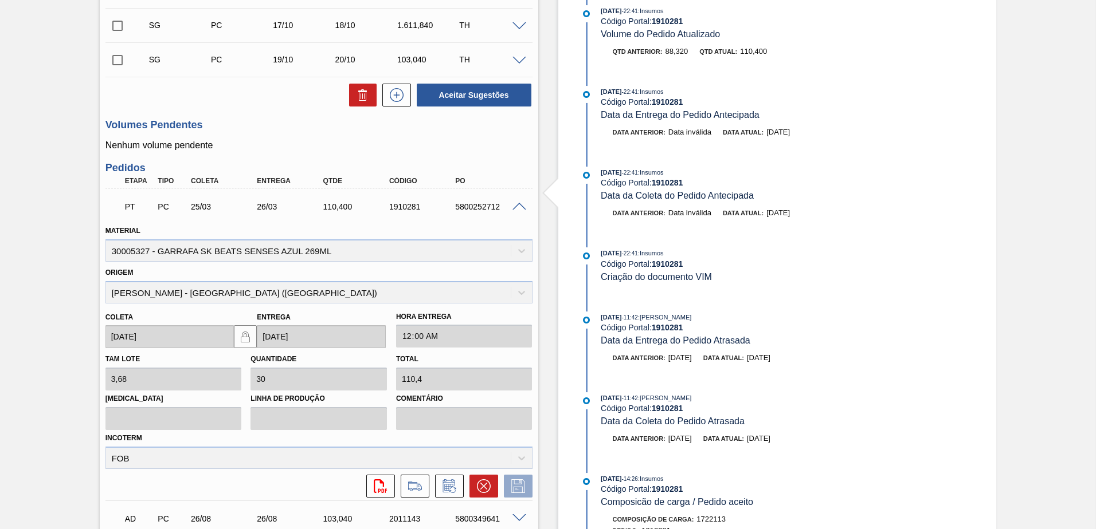
scroll to position [415, 0]
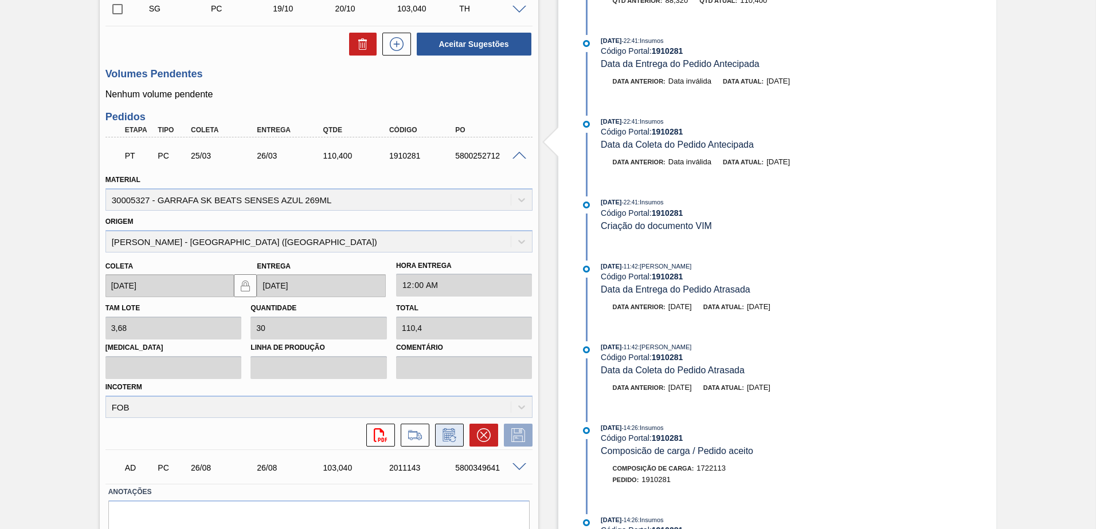
click at [447, 430] on icon at bounding box center [449, 436] width 18 height 14
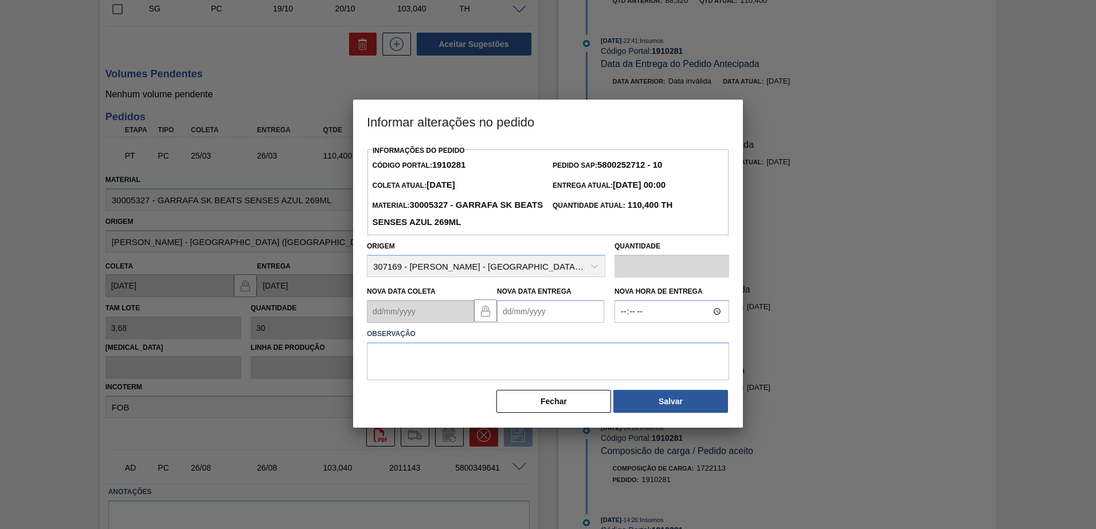
drag, startPoint x: 535, startPoint y: 409, endPoint x: 474, endPoint y: 381, distance: 66.7
click at [535, 408] on button "Fechar" at bounding box center [553, 401] width 115 height 23
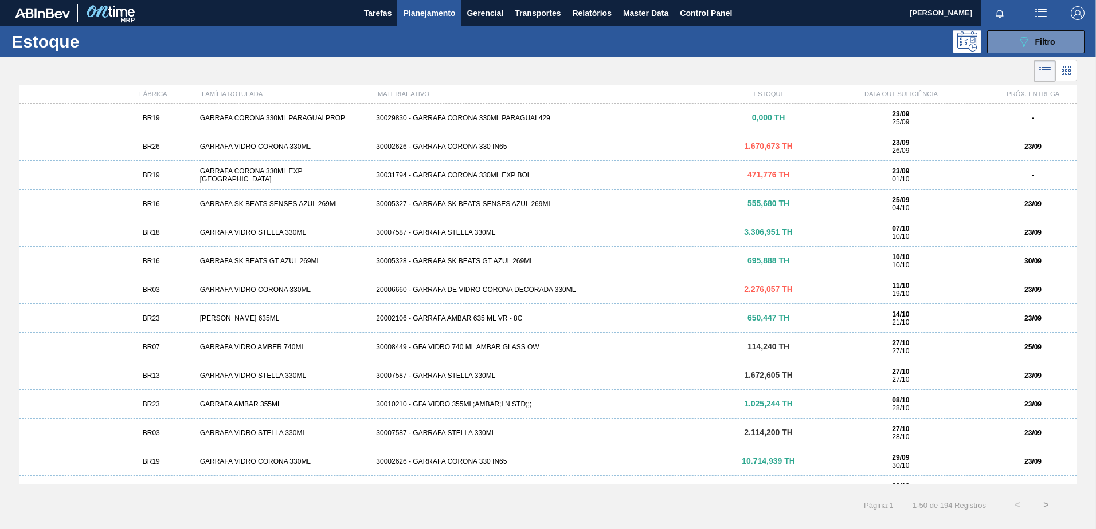
click at [456, 104] on div "BR19 GARRAFA CORONA 330ML PARAGUAI PROP 30029830 - GARRAFA CORONA 330ML PARAGUA…" at bounding box center [548, 118] width 1058 height 29
click at [546, 295] on div "BR03 GARRAFA VIDRO CORONA 330ML 20006660 - GARRAFA [PERSON_NAME] [PERSON_NAME] …" at bounding box center [548, 290] width 1058 height 29
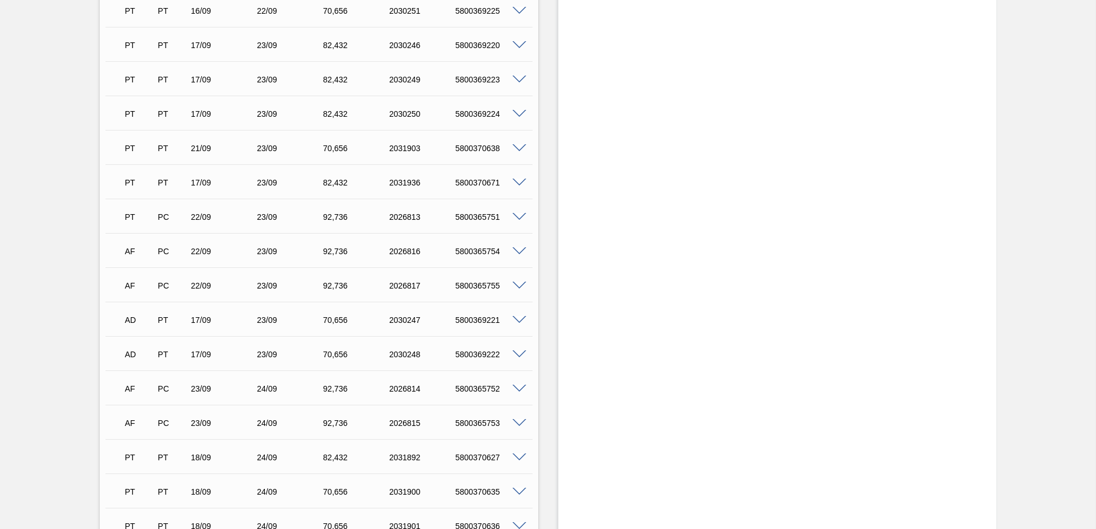
scroll to position [2006, 0]
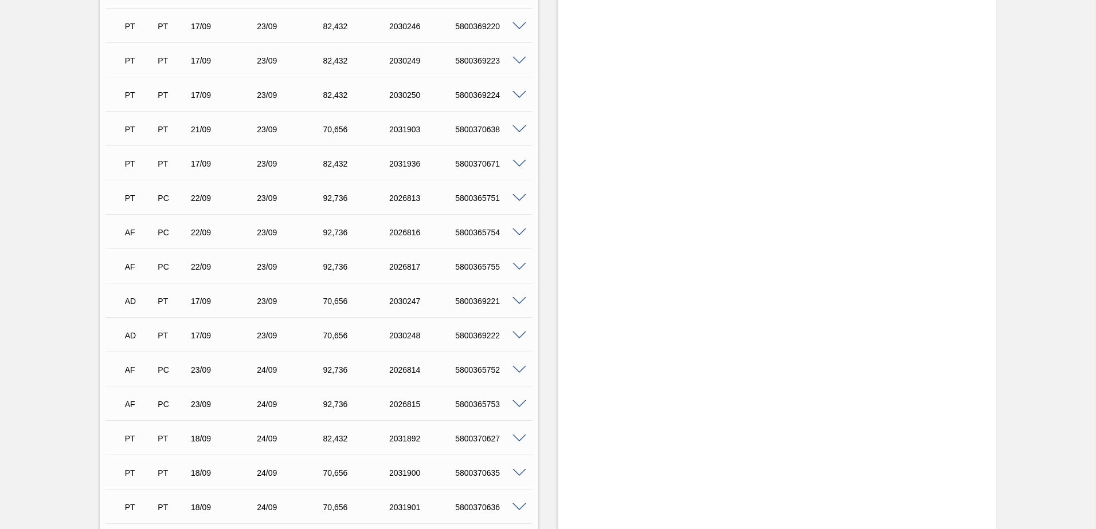
click at [522, 401] on span at bounding box center [519, 405] width 14 height 9
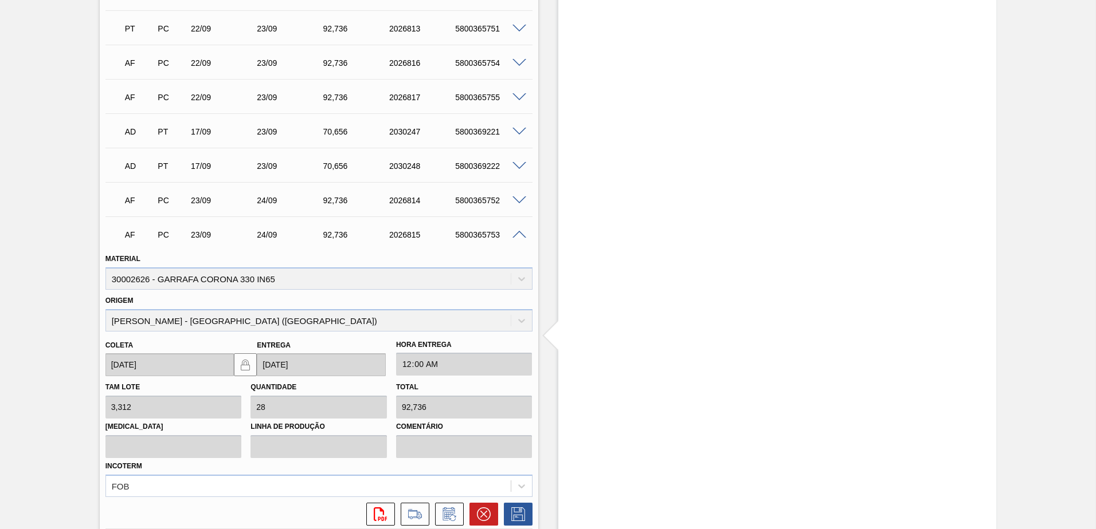
scroll to position [2292, 0]
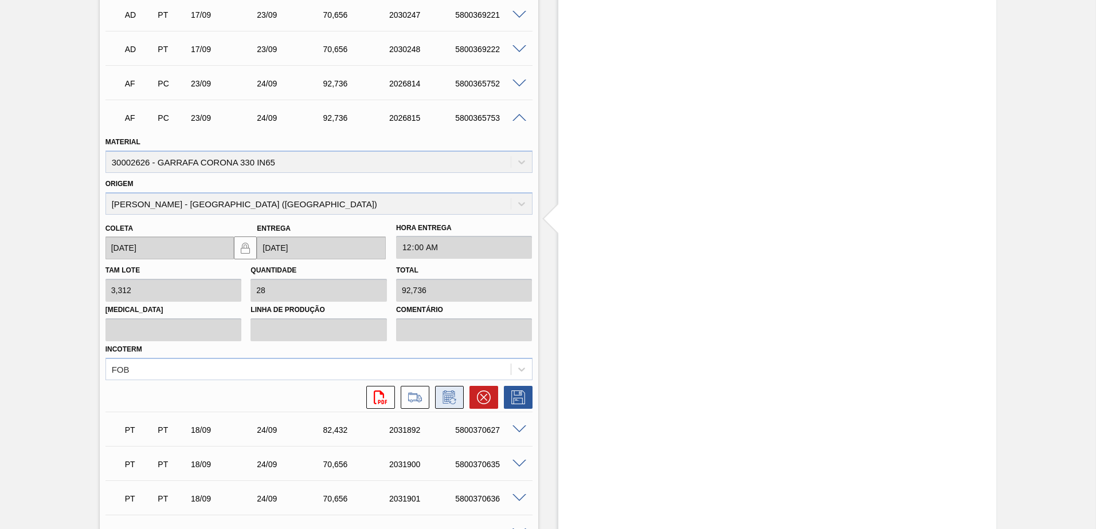
click at [446, 397] on icon at bounding box center [449, 398] width 18 height 14
